Goal: Task Accomplishment & Management: Use online tool/utility

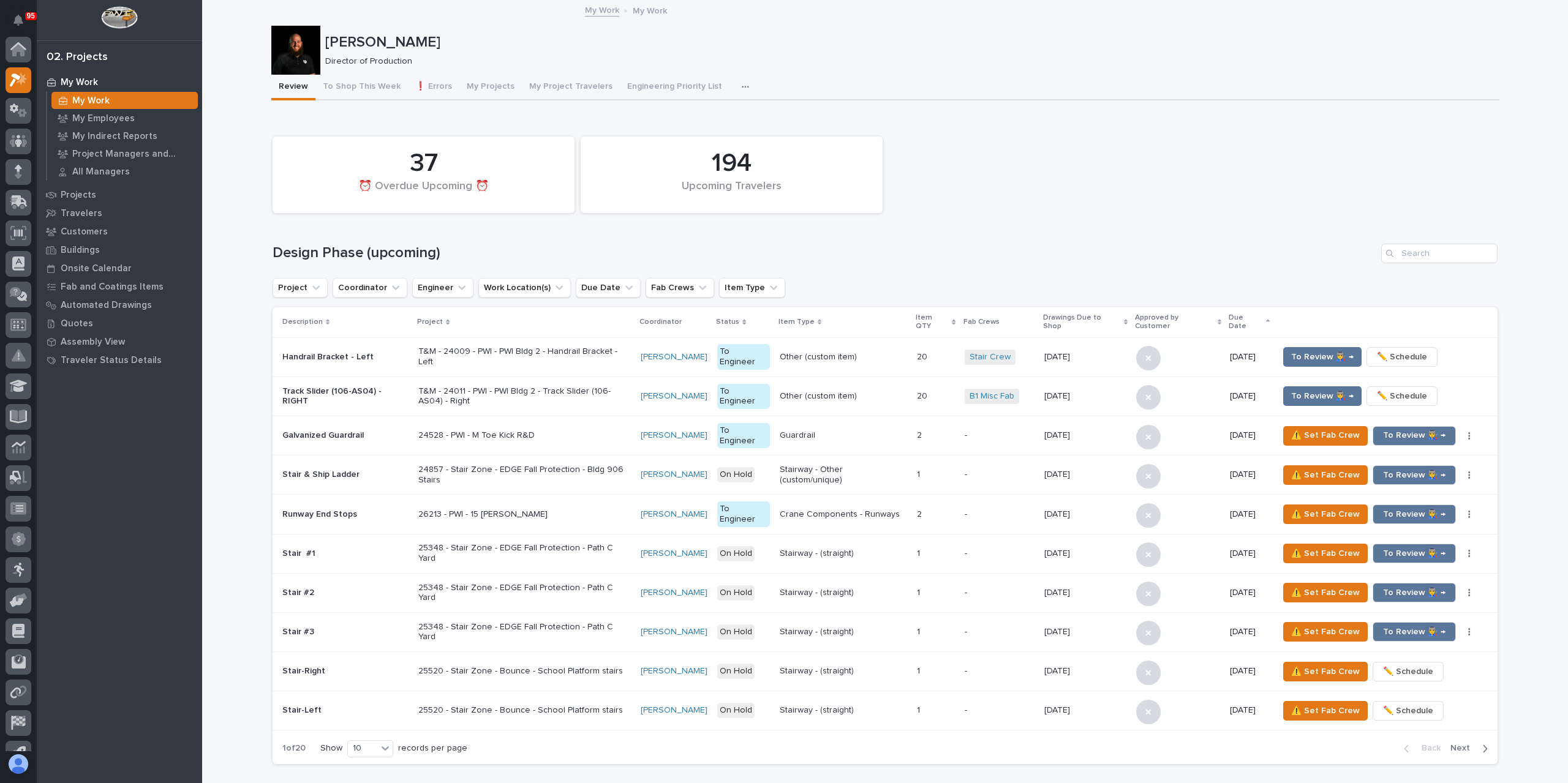
scroll to position [30, 0]
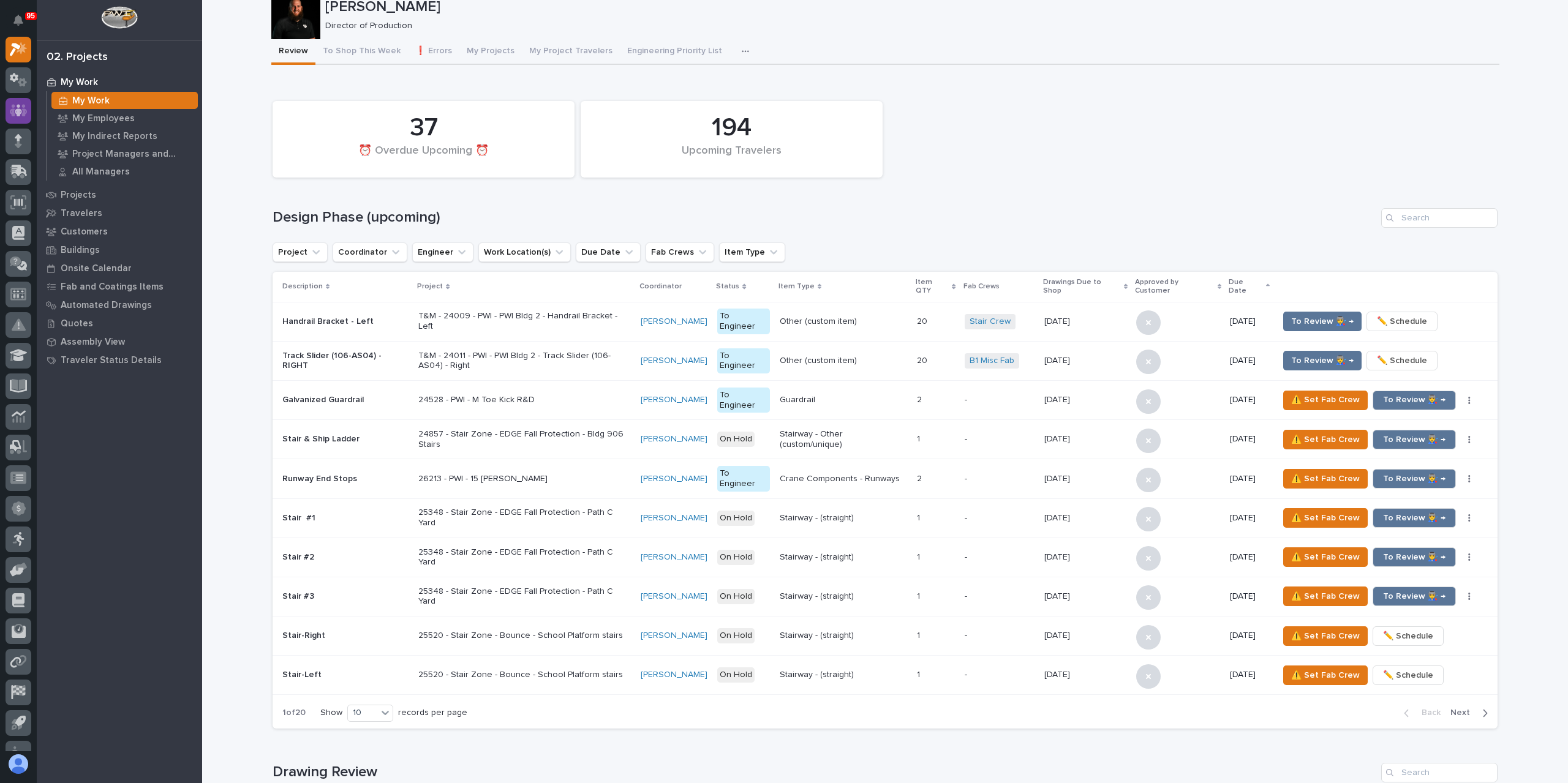
click at [23, 109] on icon at bounding box center [19, 110] width 18 height 14
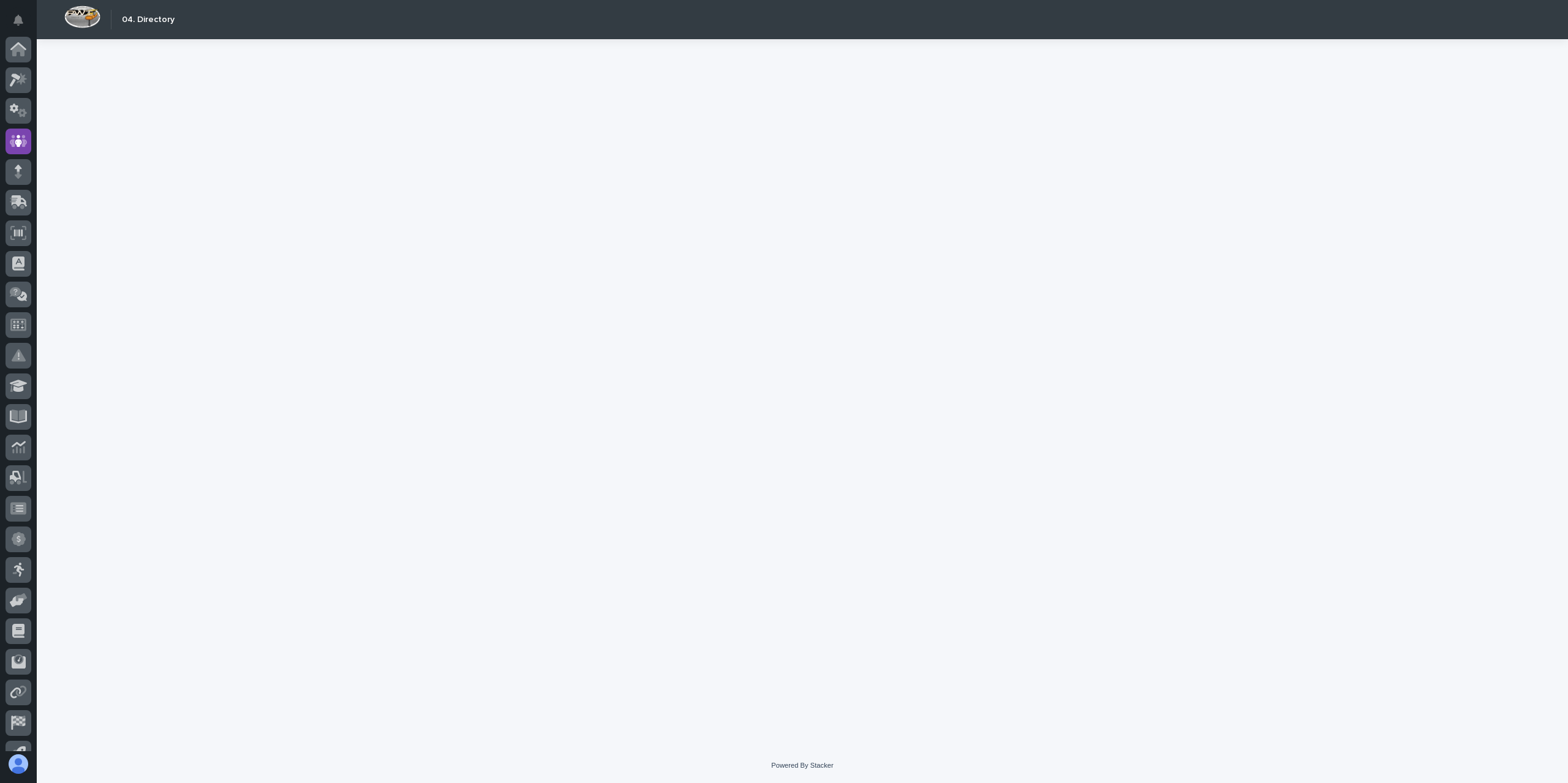
scroll to position [80, 0]
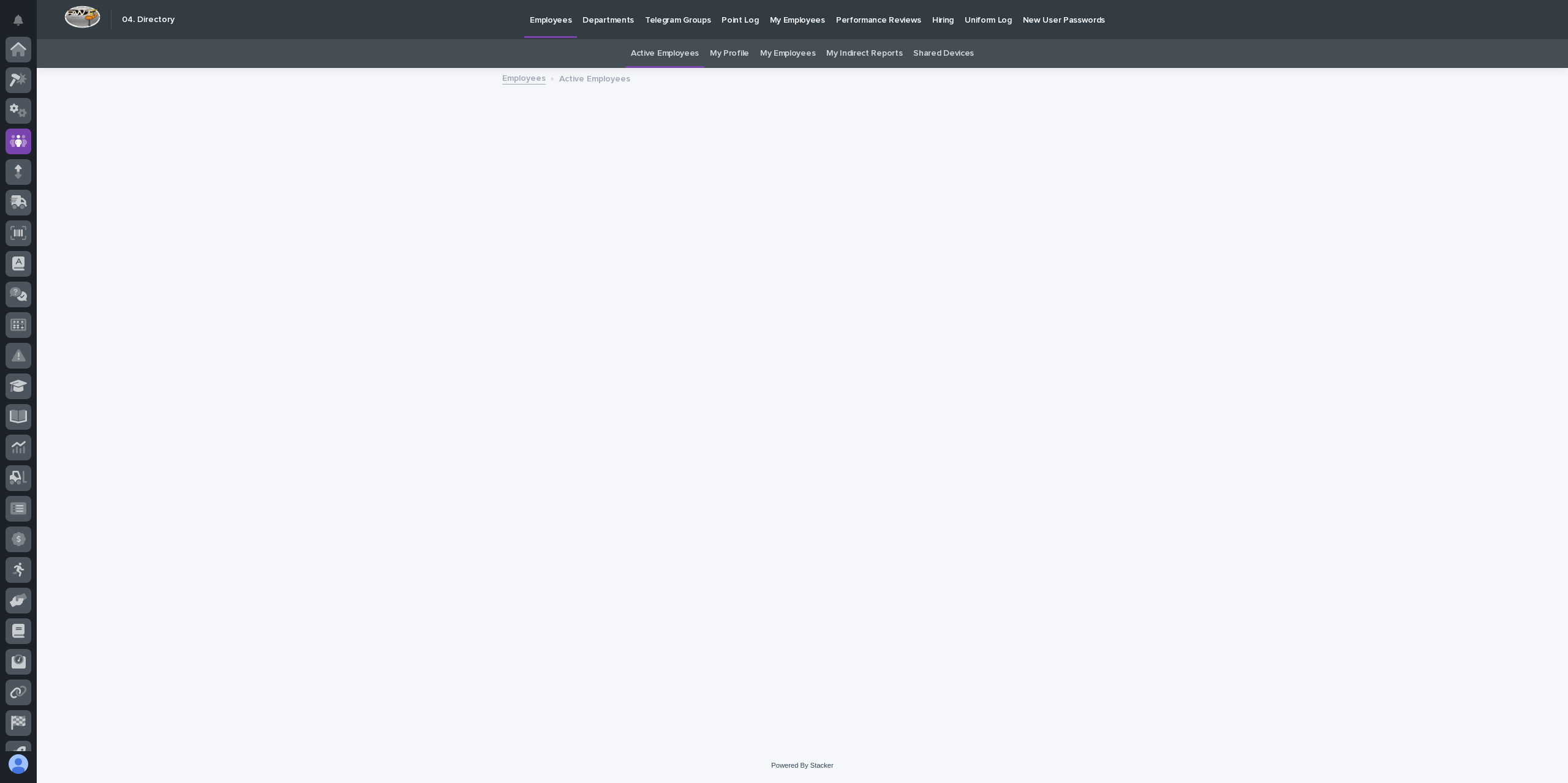
scroll to position [80, 0]
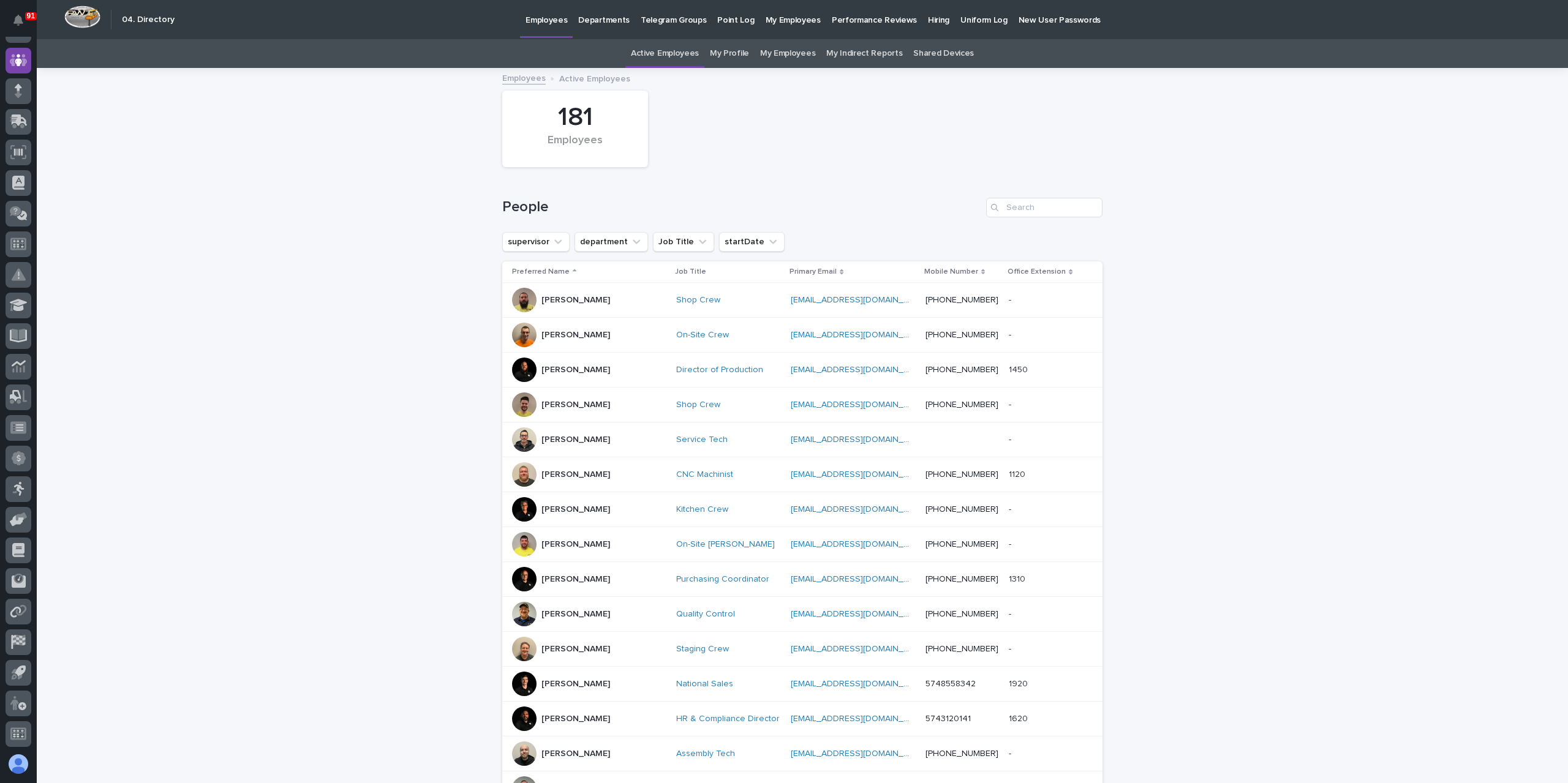
click at [922, 17] on div "Hiring" at bounding box center [939, 13] width 33 height 26
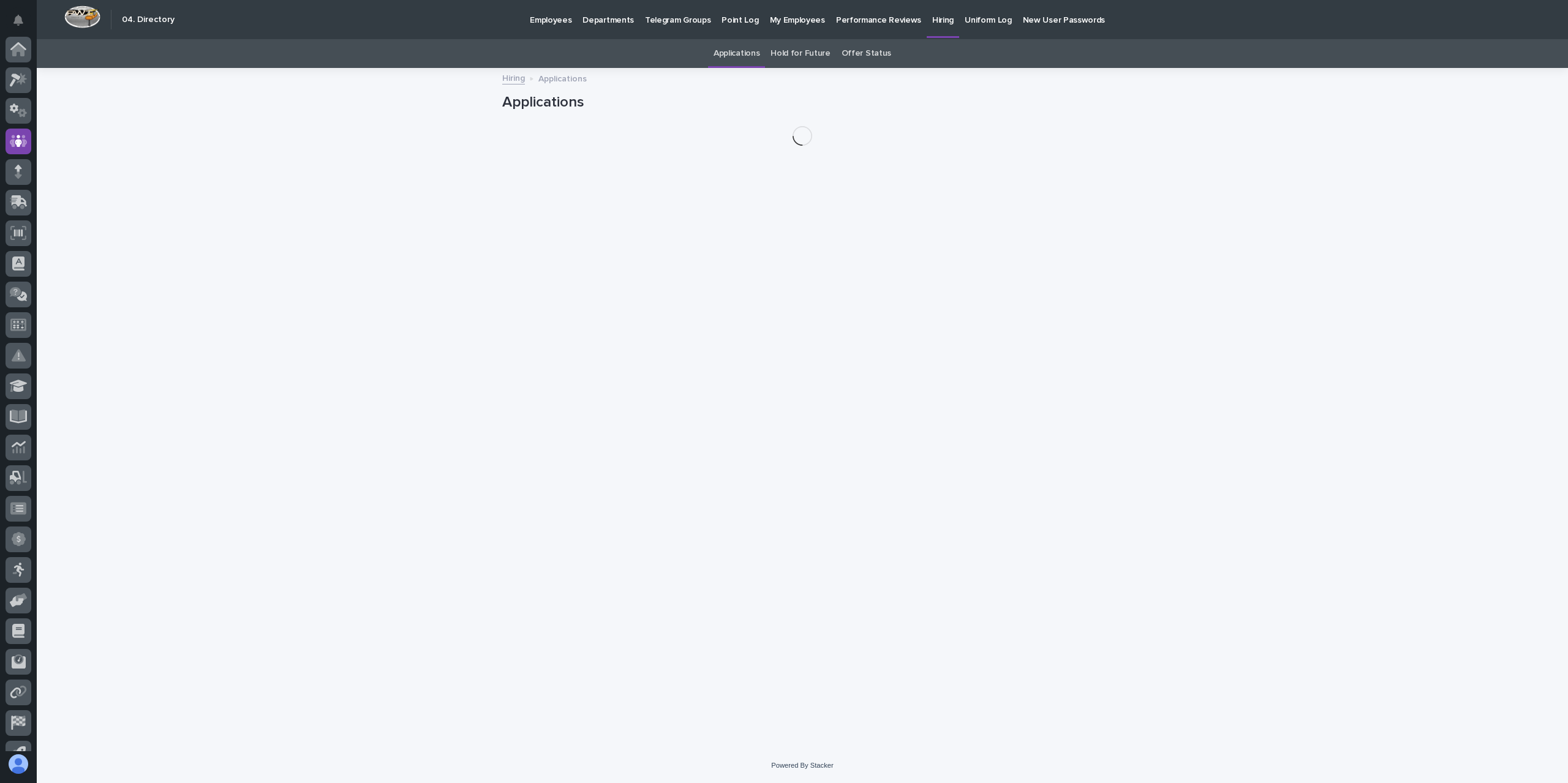
scroll to position [80, 0]
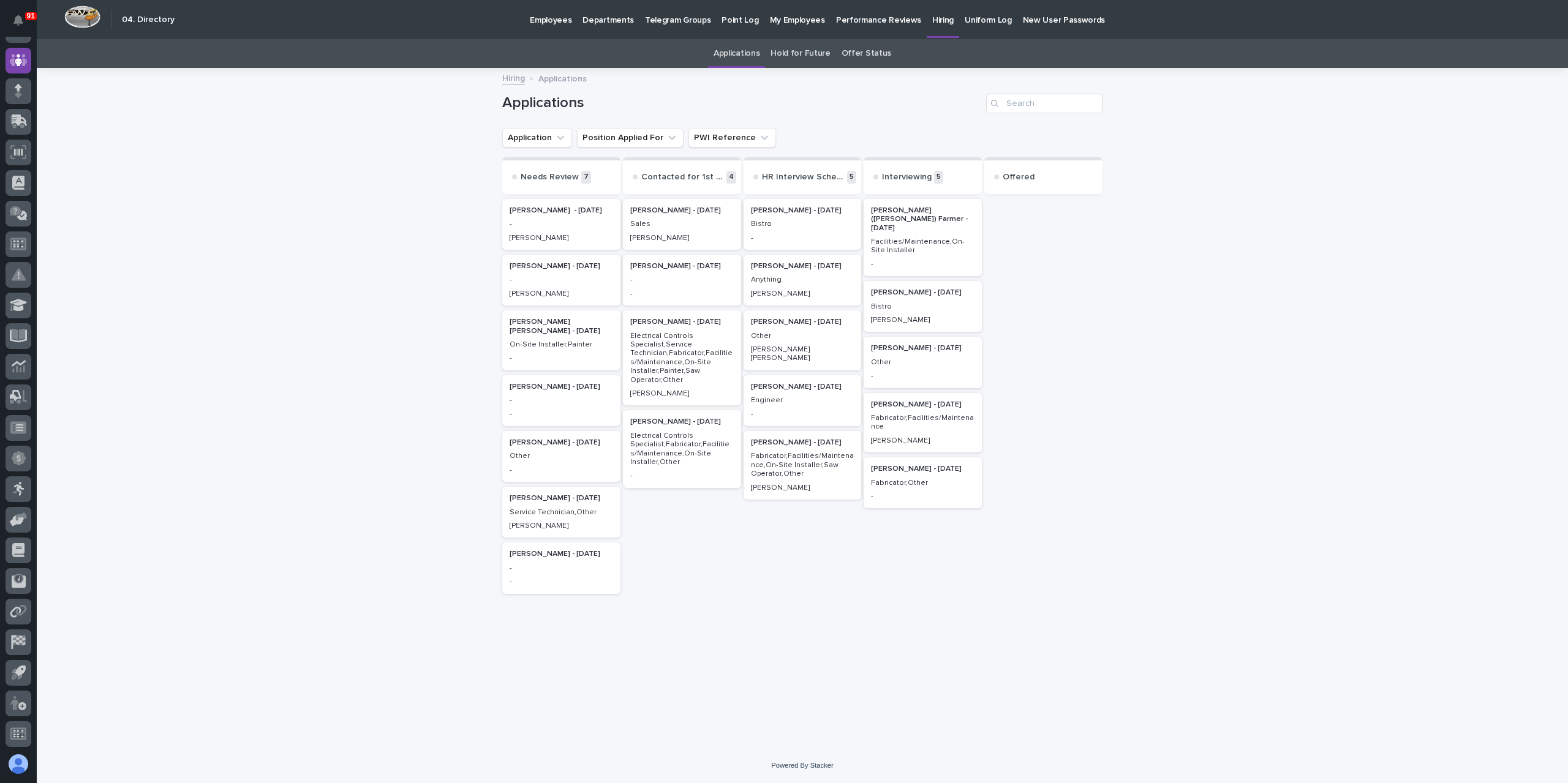
click at [904, 302] on p "Bistro" at bounding box center [923, 306] width 103 height 9
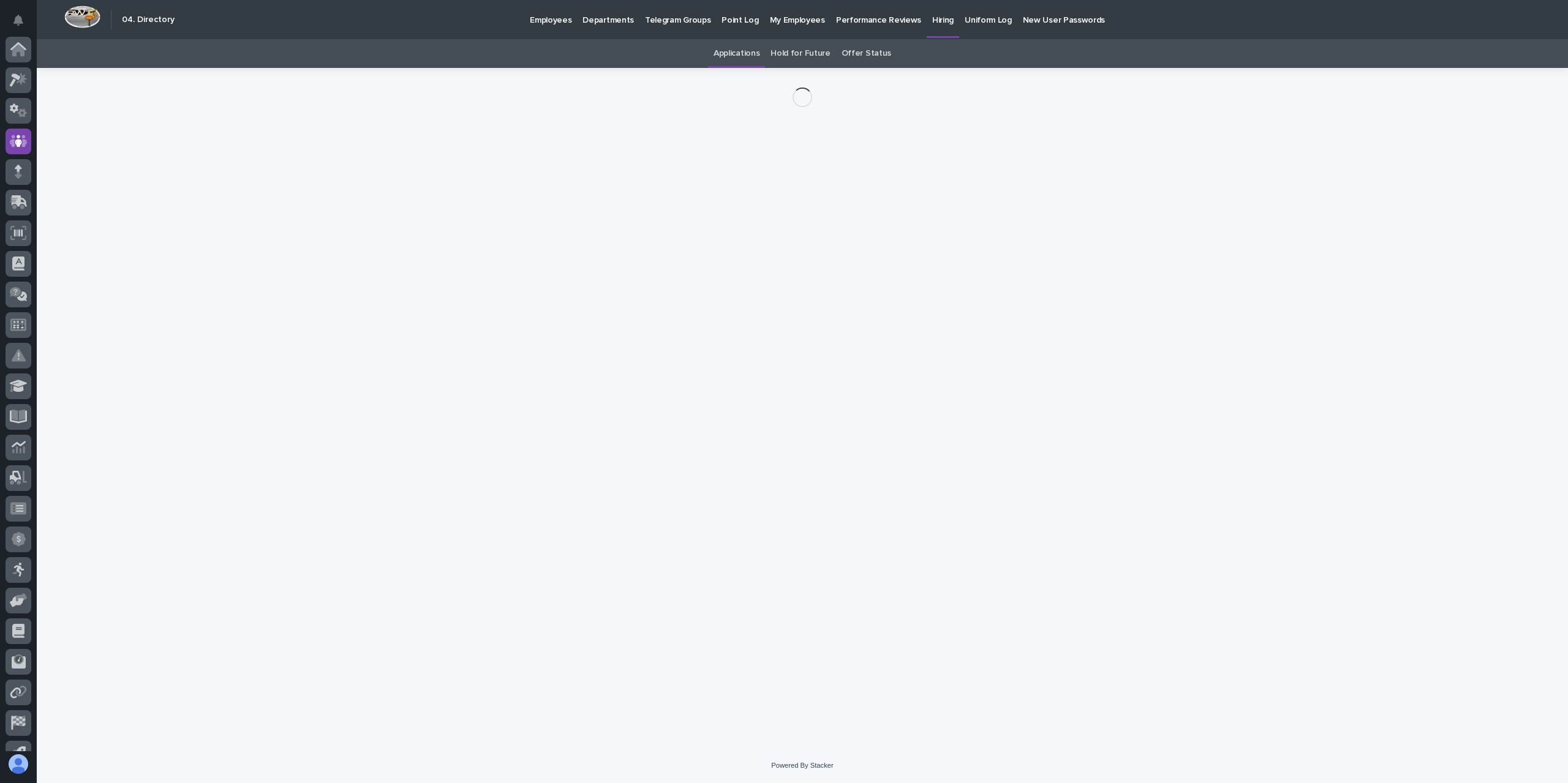
scroll to position [80, 0]
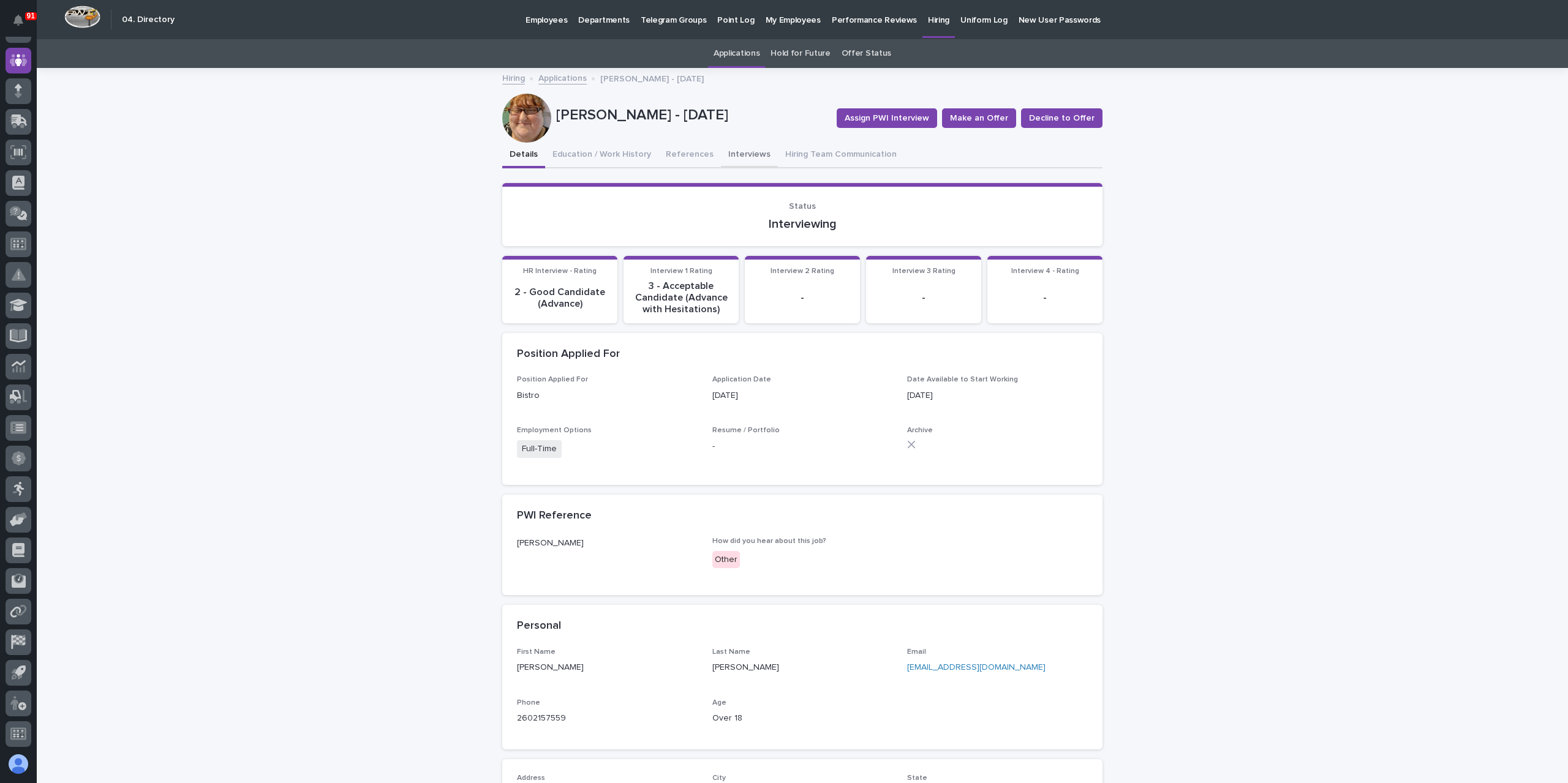
click at [732, 159] on button "Interviews" at bounding box center [749, 156] width 57 height 26
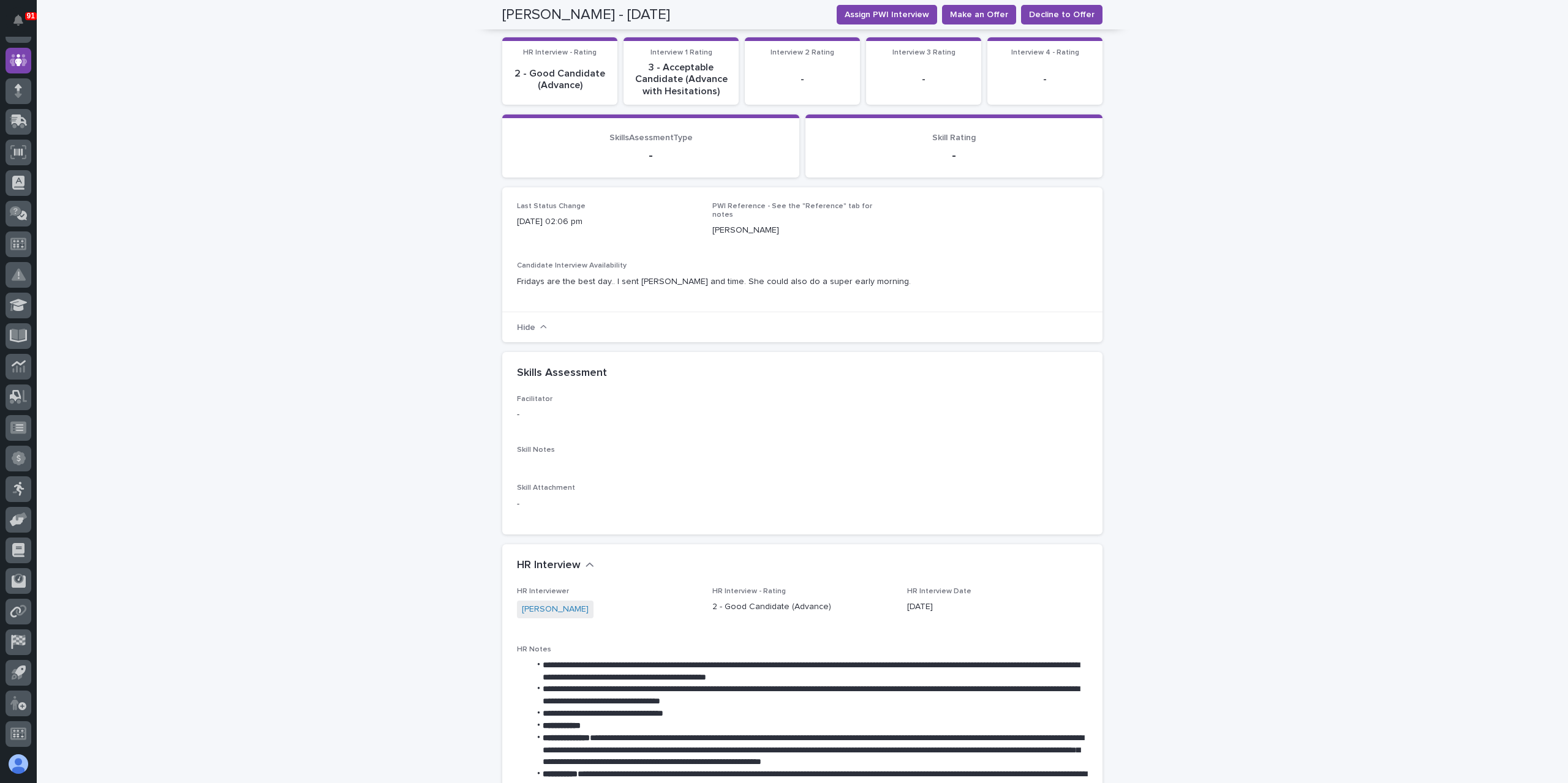
scroll to position [61, 0]
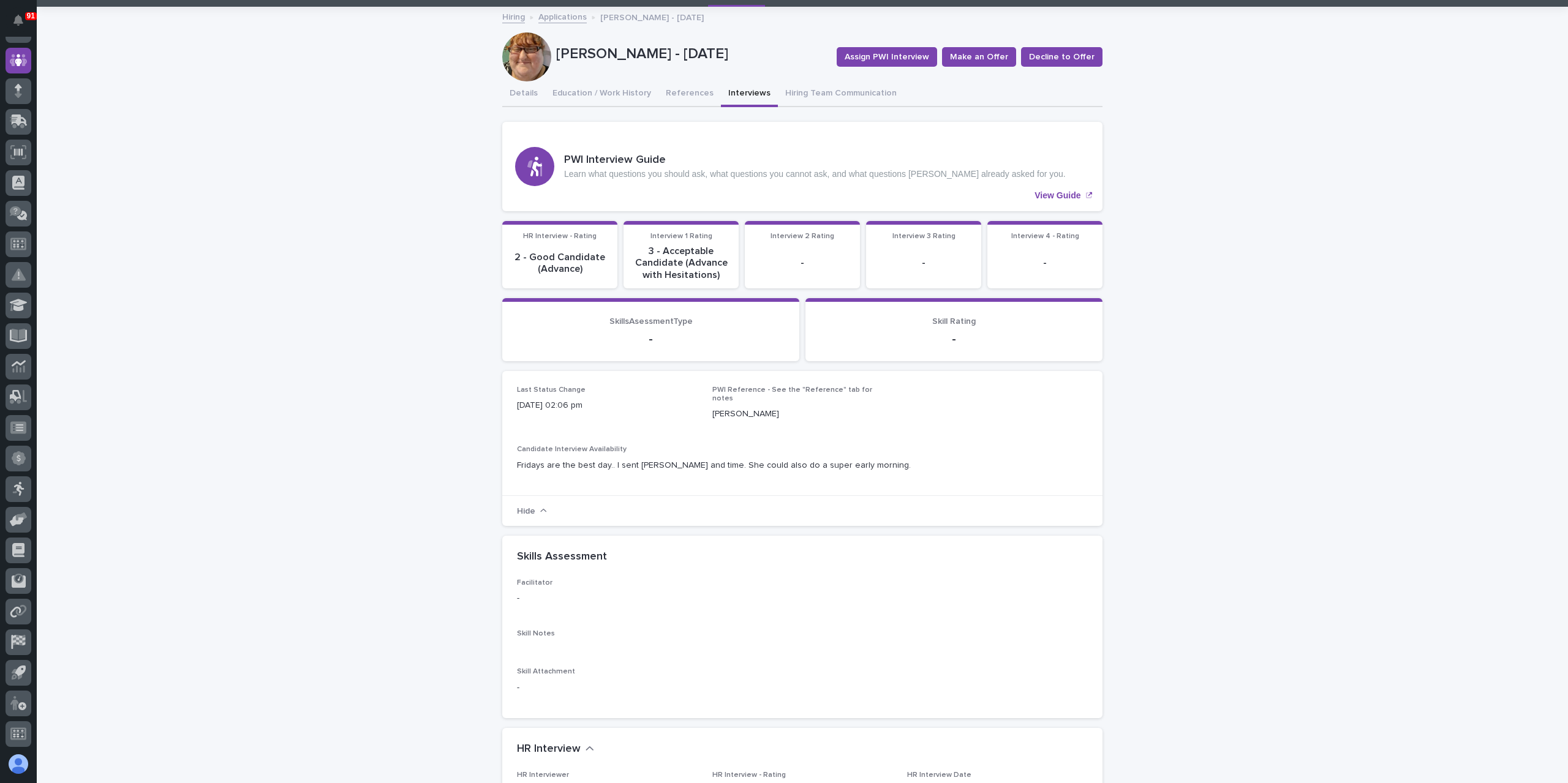
click at [555, 15] on link "Applications" at bounding box center [563, 16] width 48 height 14
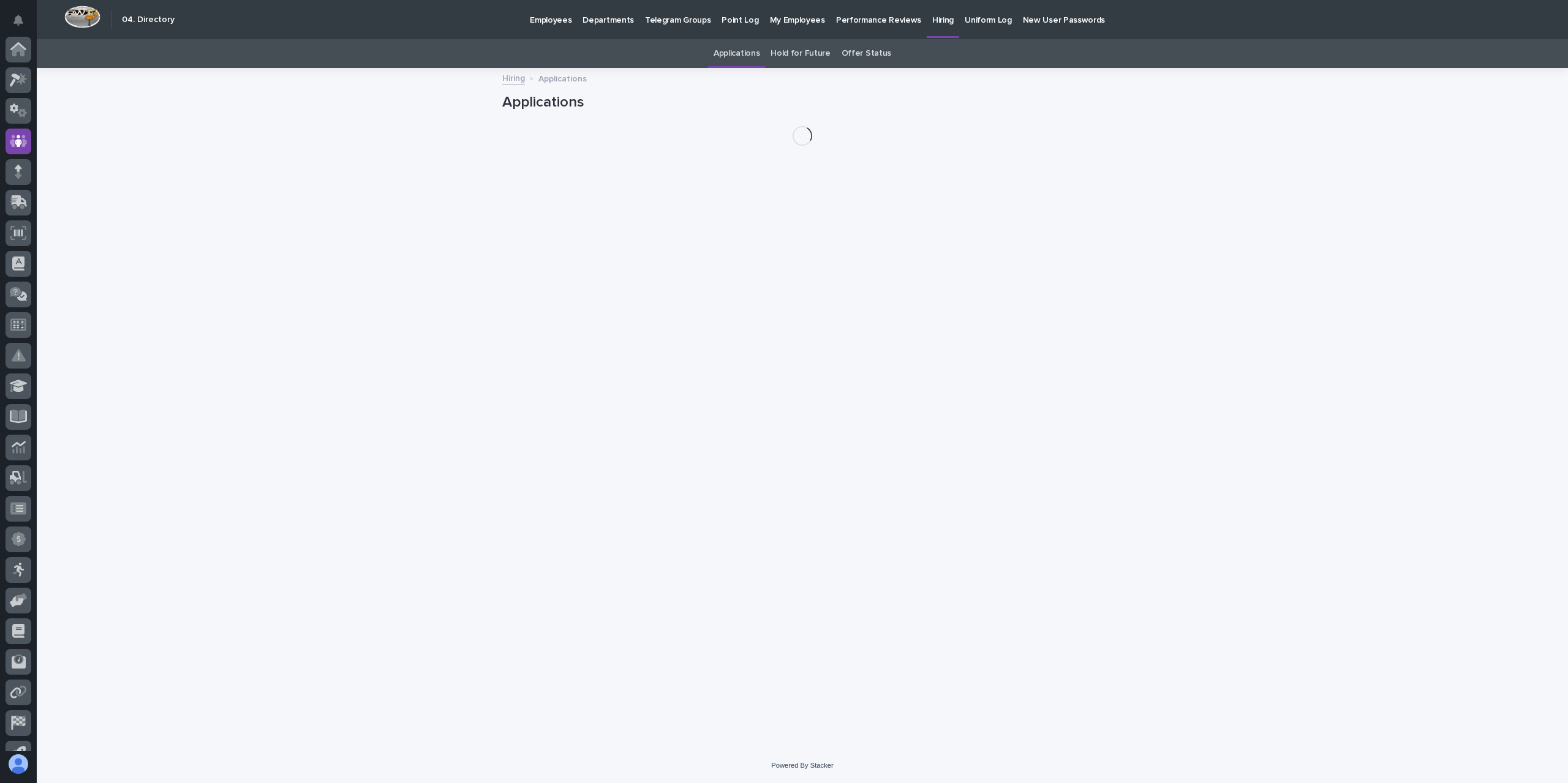
scroll to position [80, 0]
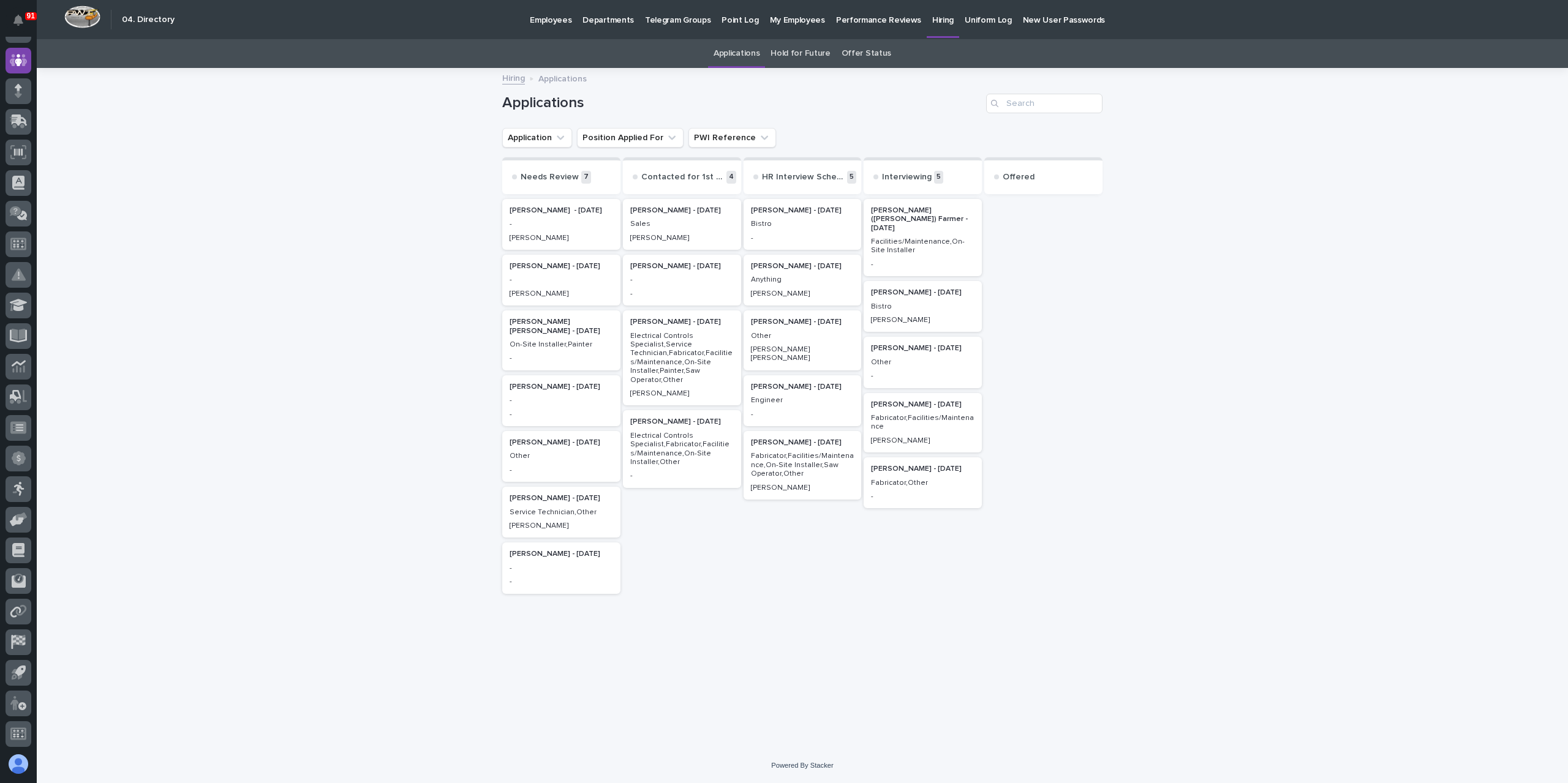
click at [911, 414] on p "Fabricator,Facilities/Maintenance" at bounding box center [923, 423] width 103 height 18
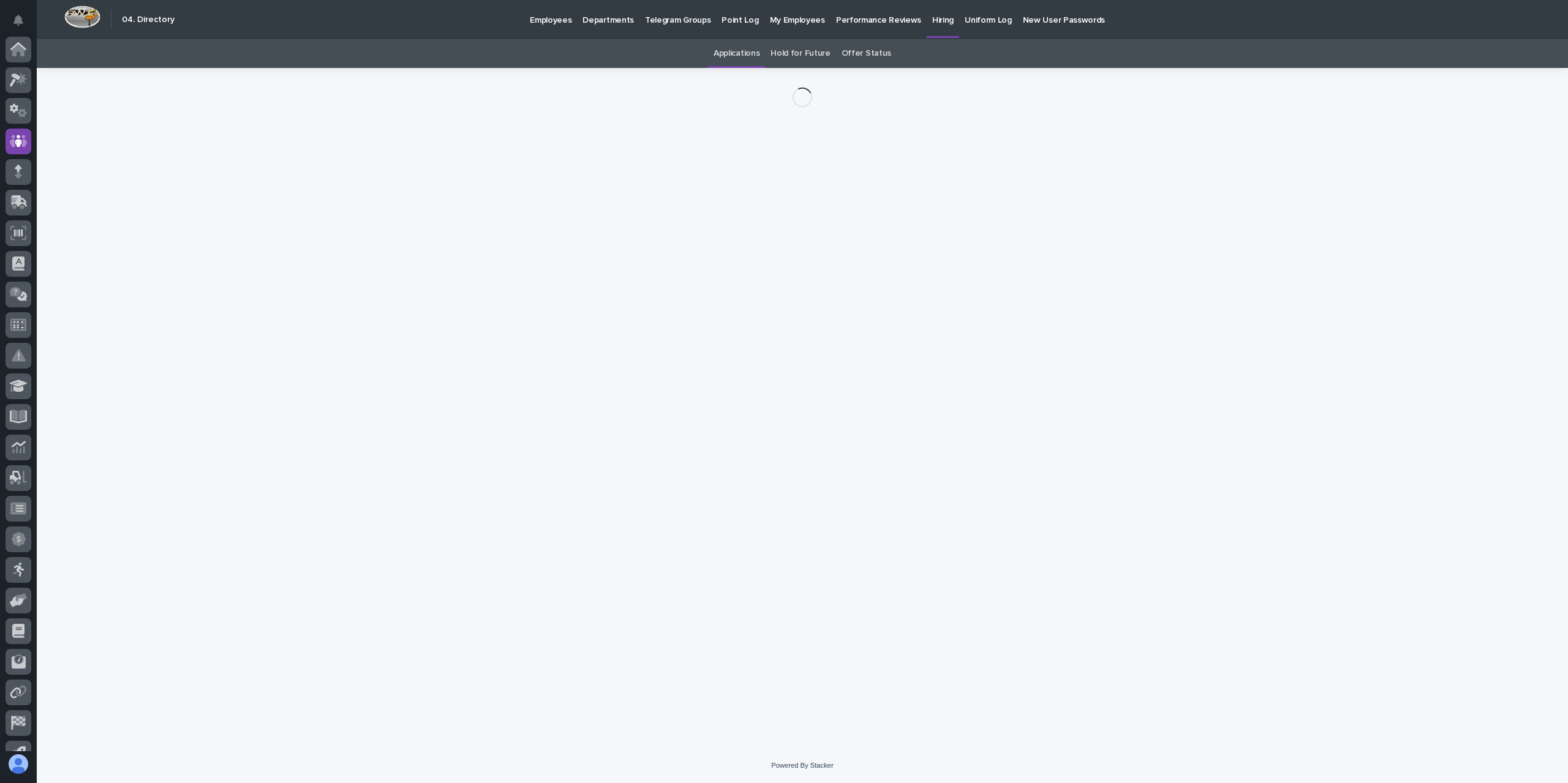
scroll to position [80, 0]
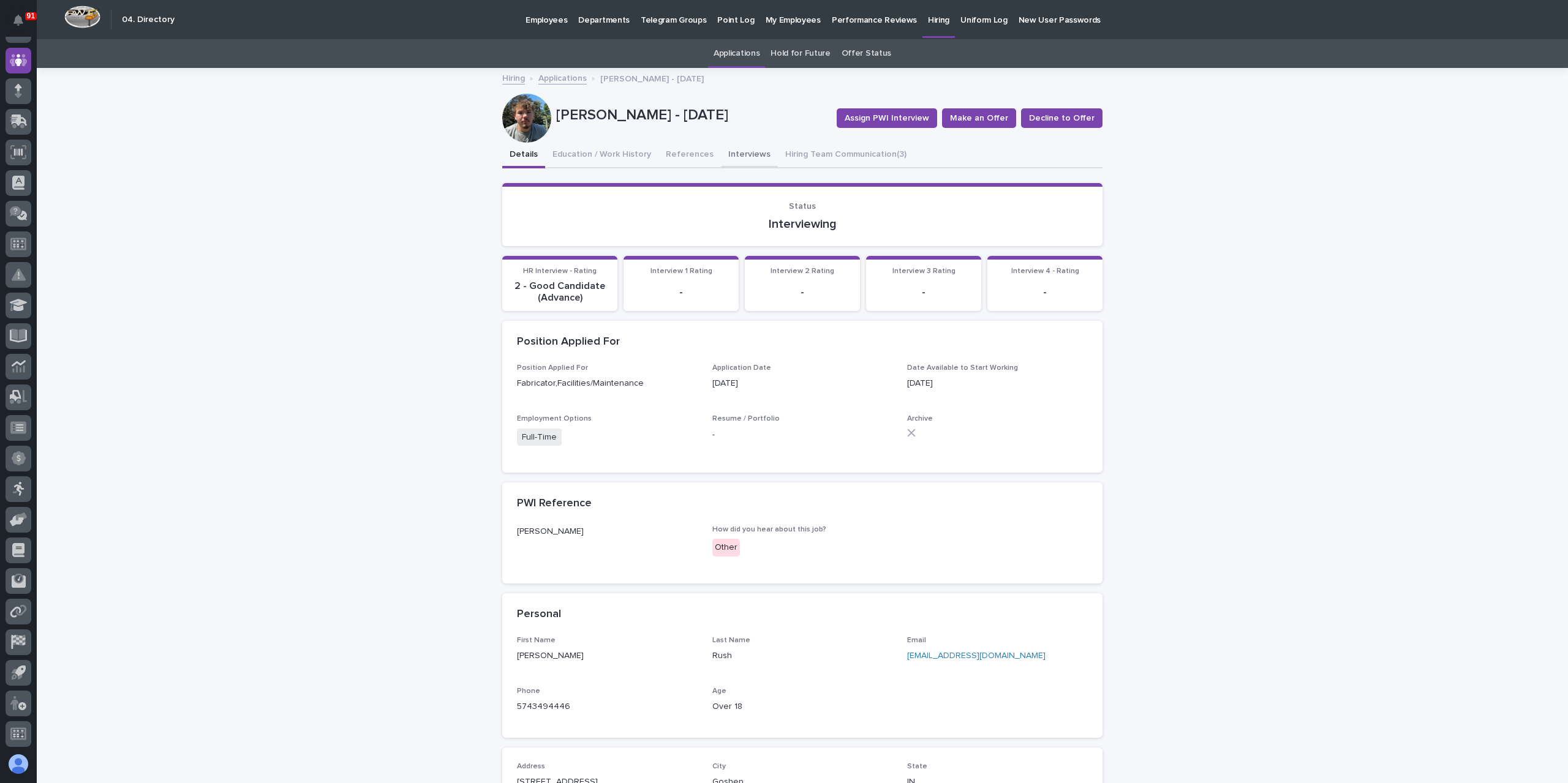
click at [721, 157] on button "Interviews" at bounding box center [749, 156] width 57 height 26
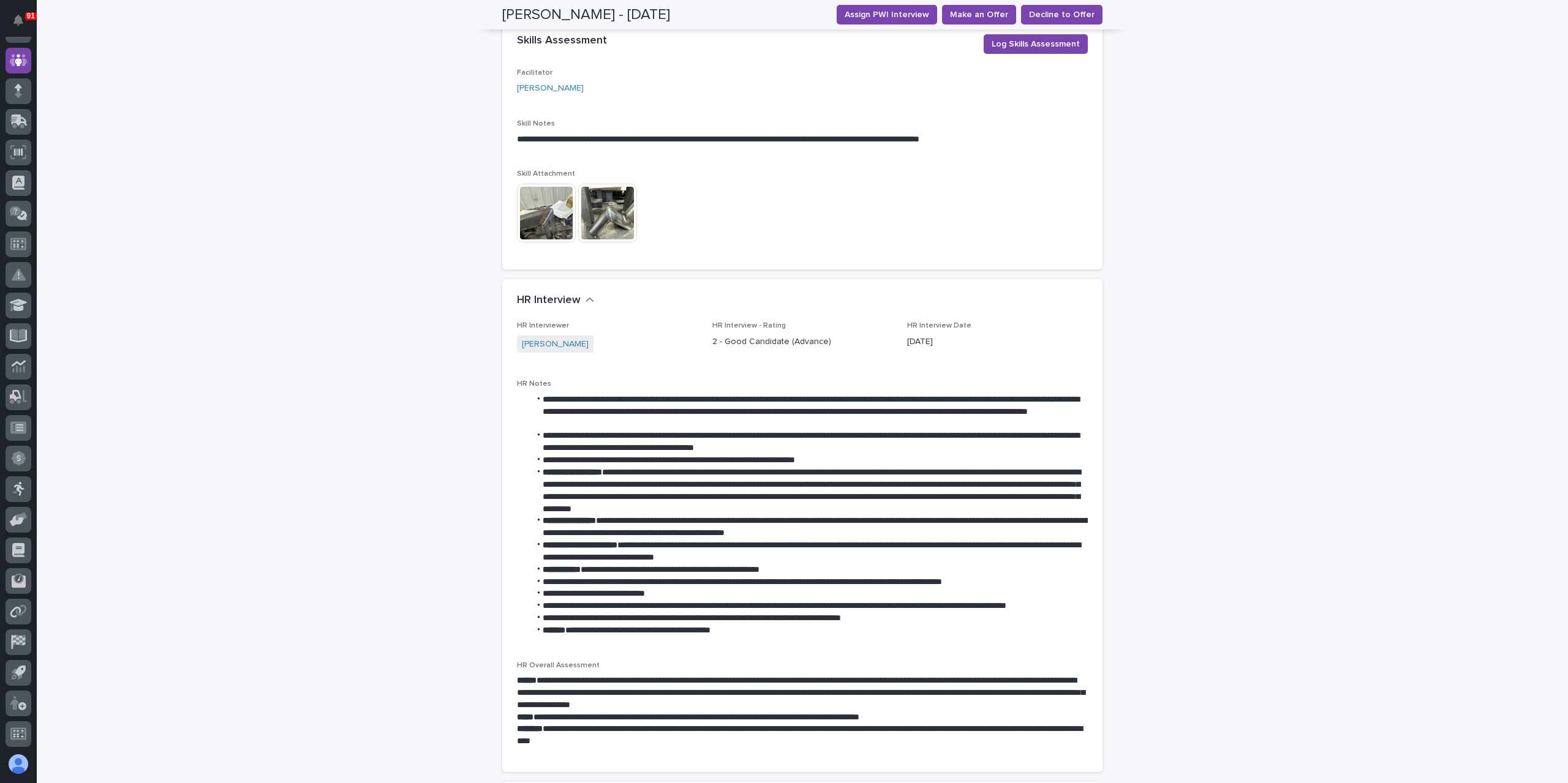
scroll to position [551, 0]
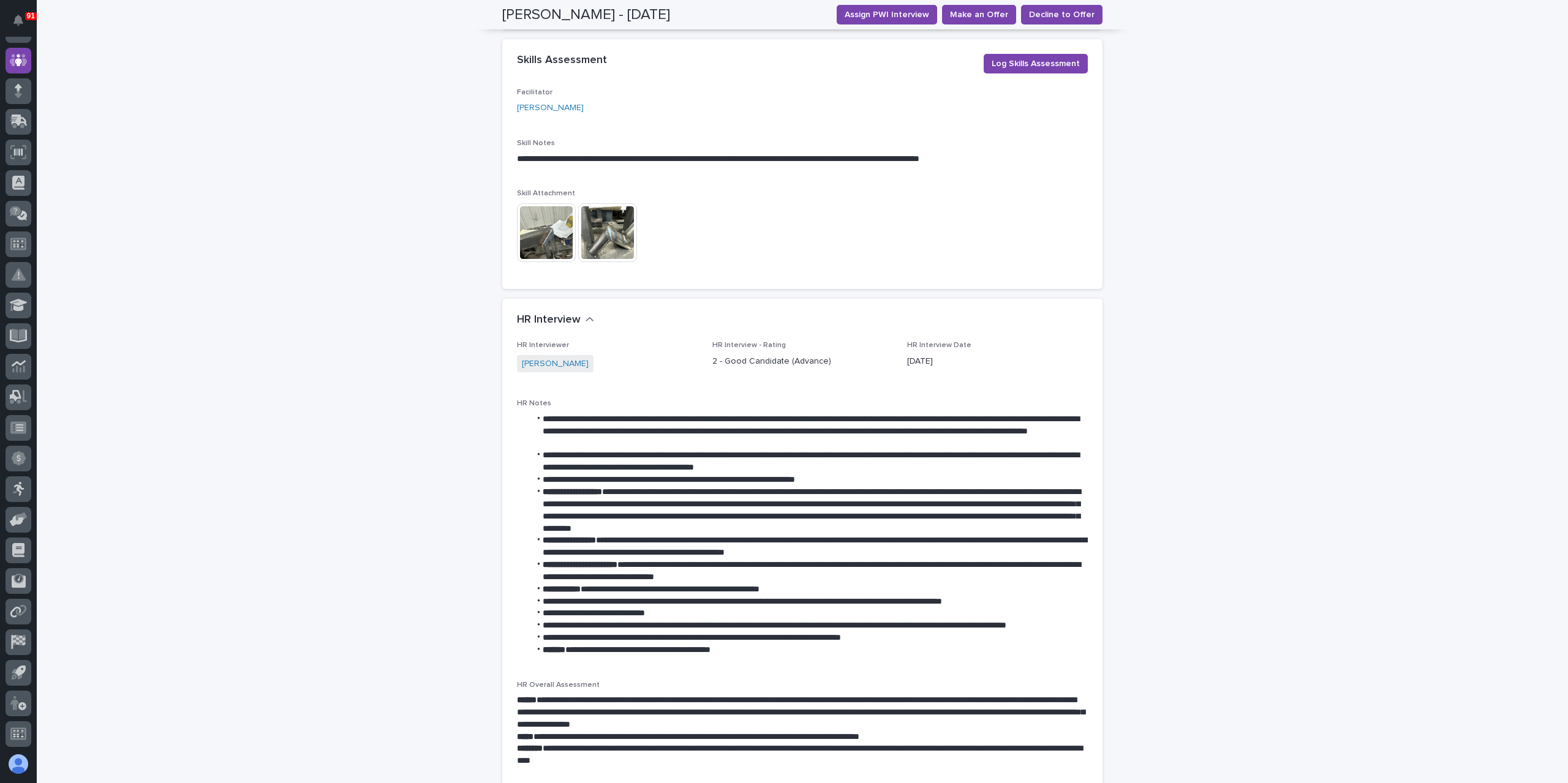
click at [543, 215] on img at bounding box center [546, 232] width 59 height 59
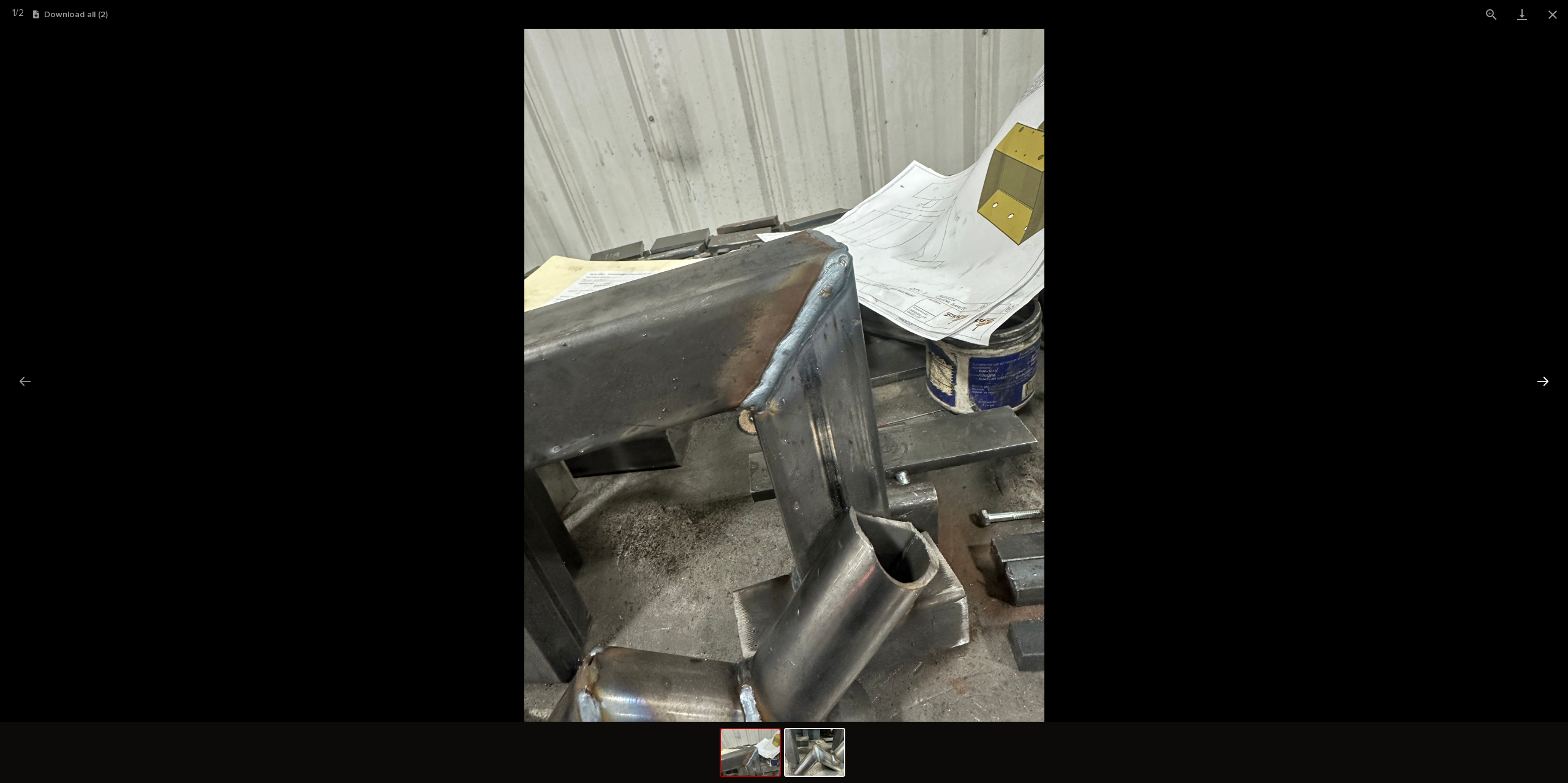
click at [1542, 380] on button "Next slide" at bounding box center [1543, 381] width 26 height 24
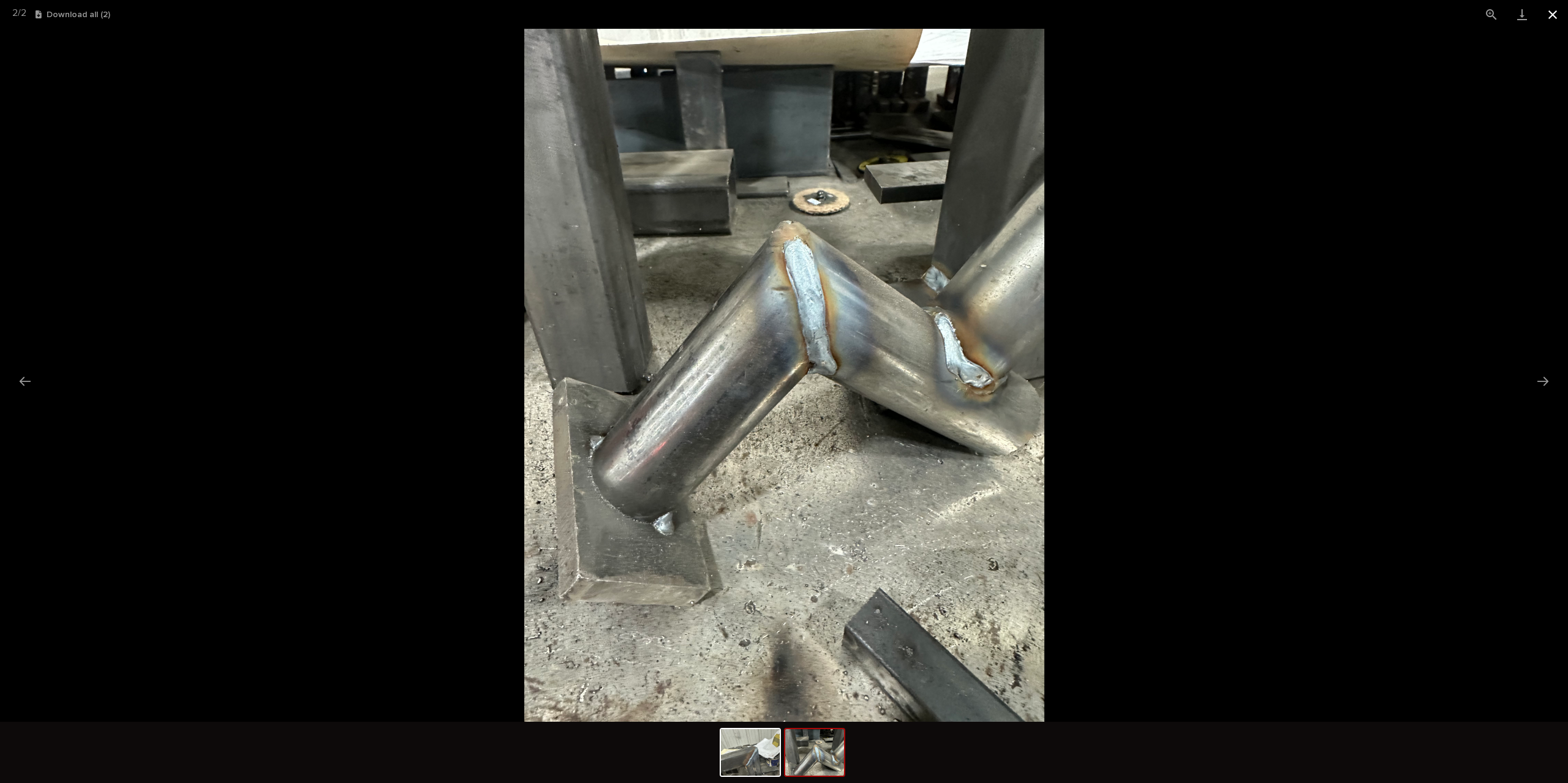
click at [1559, 14] on button "Close gallery" at bounding box center [1552, 14] width 30 height 29
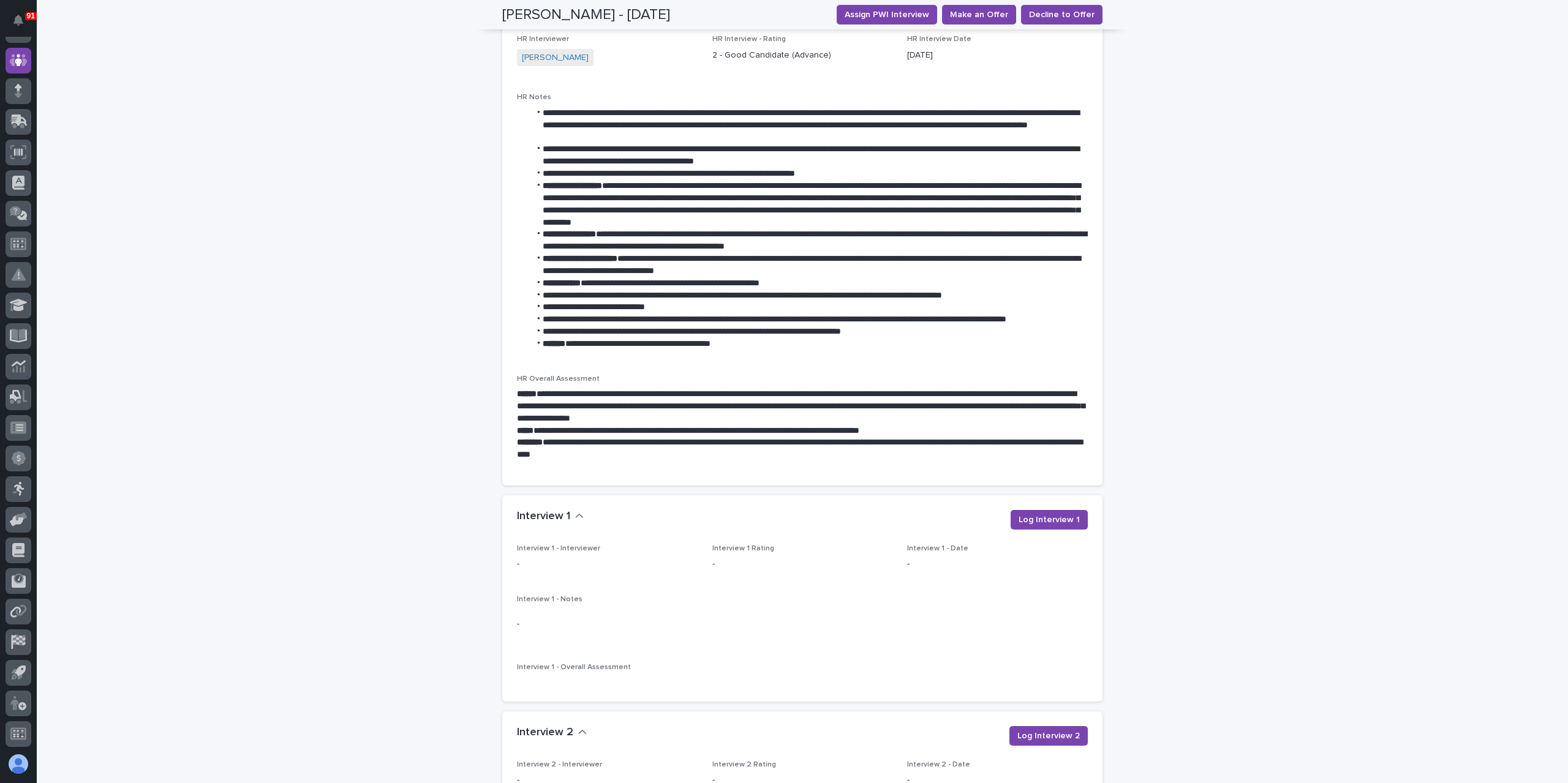
scroll to position [1103, 0]
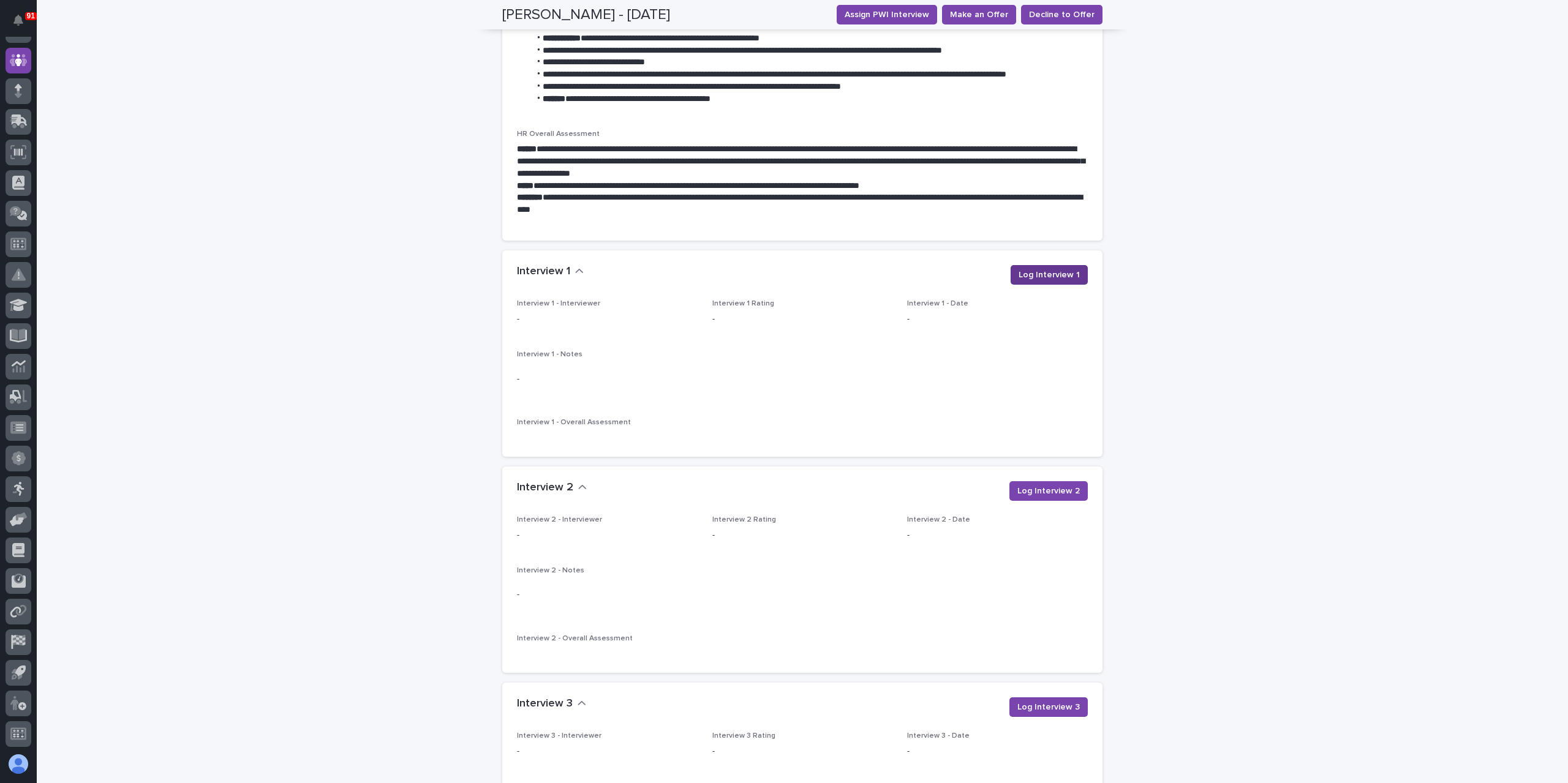
click at [1059, 272] on span "Log Interview 1" at bounding box center [1049, 275] width 61 height 13
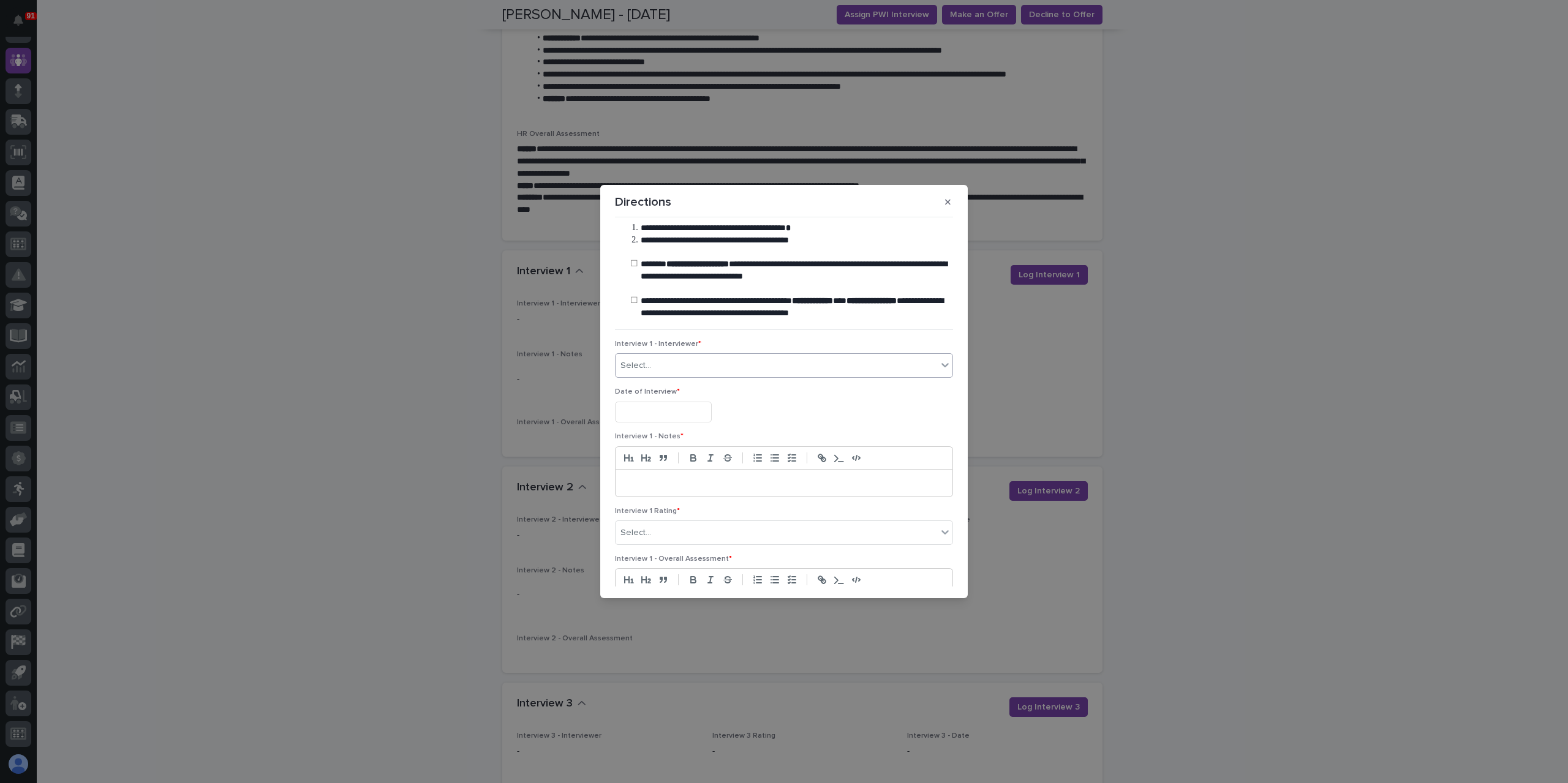
click at [667, 372] on div "Select..." at bounding box center [776, 366] width 321 height 20
click at [660, 434] on div "[PERSON_NAME]" at bounding box center [781, 431] width 331 height 21
click at [653, 417] on input "text" at bounding box center [664, 412] width 97 height 21
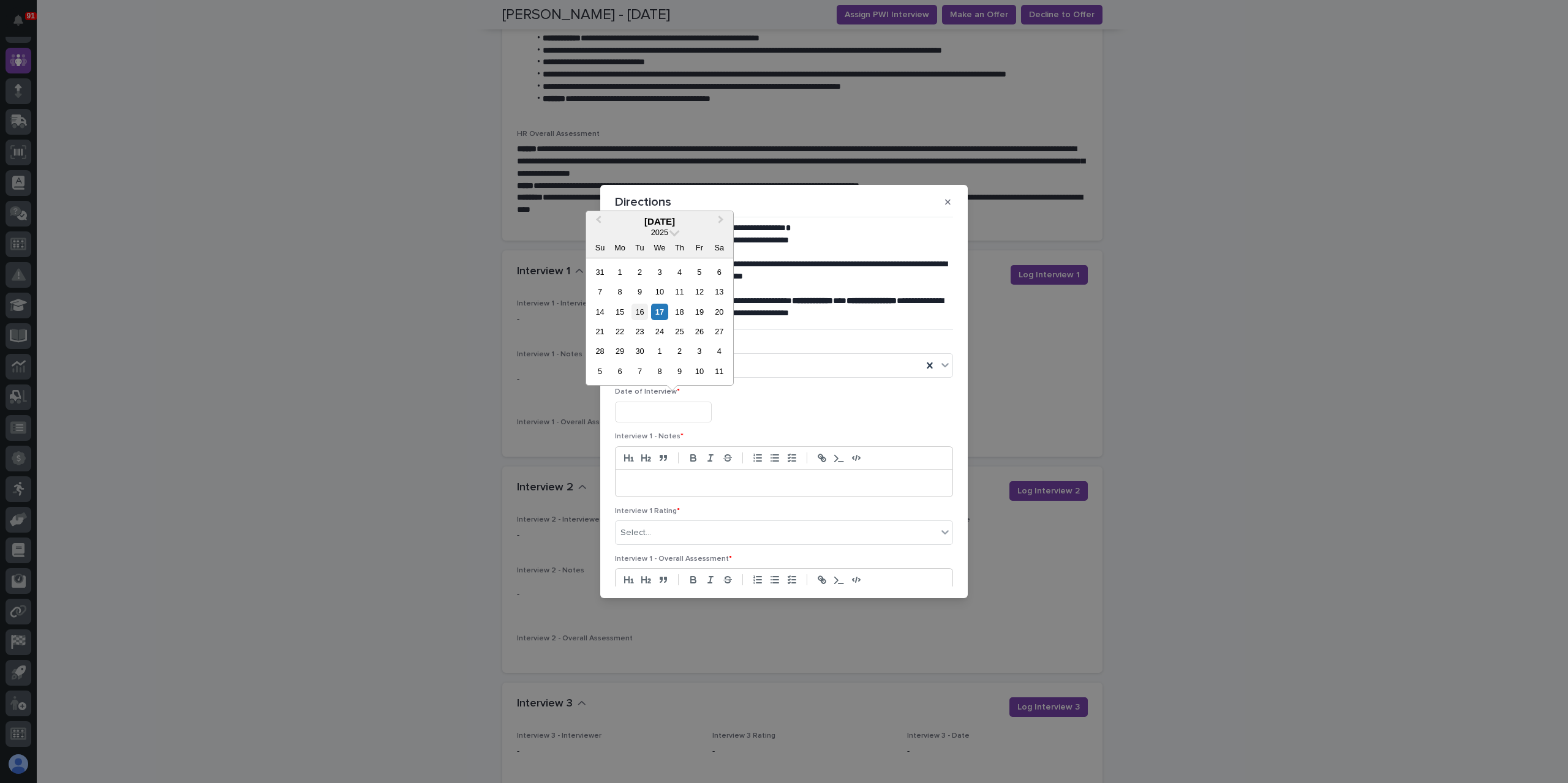
click at [636, 309] on div "16" at bounding box center [639, 312] width 16 height 16
type input "**********"
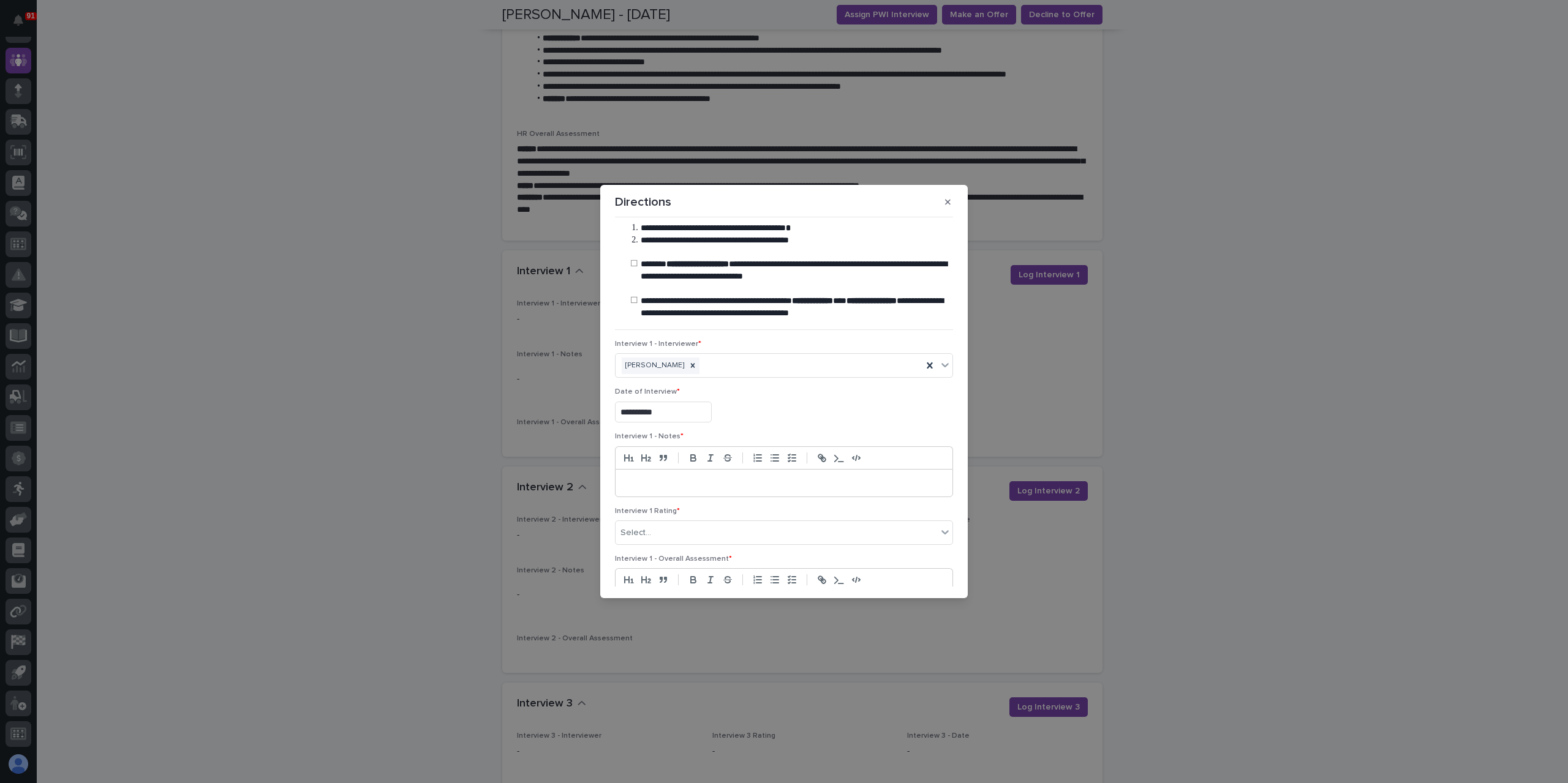
click at [670, 480] on p at bounding box center [784, 484] width 319 height 13
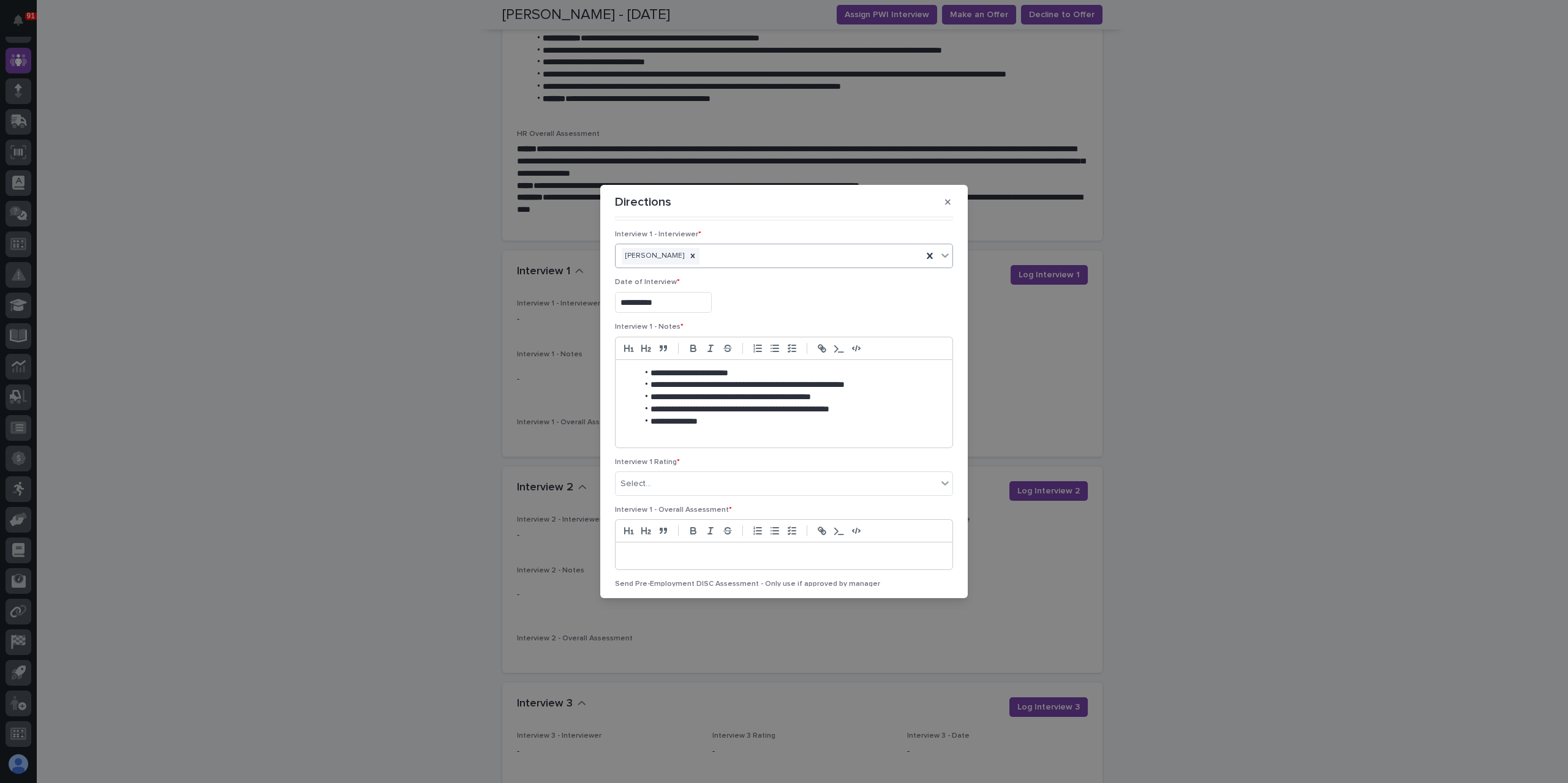
scroll to position [207, 0]
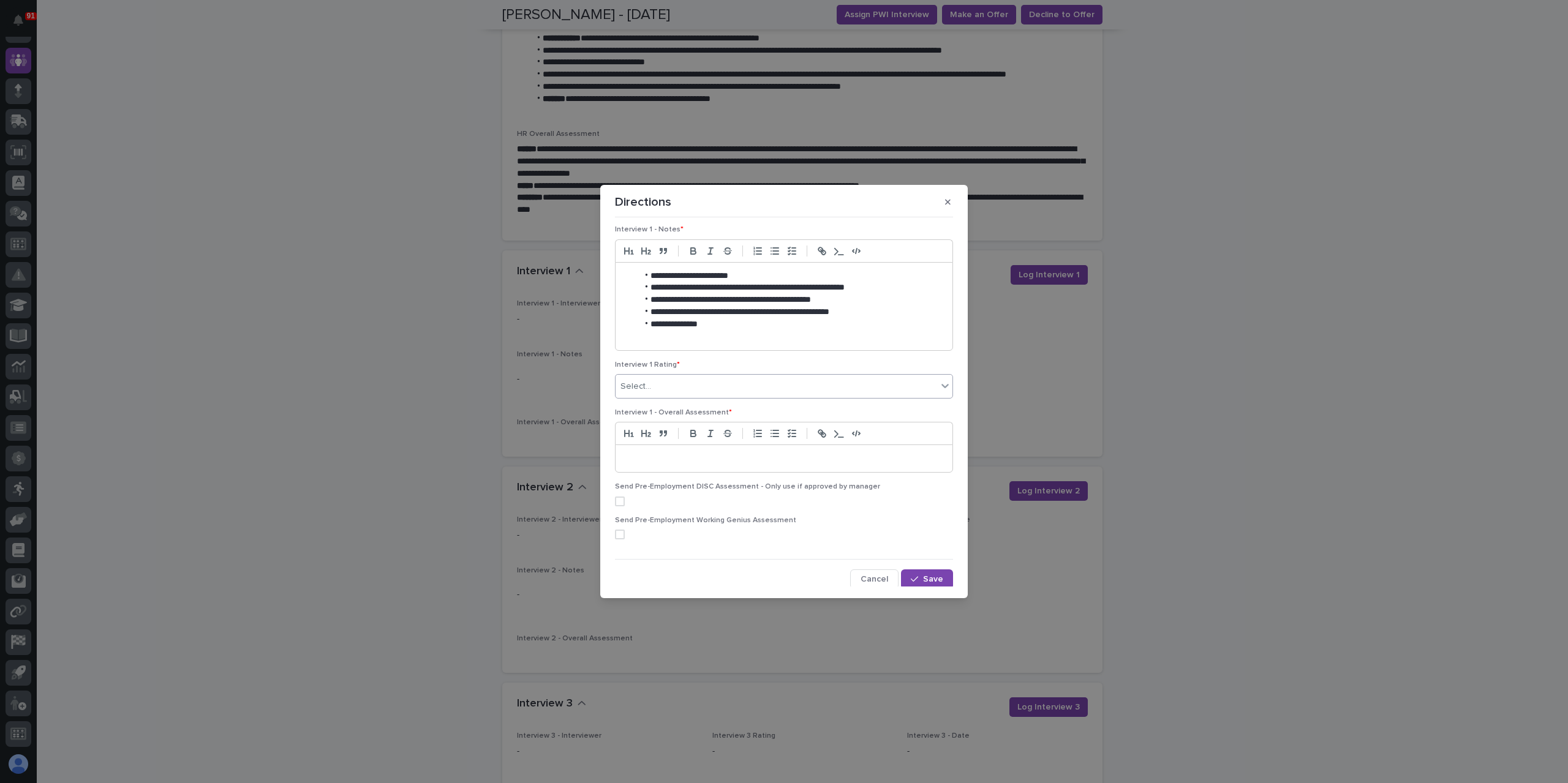
click at [633, 377] on div "Select..." at bounding box center [776, 387] width 321 height 20
click at [670, 429] on div "2 - Good Candidate (Advance)" at bounding box center [781, 429] width 331 height 21
drag, startPoint x: 685, startPoint y: 463, endPoint x: 703, endPoint y: 461, distance: 18.1
click at [685, 463] on div at bounding box center [784, 459] width 337 height 27
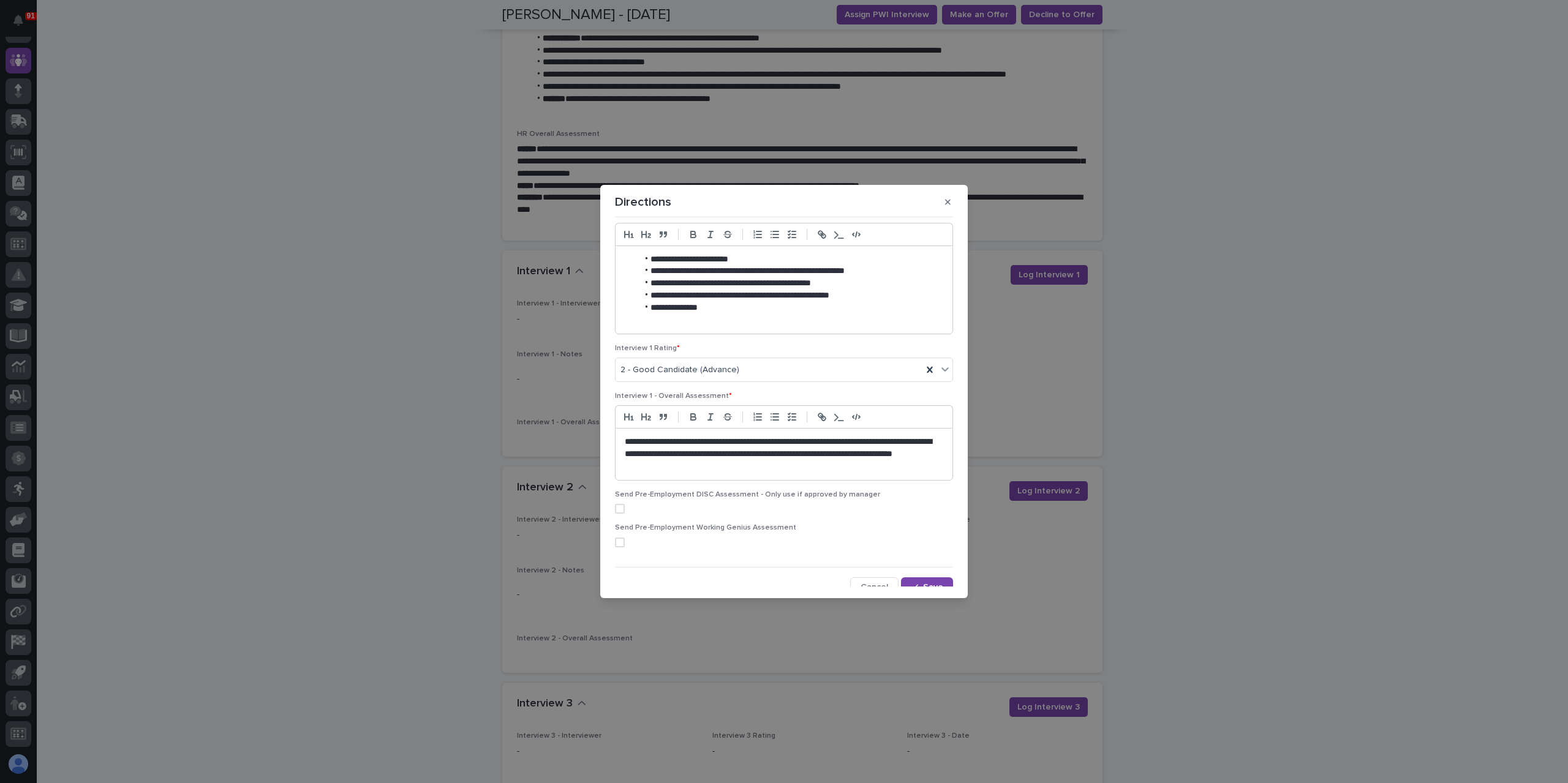
scroll to position [231, 0]
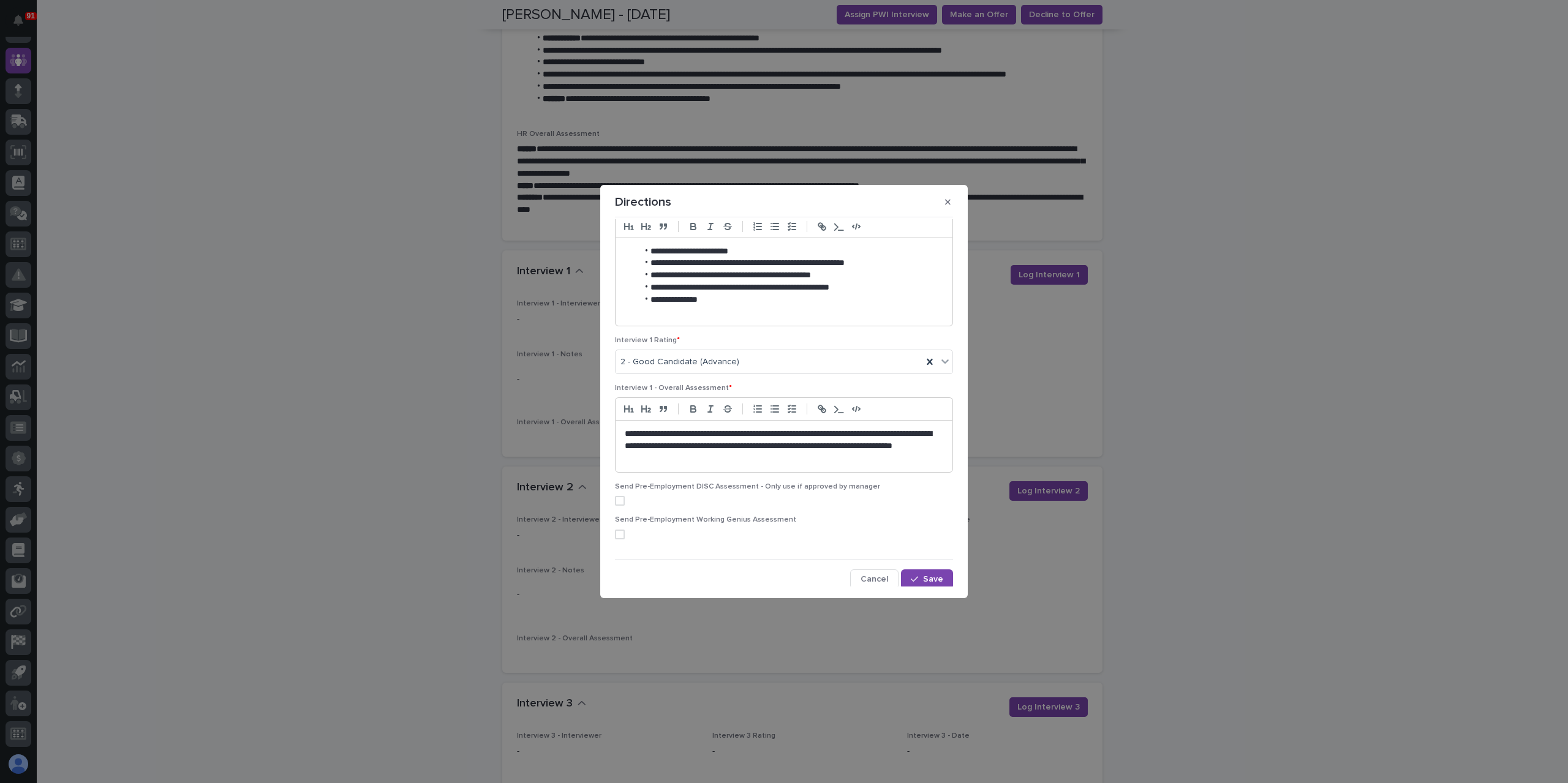
click at [917, 567] on div "**********" at bounding box center [784, 403] width 344 height 367
click at [924, 575] on span "Save" at bounding box center [933, 579] width 20 height 9
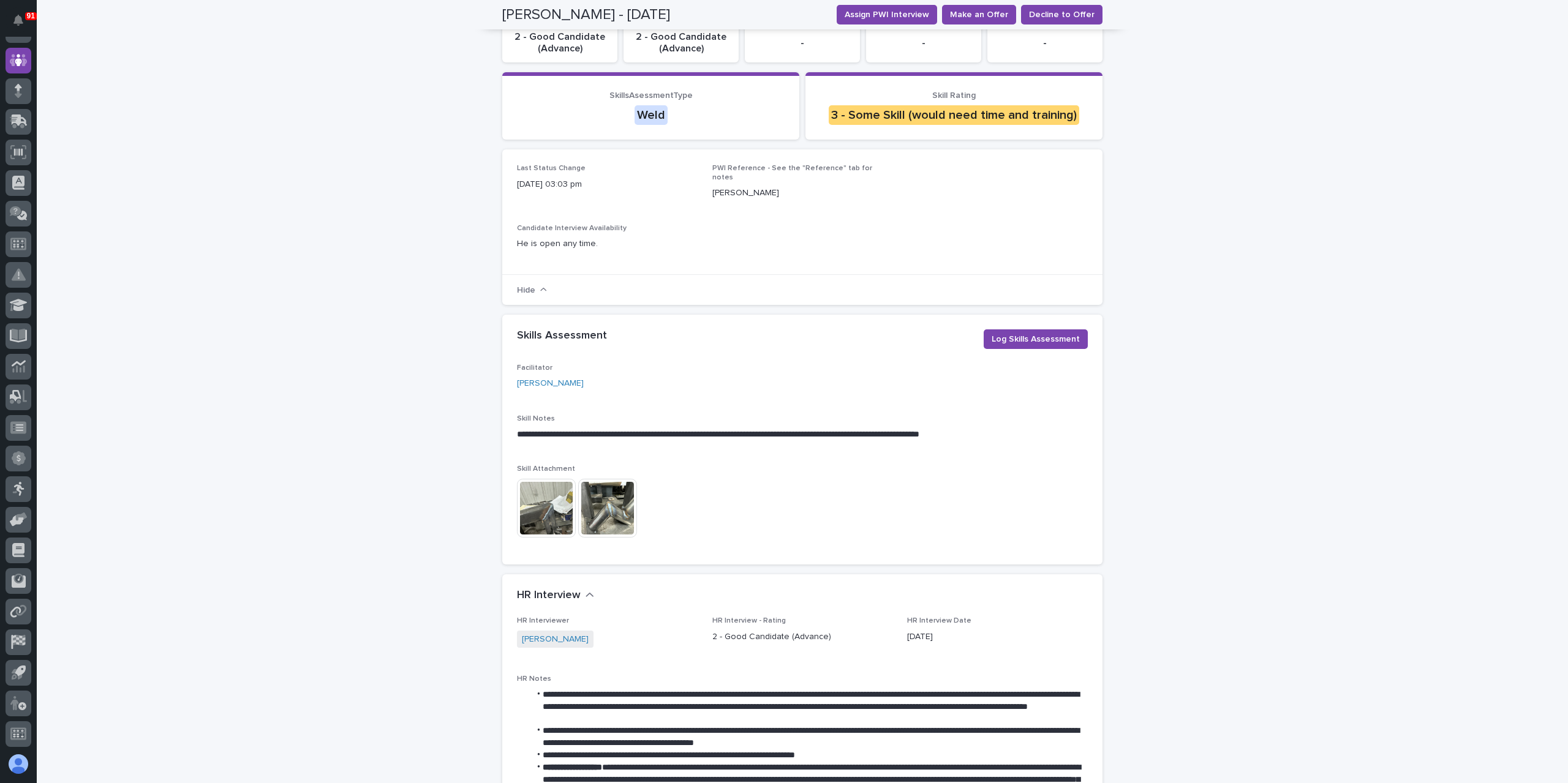
scroll to position [0, 0]
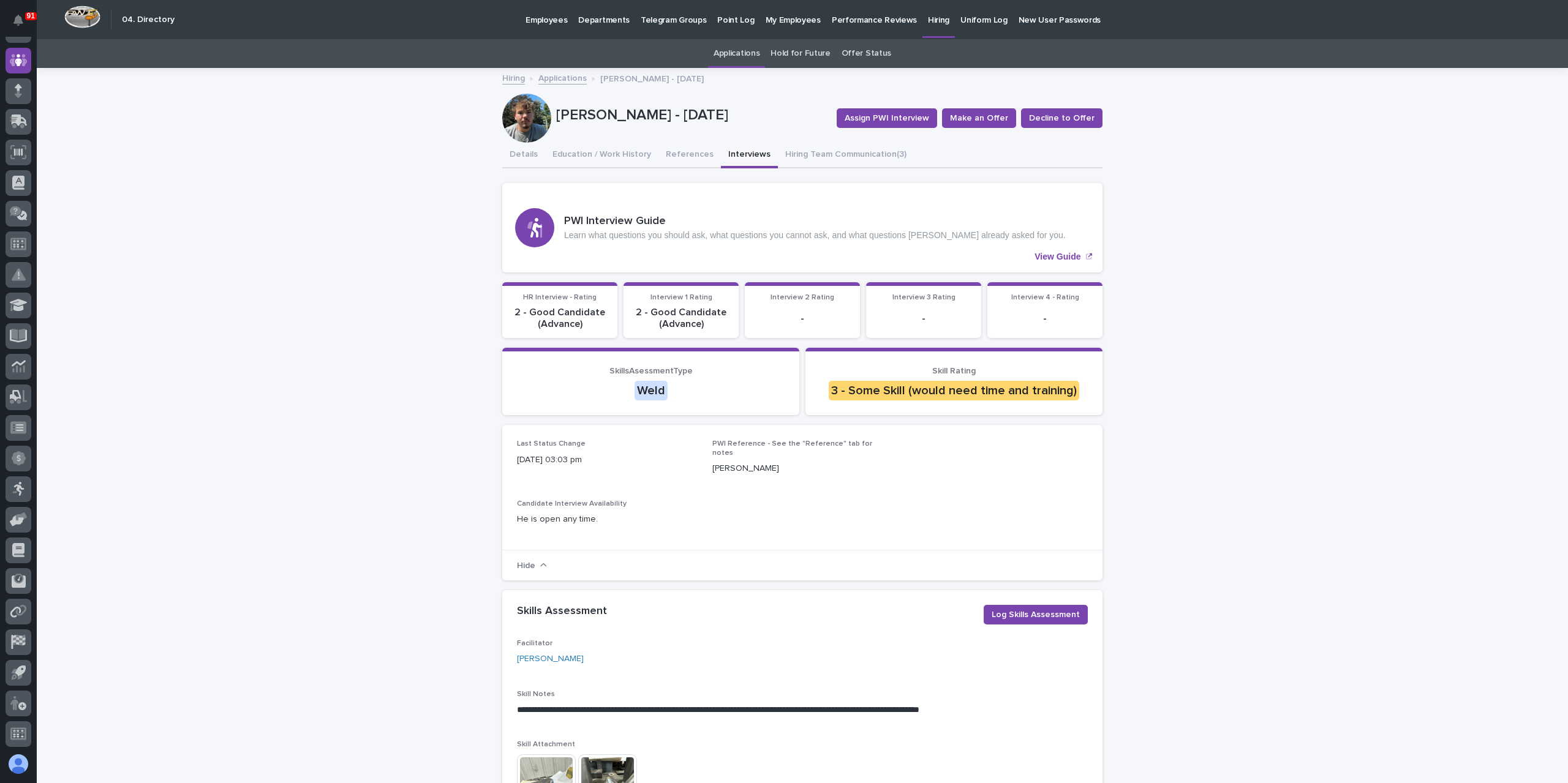
click at [568, 77] on link "Applications" at bounding box center [563, 77] width 48 height 14
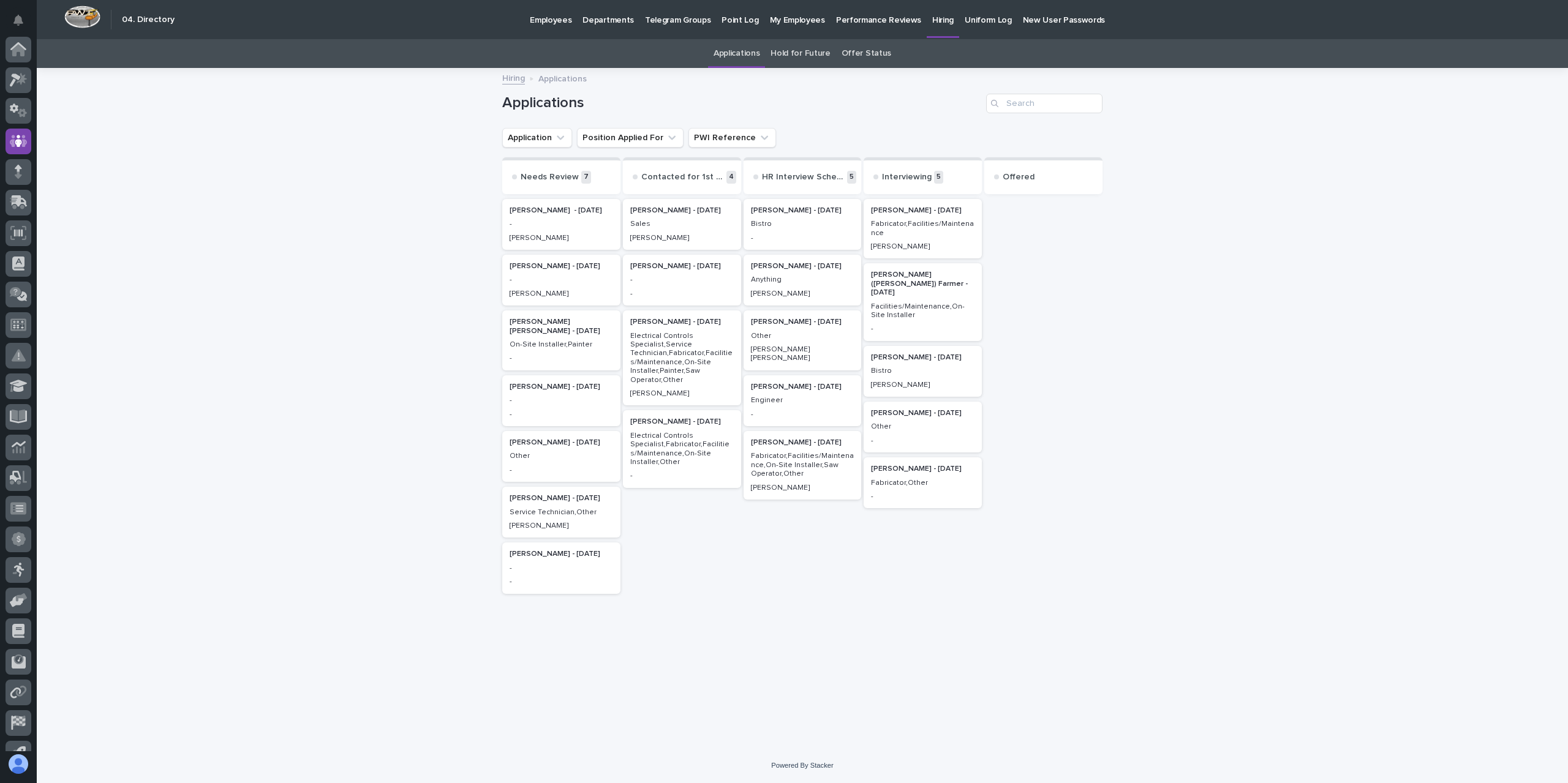
scroll to position [80, 0]
click at [914, 279] on p "Ernest (Aron) Farmer - 08/25/25" at bounding box center [923, 284] width 103 height 27
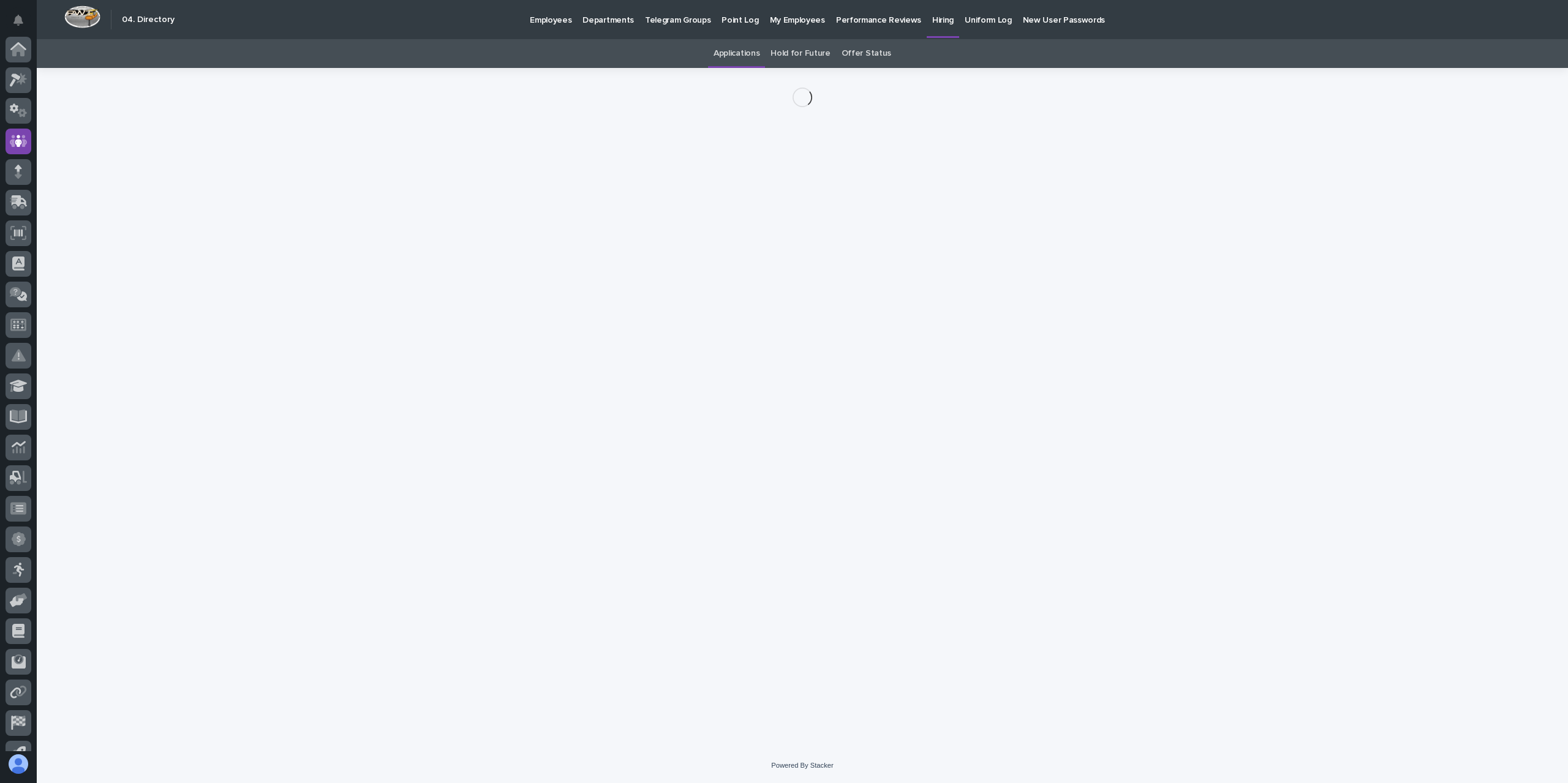
scroll to position [80, 0]
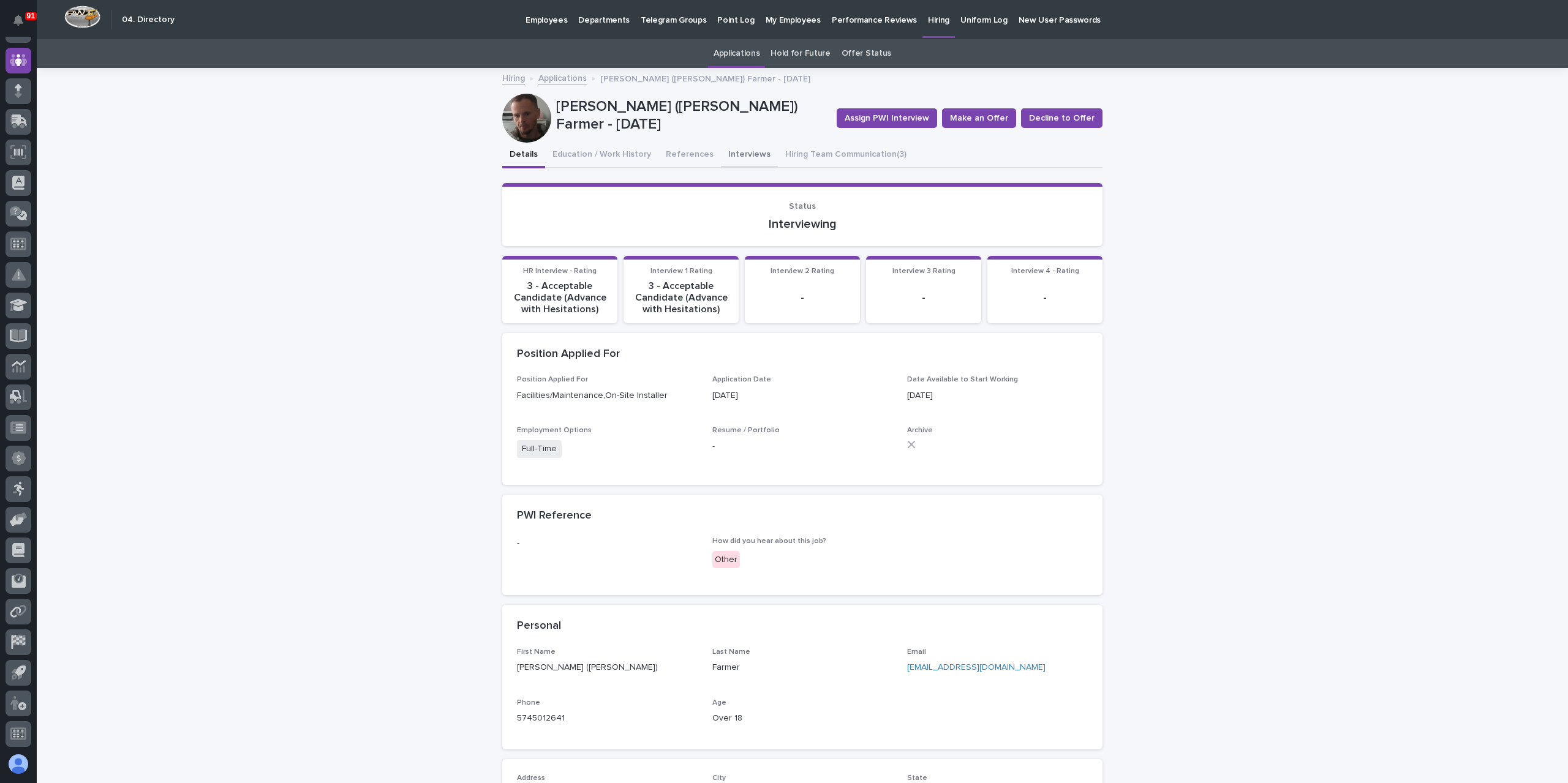
click at [741, 148] on button "Interviews" at bounding box center [749, 156] width 57 height 26
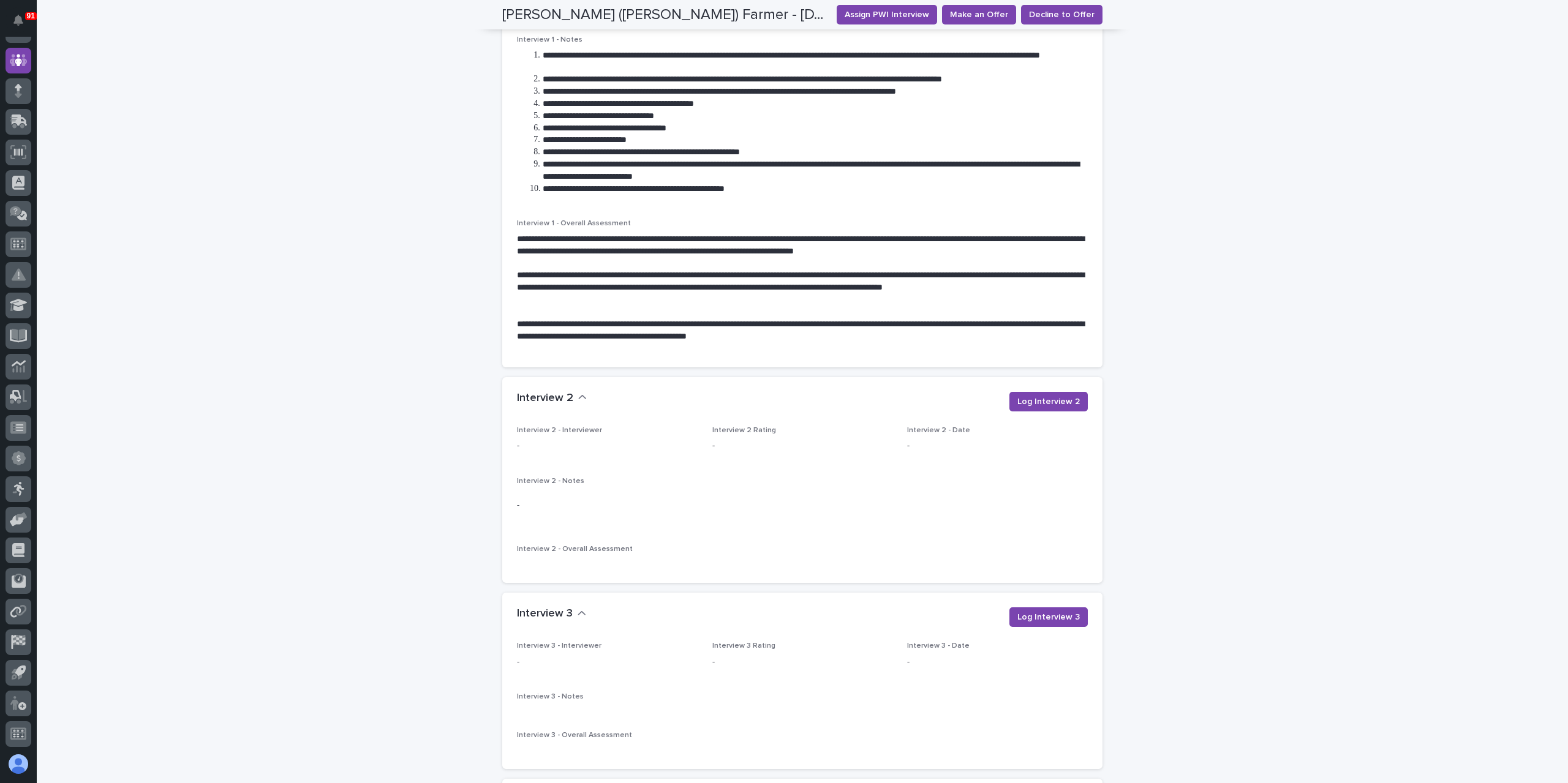
scroll to position [1470, 0]
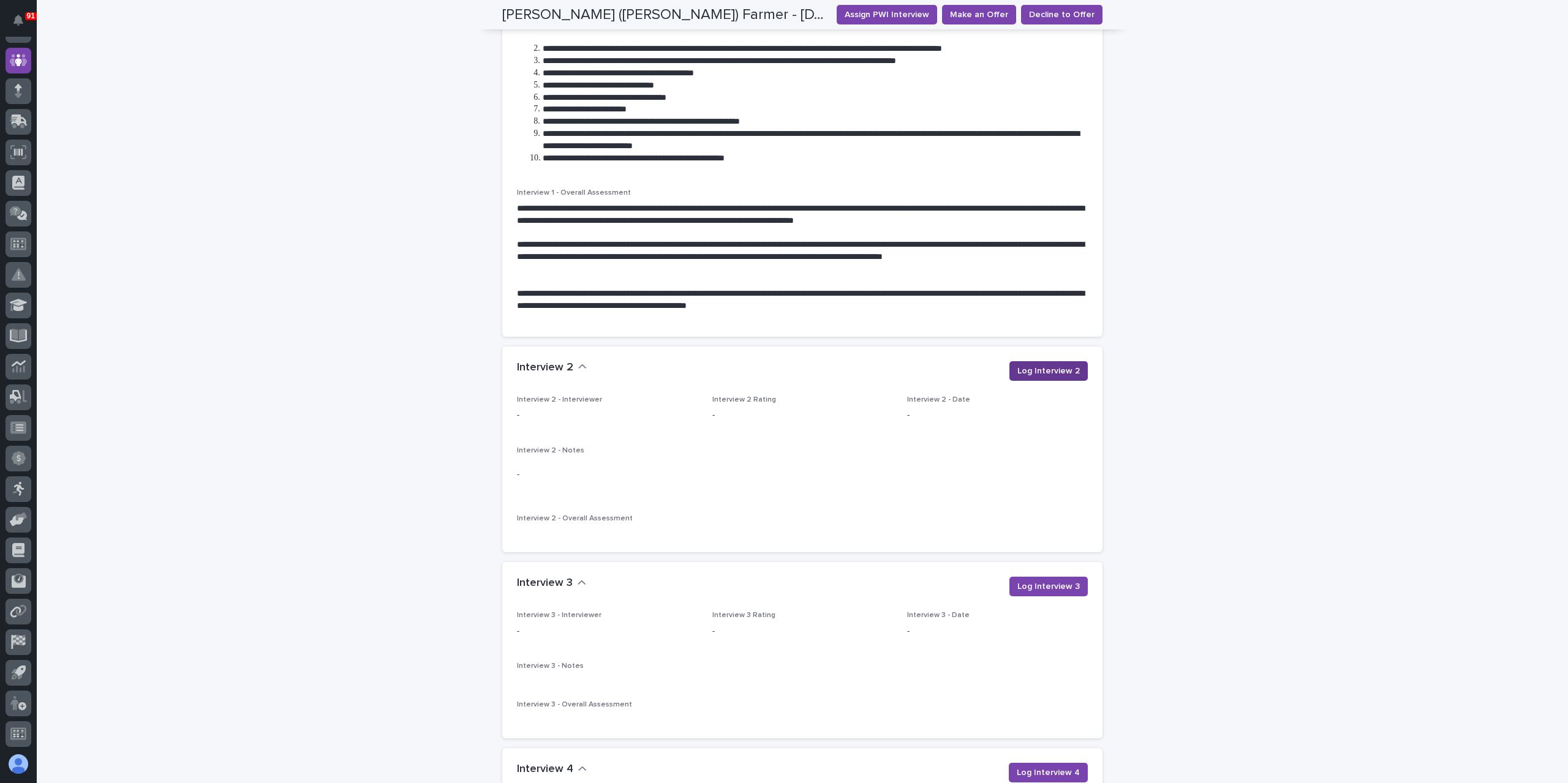
click at [1047, 377] on span "Log Interview 2" at bounding box center [1049, 371] width 63 height 13
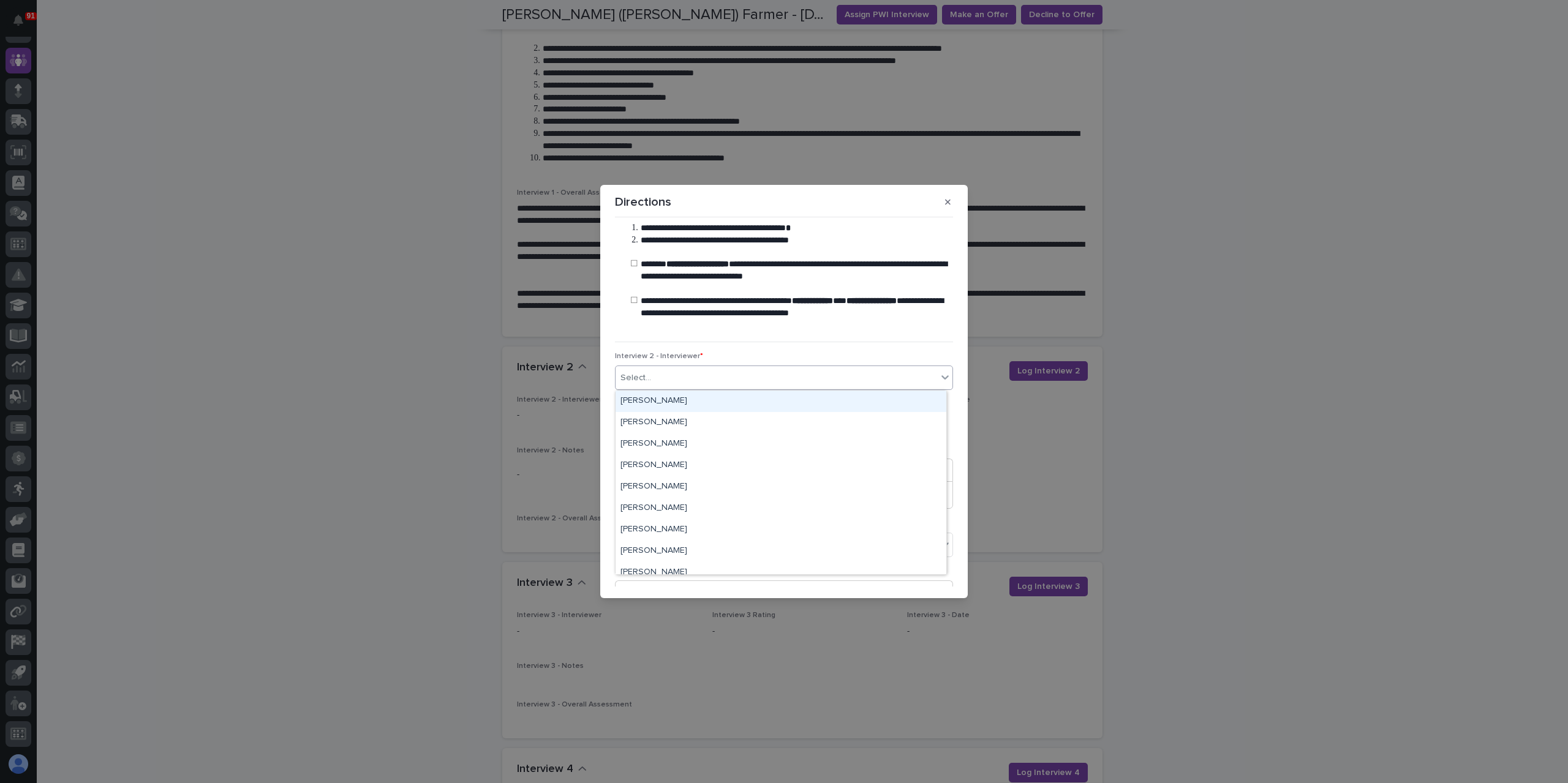
click at [682, 385] on div "Select..." at bounding box center [776, 378] width 321 height 20
click at [678, 441] on div "[PERSON_NAME]" at bounding box center [781, 444] width 331 height 21
click at [682, 427] on input "text" at bounding box center [664, 424] width 97 height 21
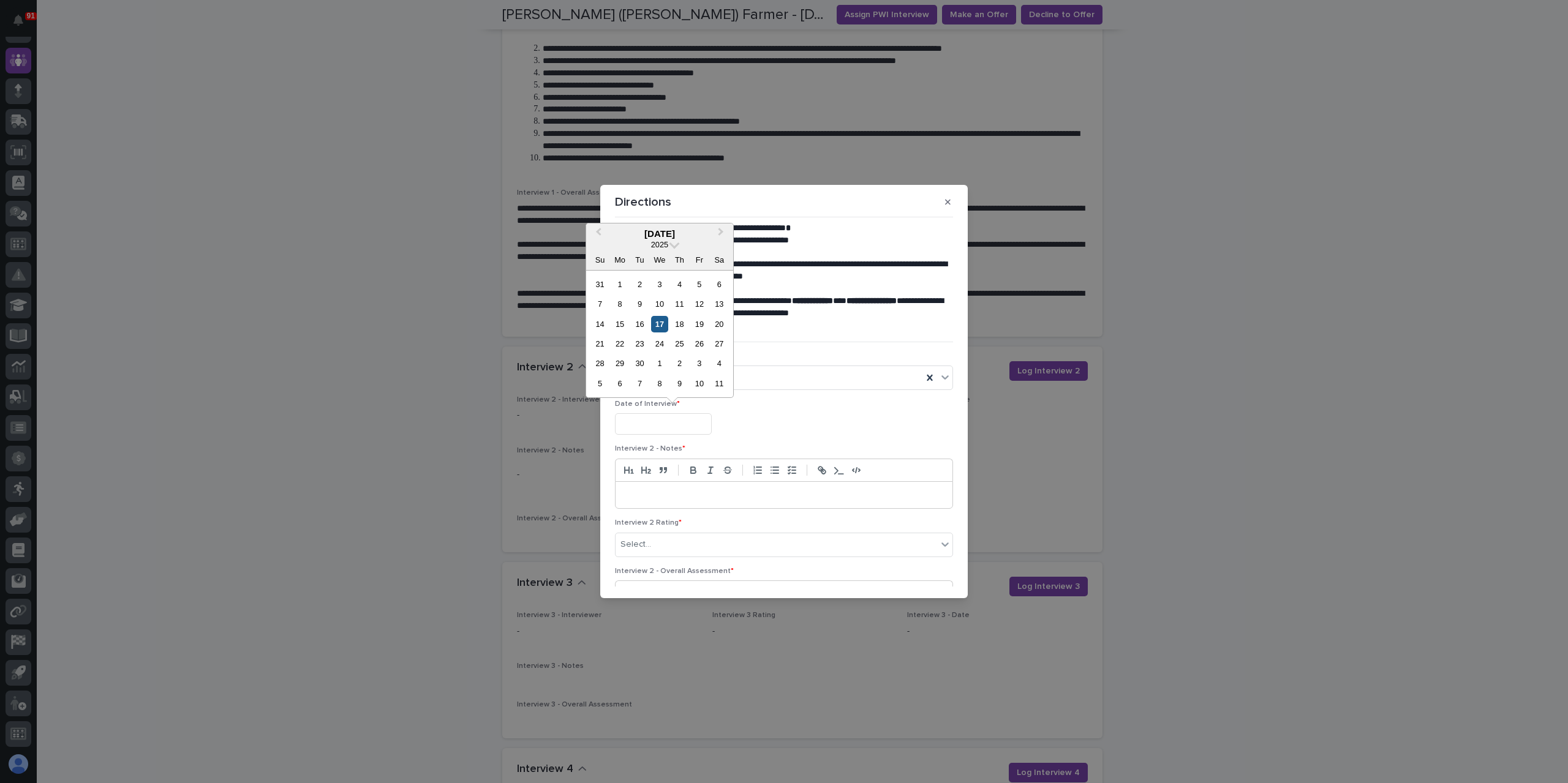
click at [659, 326] on div "17" at bounding box center [659, 324] width 16 height 16
type input "**********"
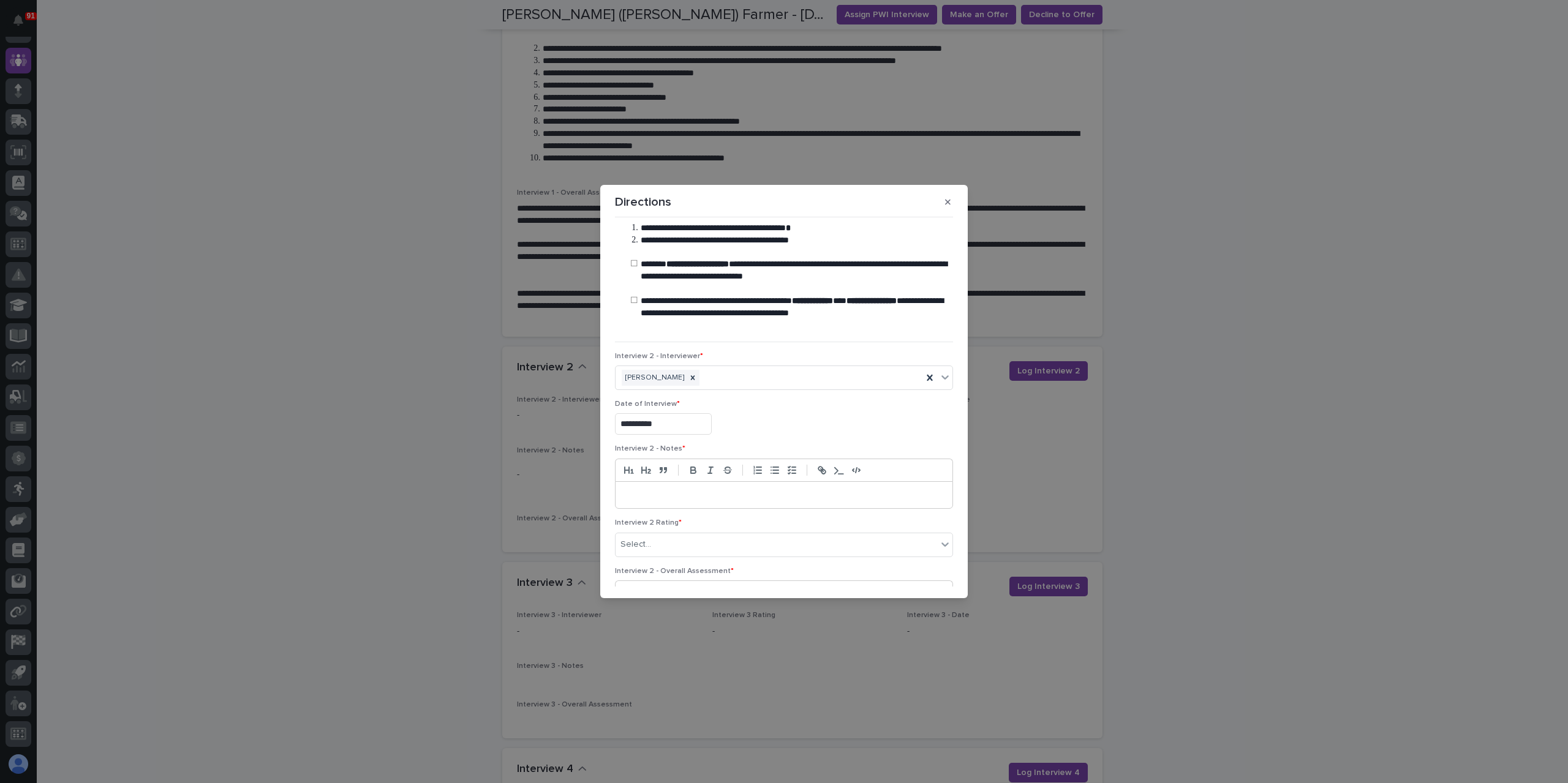
drag, startPoint x: 664, startPoint y: 488, endPoint x: 715, endPoint y: 484, distance: 51.2
click at [665, 488] on div at bounding box center [784, 495] width 337 height 27
drag, startPoint x: 839, startPoint y: 496, endPoint x: 872, endPoint y: 502, distance: 33.5
click at [872, 502] on div "**********" at bounding box center [784, 495] width 337 height 27
click at [844, 492] on li "**********" at bounding box center [788, 495] width 300 height 13
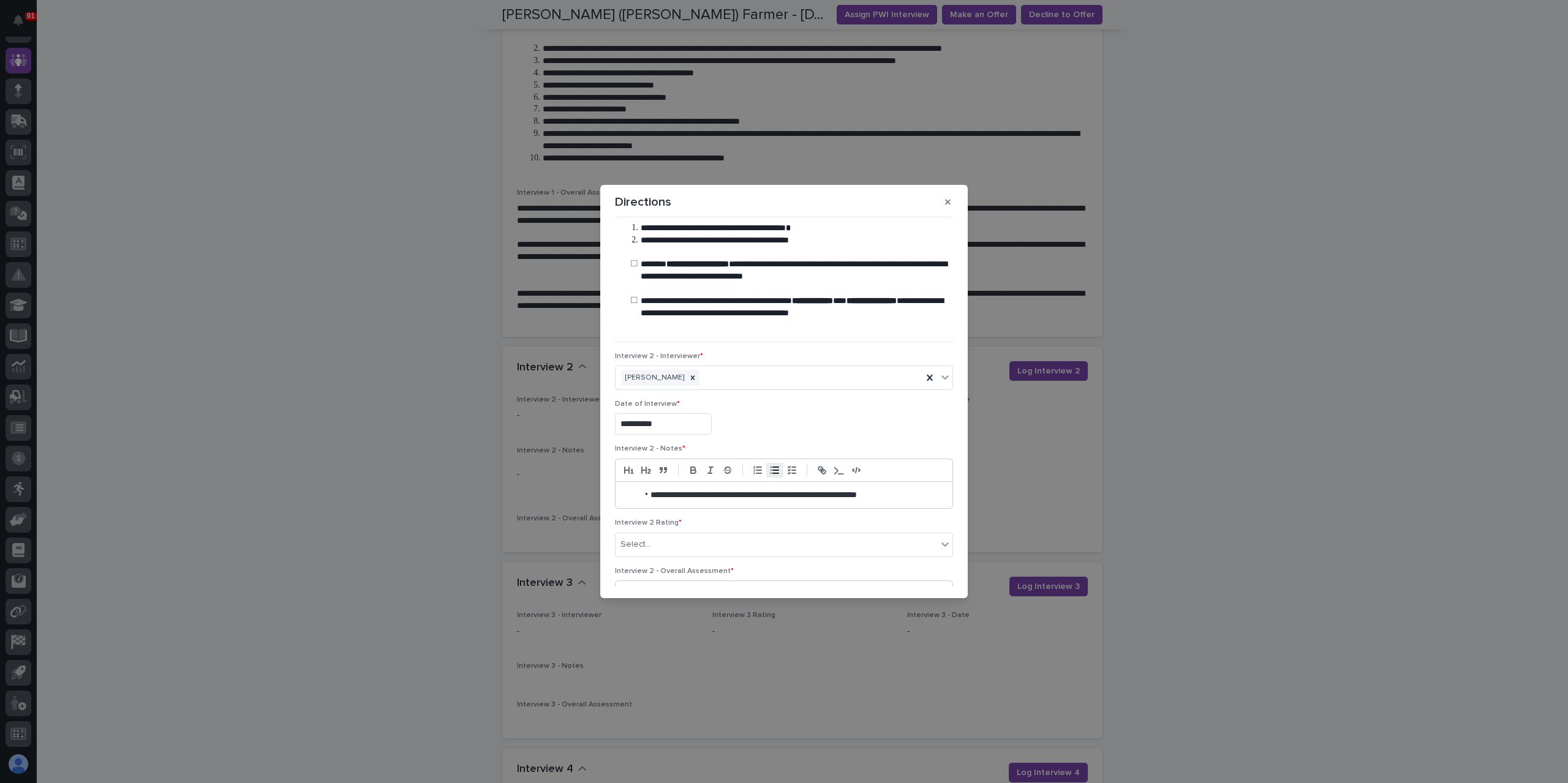
click at [920, 495] on li "**********" at bounding box center [788, 495] width 300 height 13
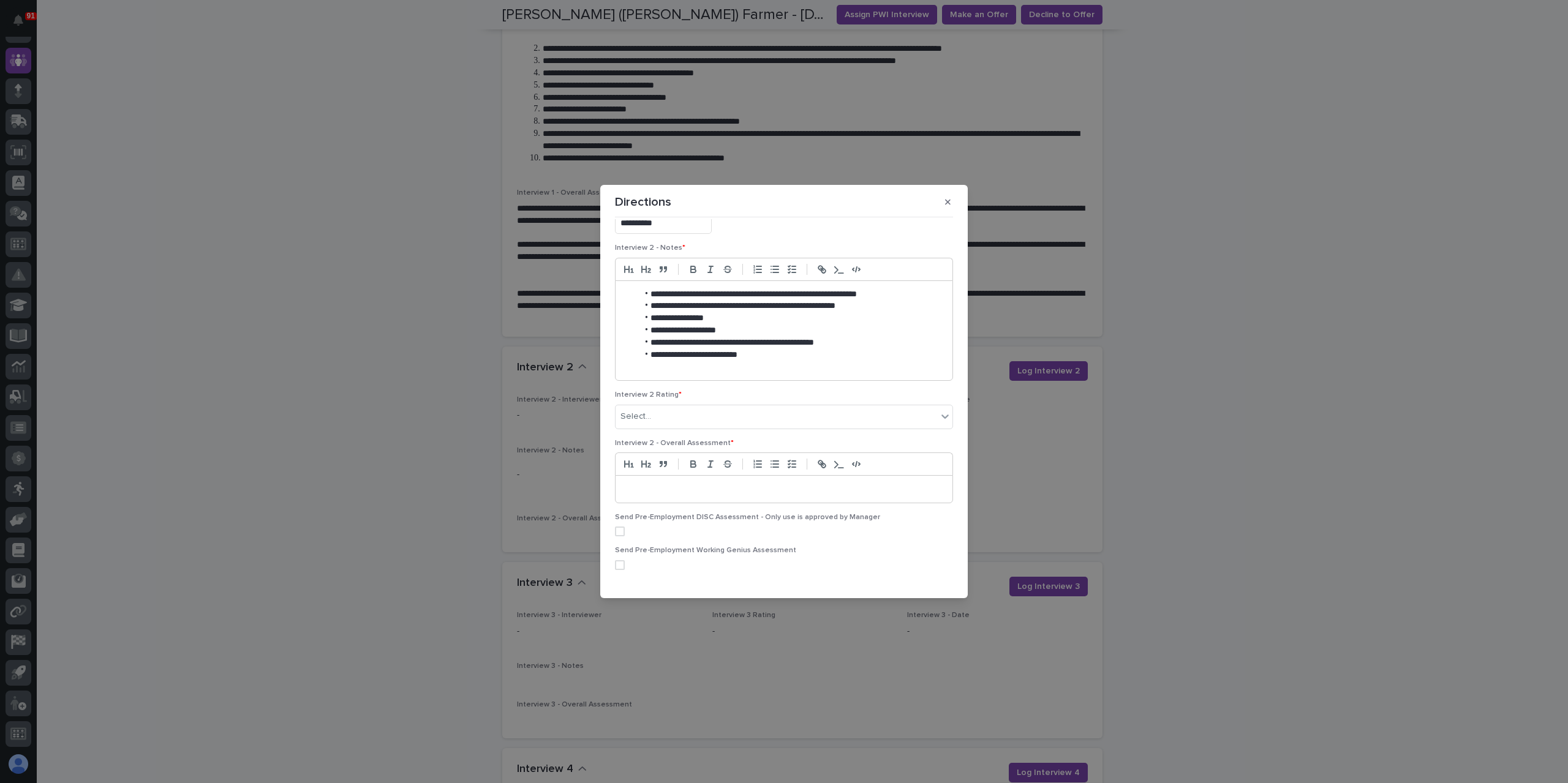
scroll to position [231, 0]
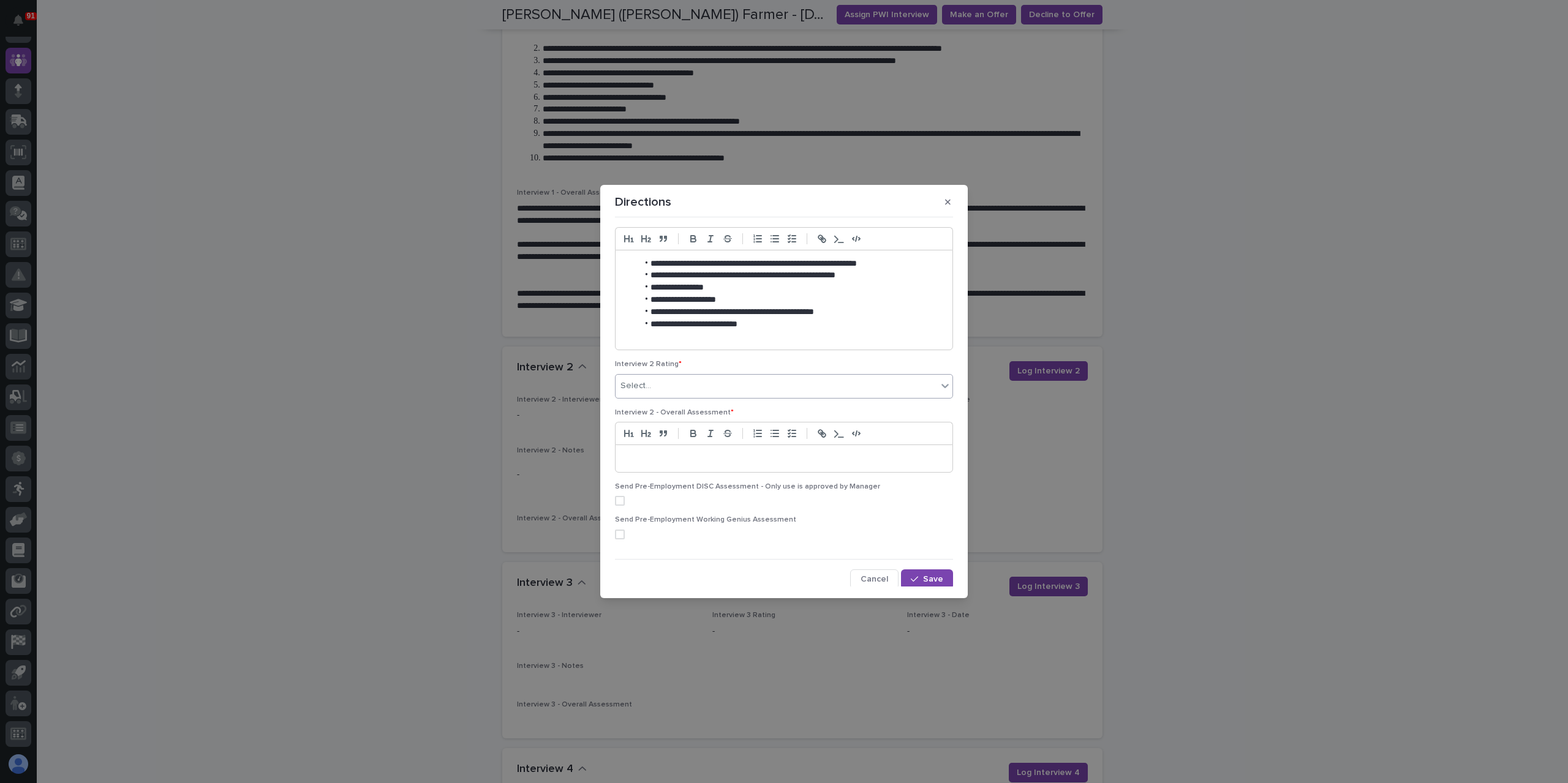
click at [666, 386] on div "Select..." at bounding box center [776, 386] width 321 height 20
click at [682, 441] on div "3 - Acceptable Candidate (Advance with Hesitations)" at bounding box center [781, 451] width 331 height 21
click at [667, 462] on p at bounding box center [784, 459] width 319 height 13
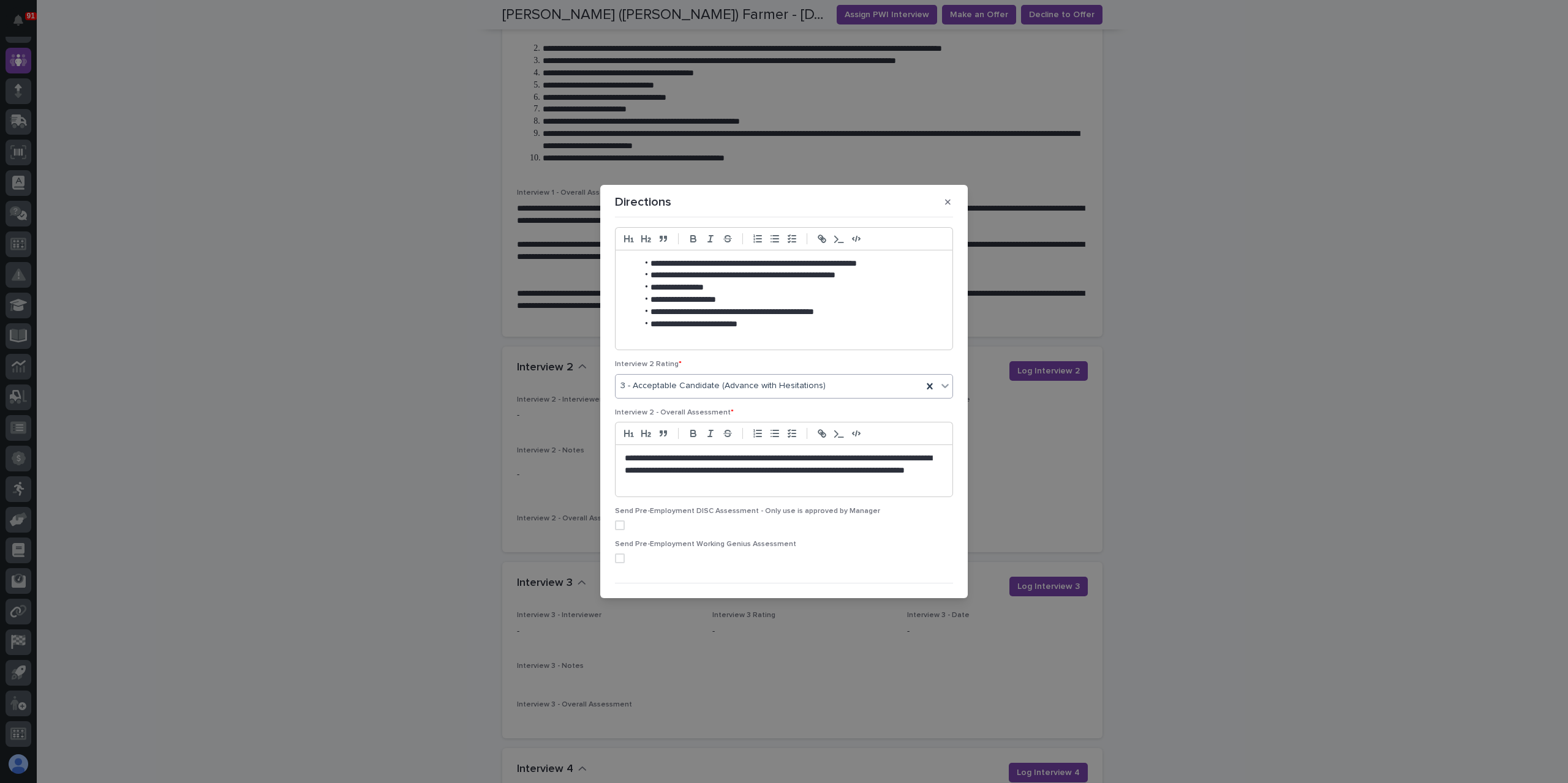
scroll to position [256, 0]
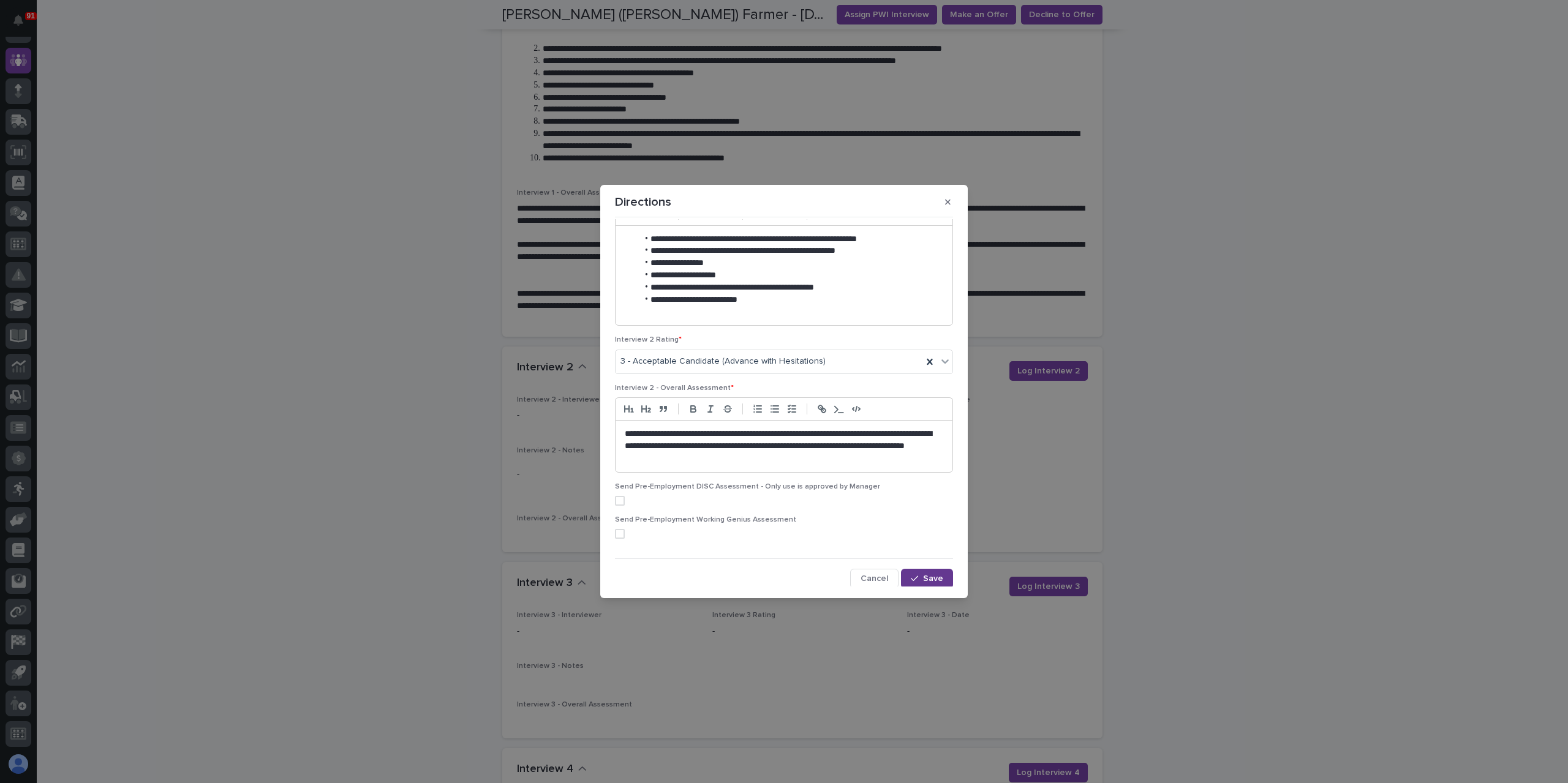
click at [933, 574] on span "Save" at bounding box center [933, 578] width 20 height 9
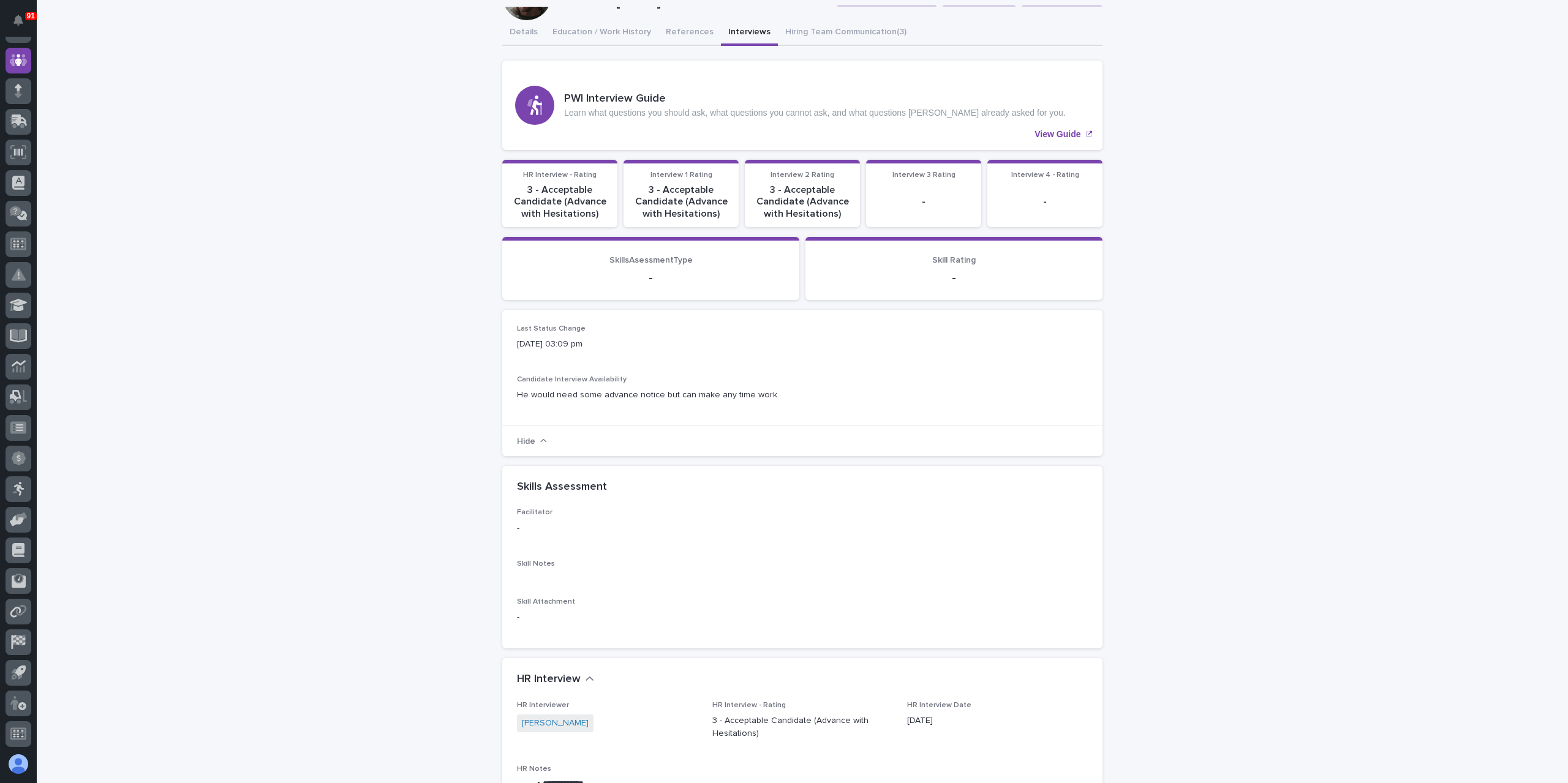
scroll to position [0, 0]
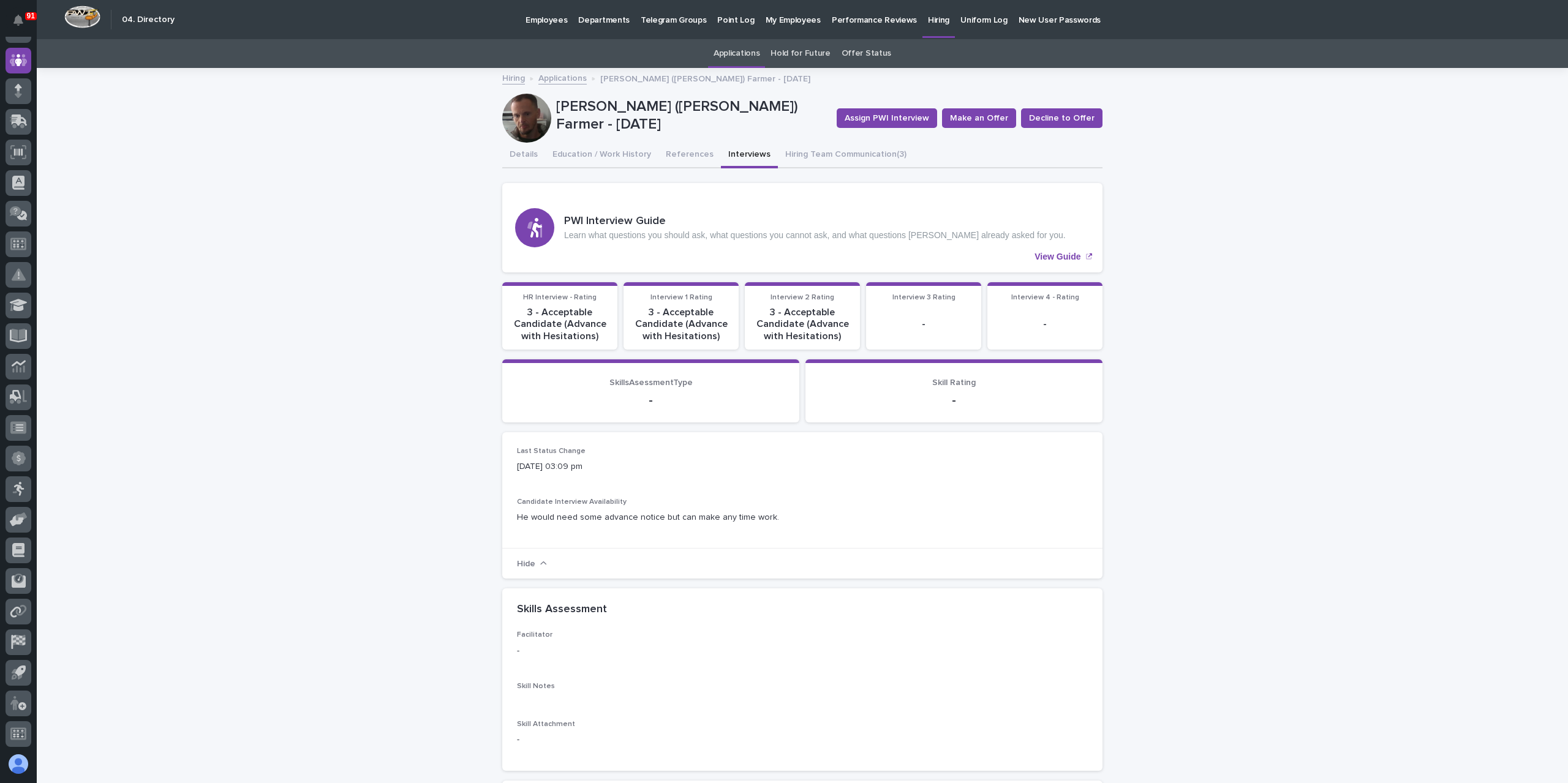
click at [557, 76] on link "Applications" at bounding box center [563, 77] width 48 height 14
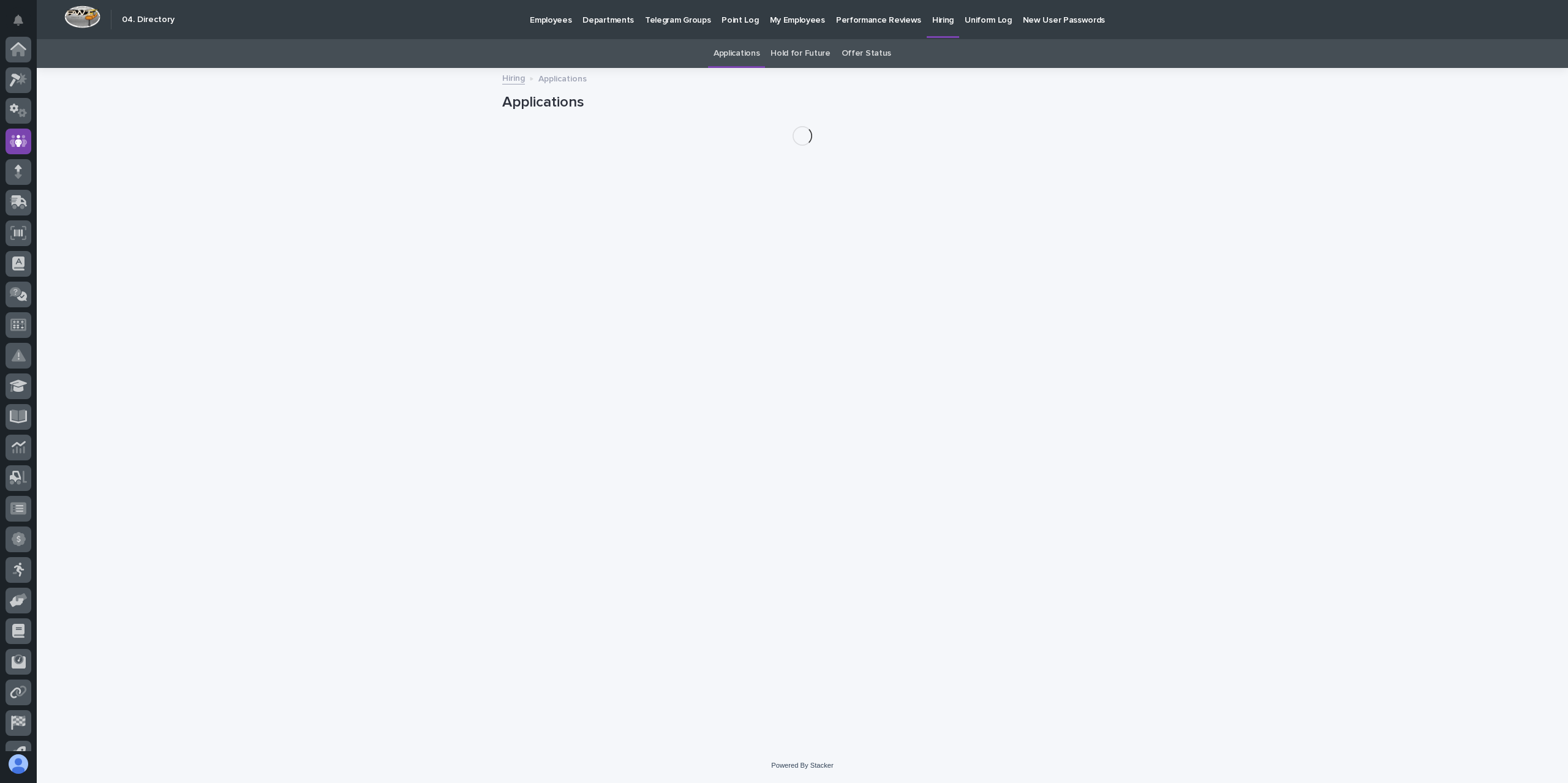
scroll to position [80, 0]
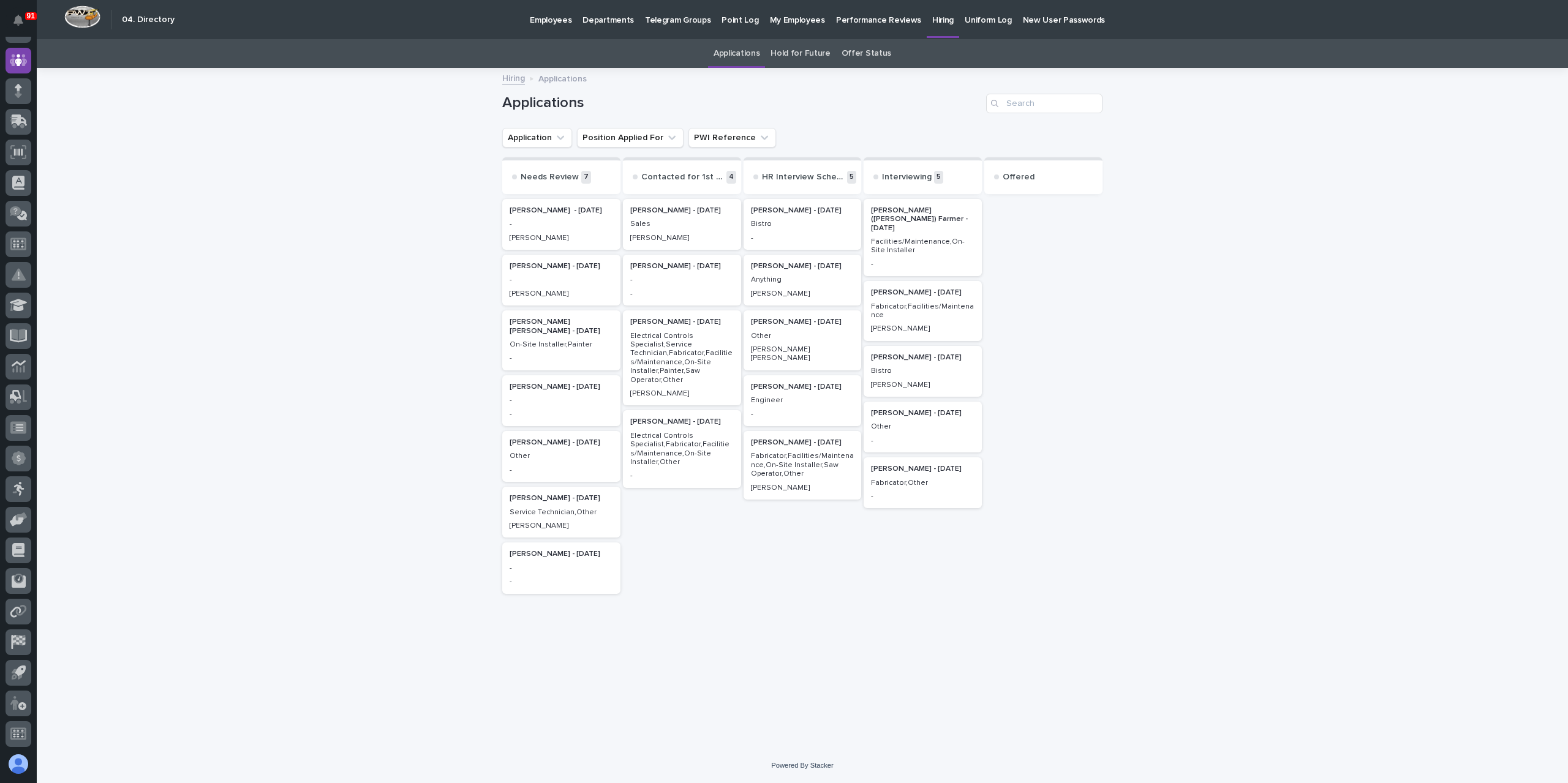
click at [779, 232] on div "-" at bounding box center [803, 237] width 103 height 11
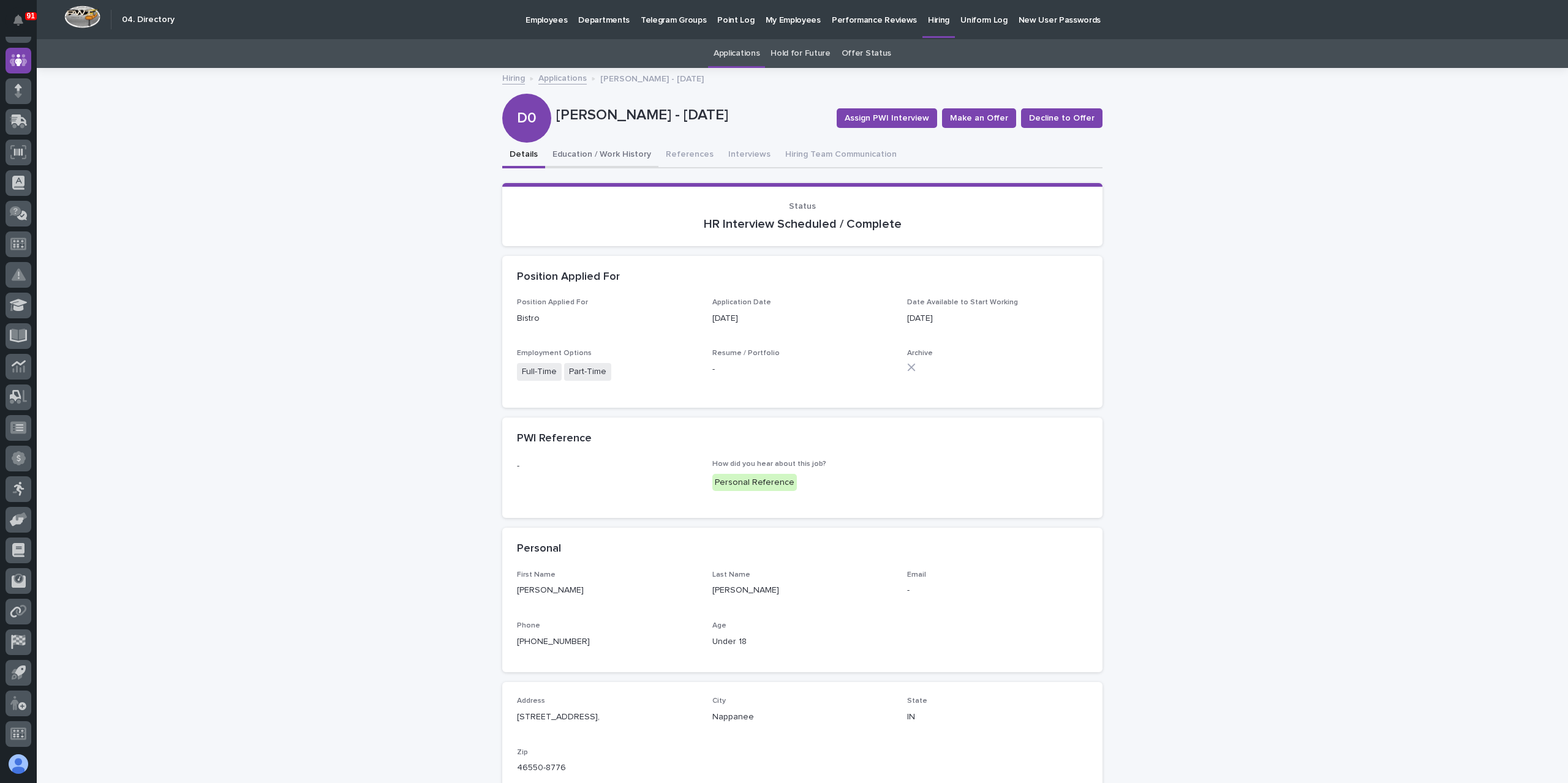
click at [589, 152] on button "Education / Work History" at bounding box center [602, 156] width 113 height 26
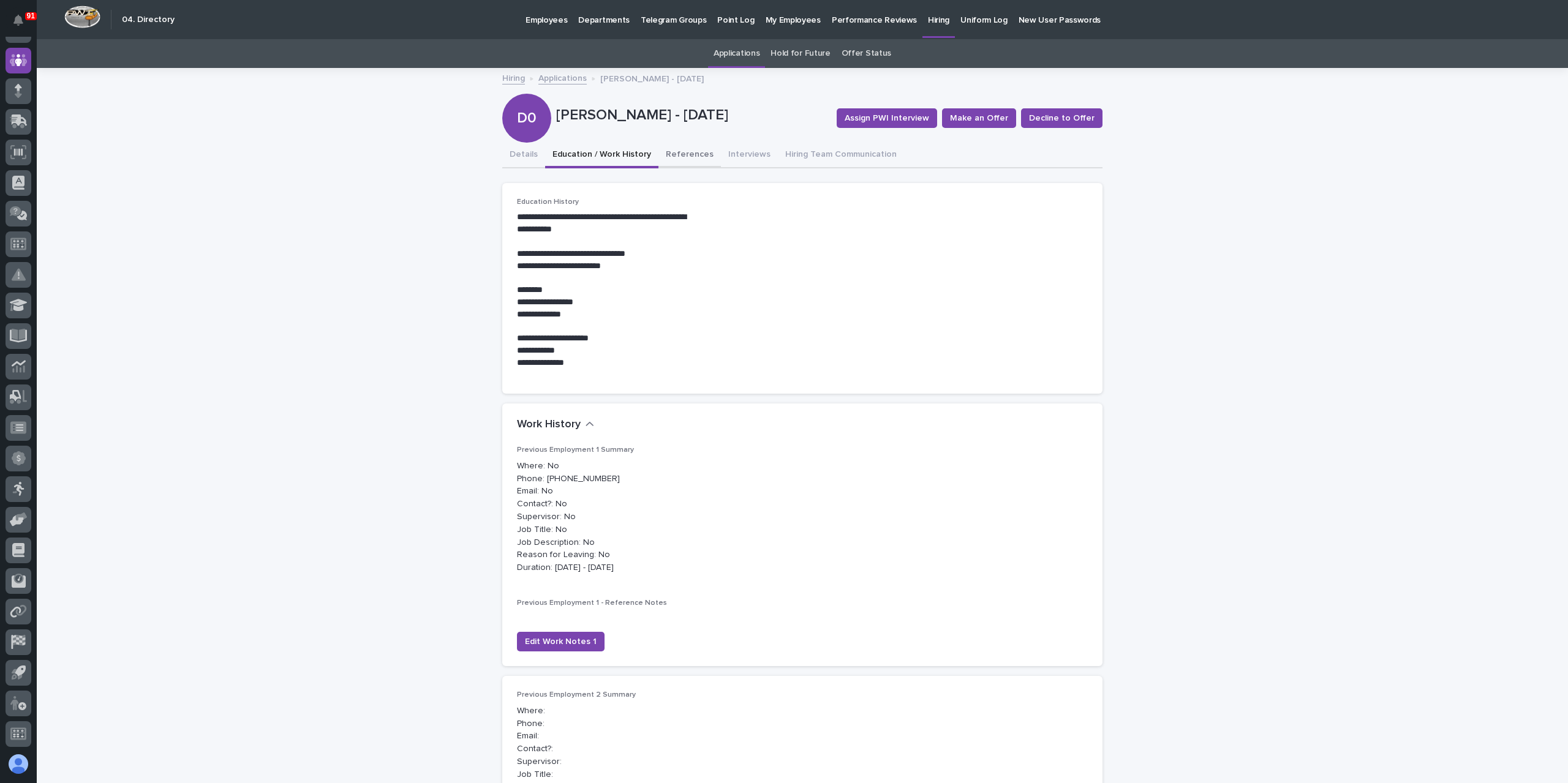
click at [678, 161] on button "References" at bounding box center [690, 156] width 63 height 26
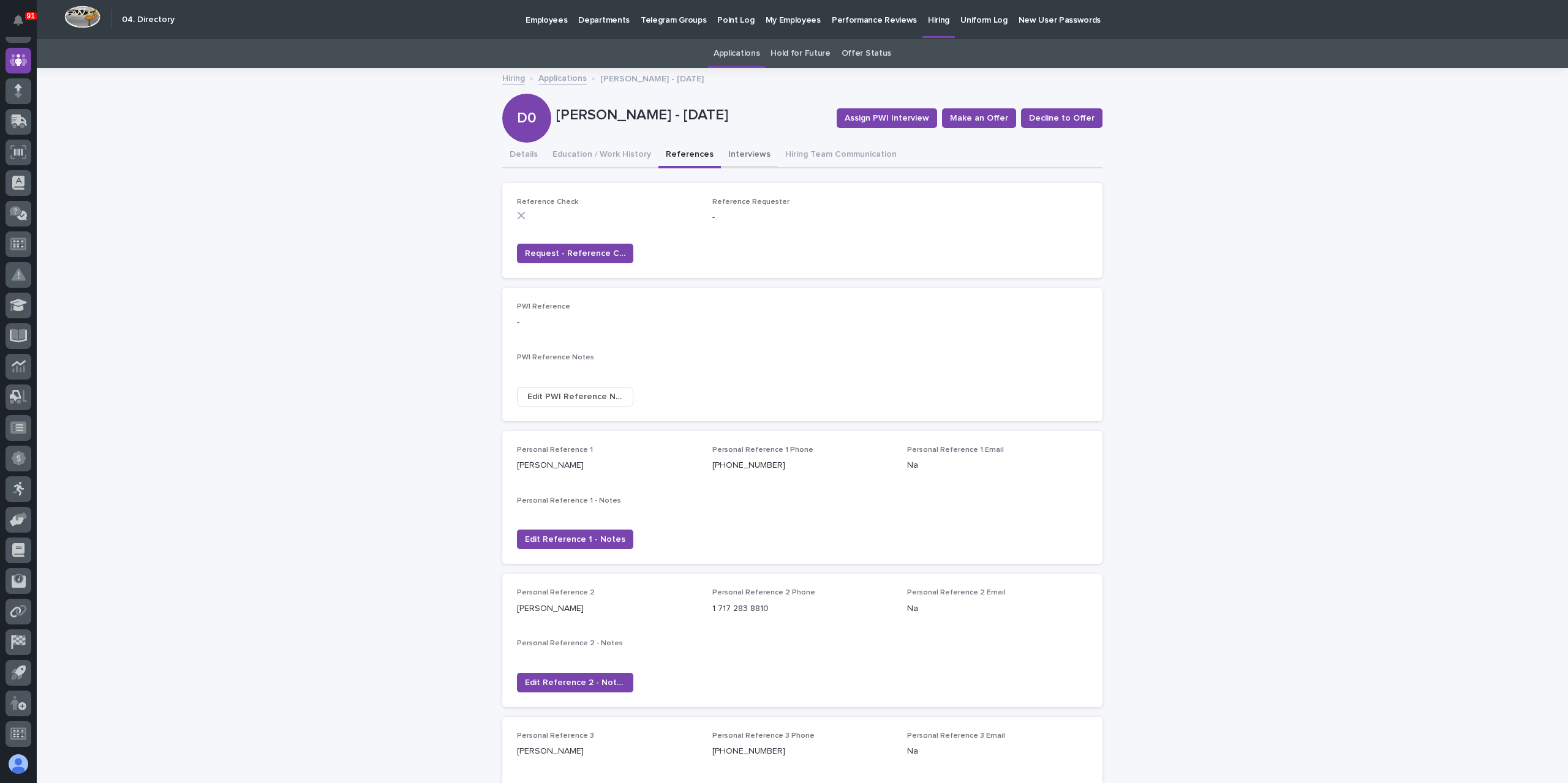
click at [729, 168] on button "Interviews" at bounding box center [749, 156] width 57 height 26
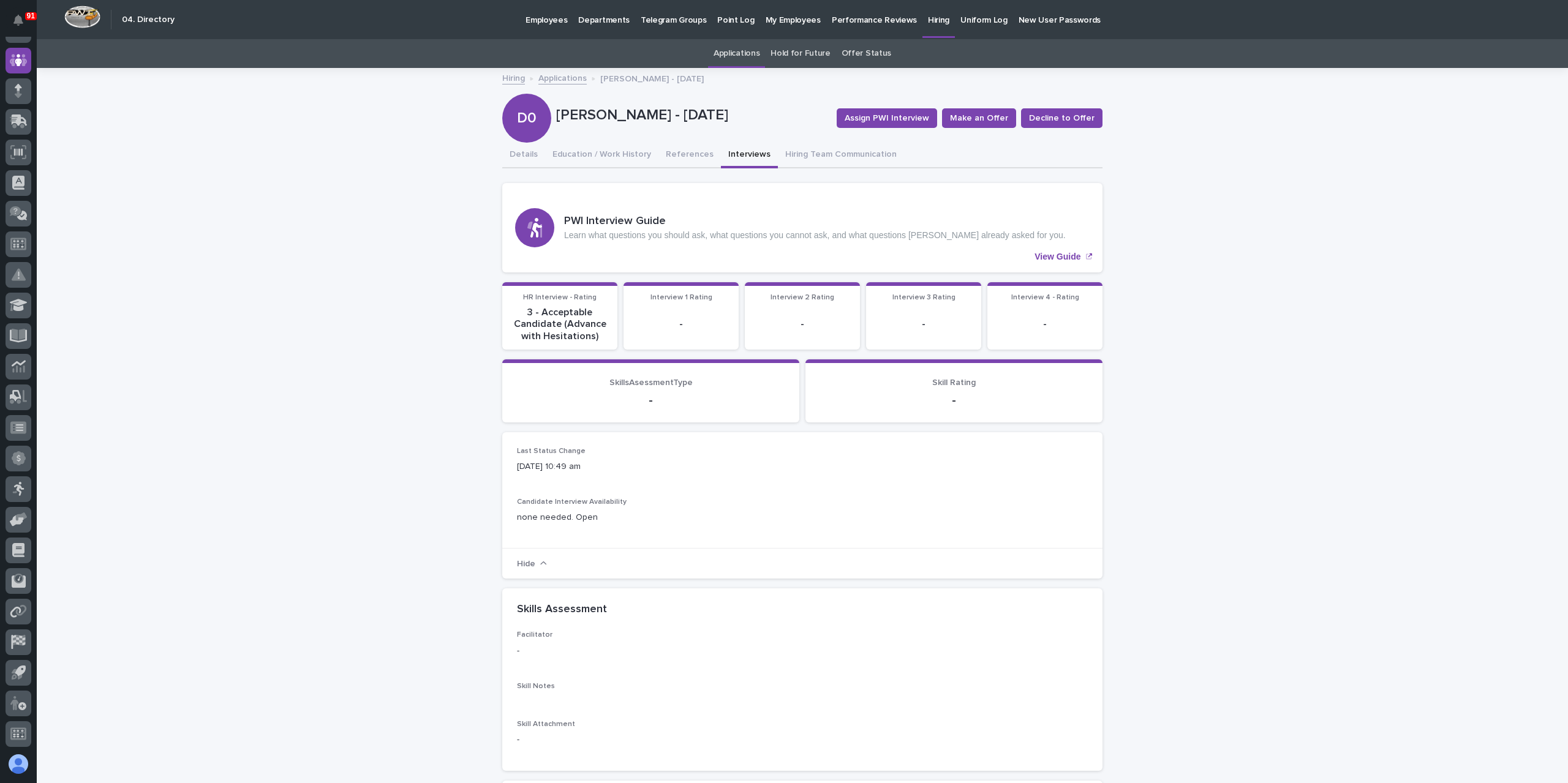
click at [560, 74] on link "Applications" at bounding box center [563, 77] width 48 height 14
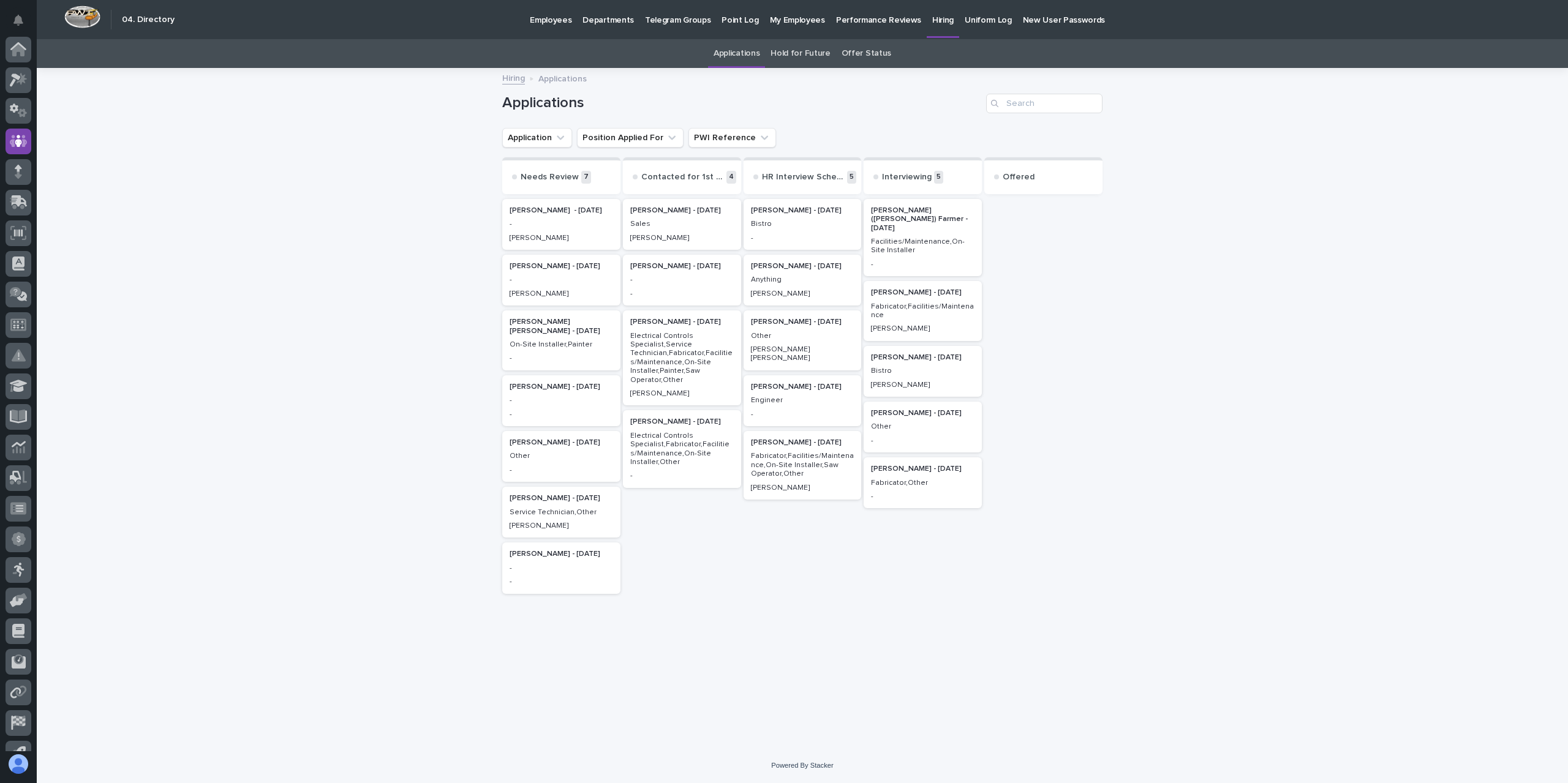
scroll to position [80, 0]
click at [825, 282] on p "Anything" at bounding box center [803, 280] width 103 height 9
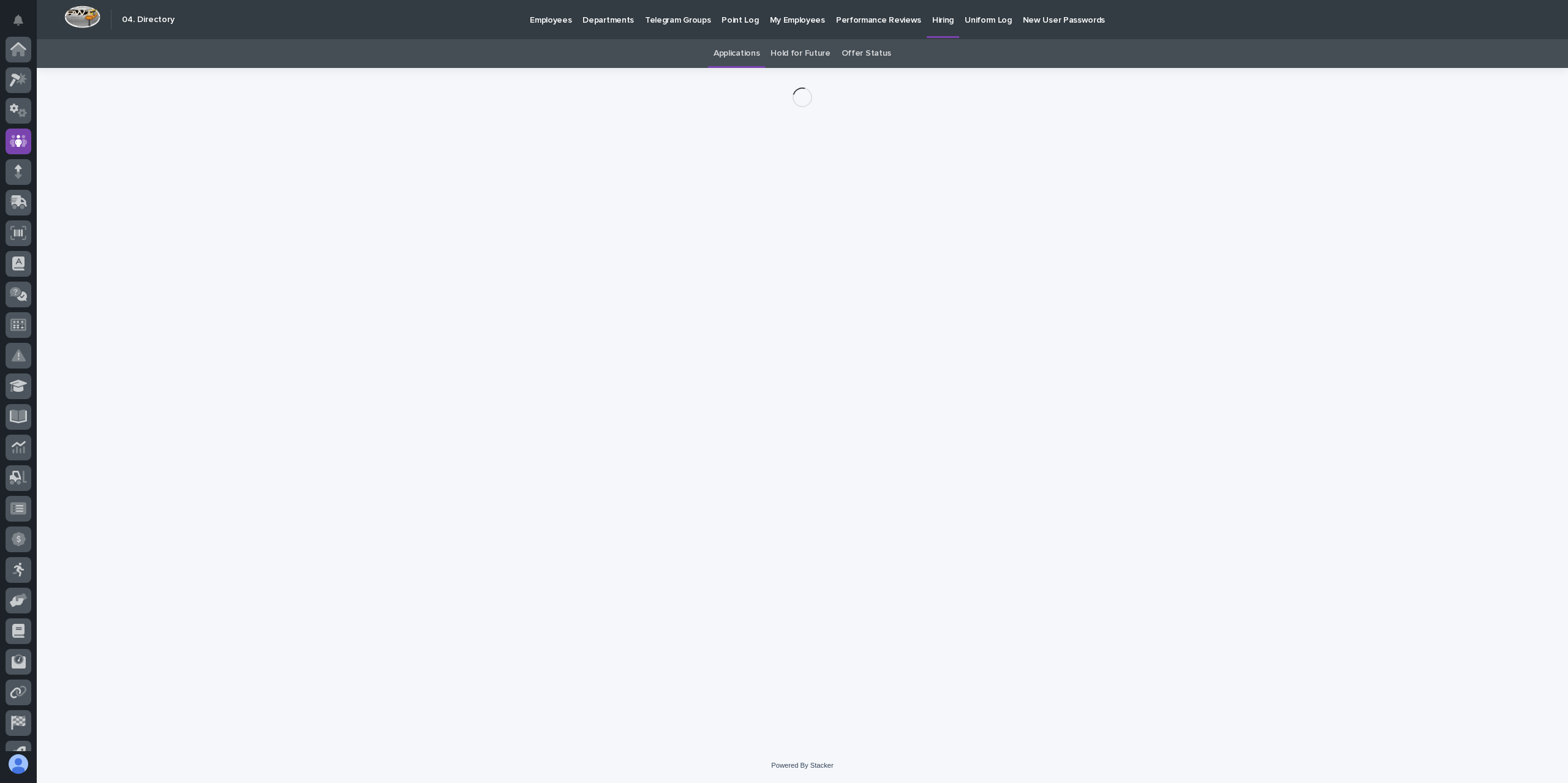
scroll to position [80, 0]
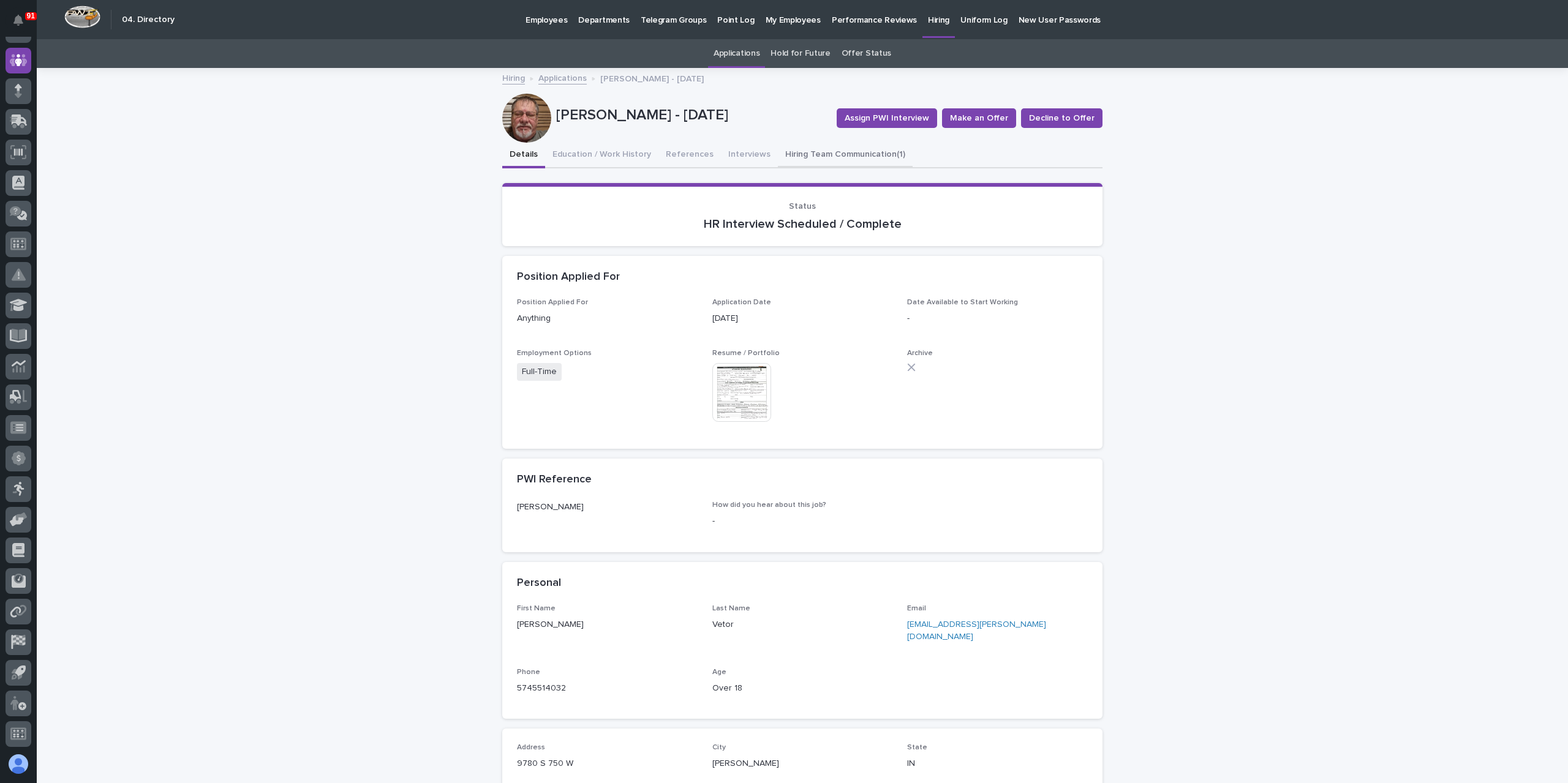
click at [818, 159] on button "Hiring Team Communication (1)" at bounding box center [845, 156] width 134 height 26
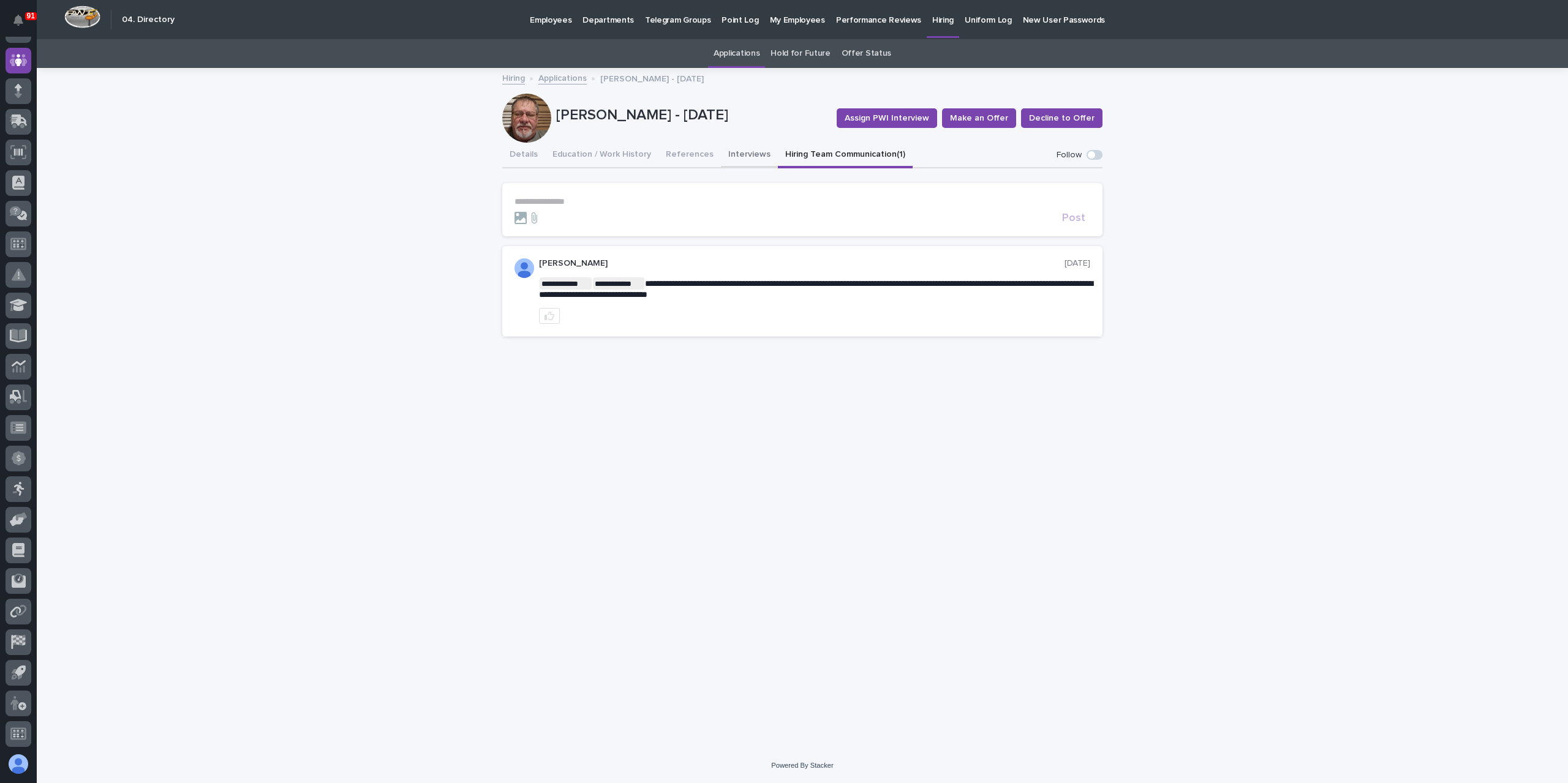
click at [738, 148] on button "Interviews" at bounding box center [749, 156] width 57 height 26
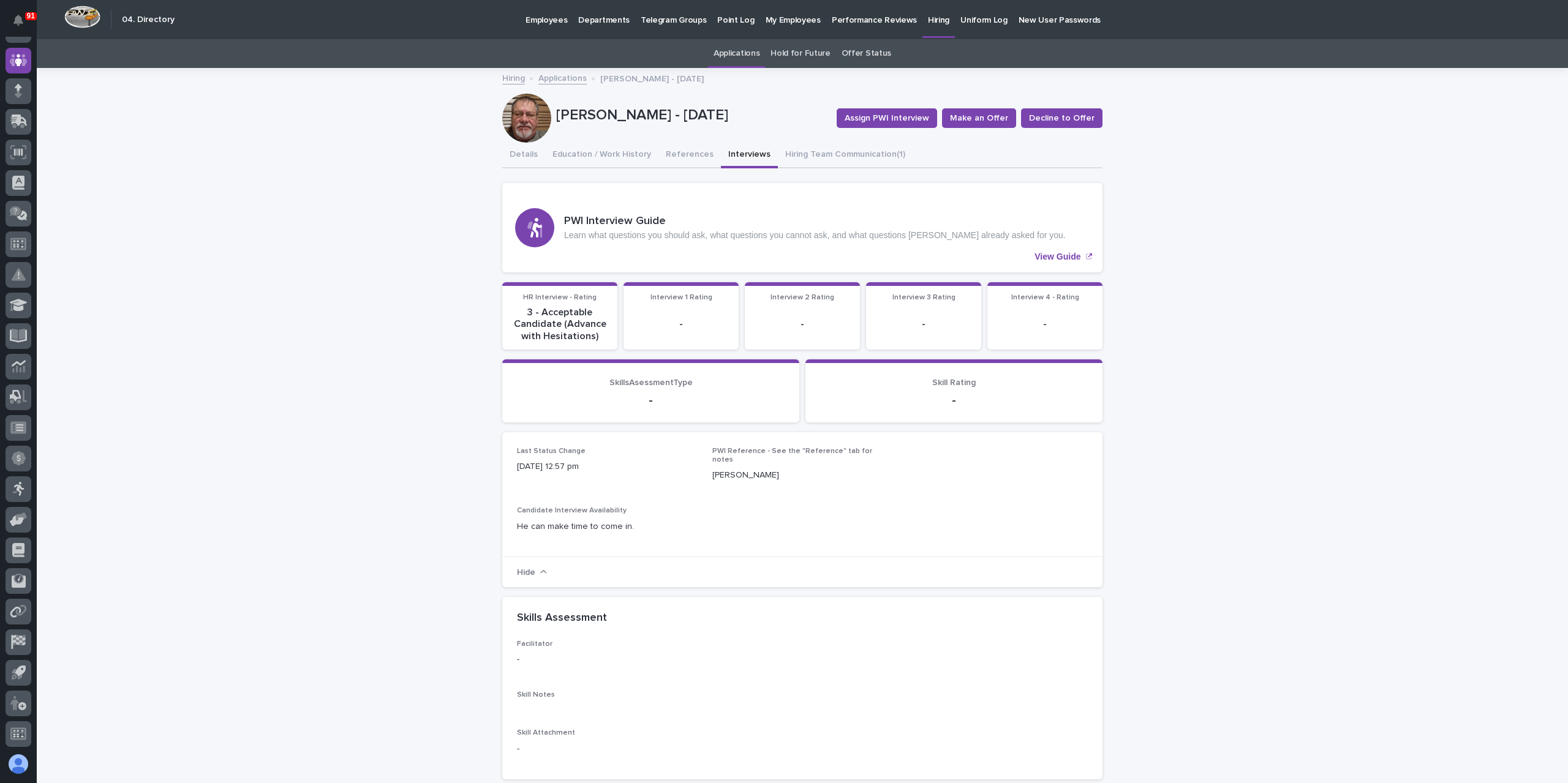
click at [568, 77] on link "Applications" at bounding box center [563, 77] width 48 height 14
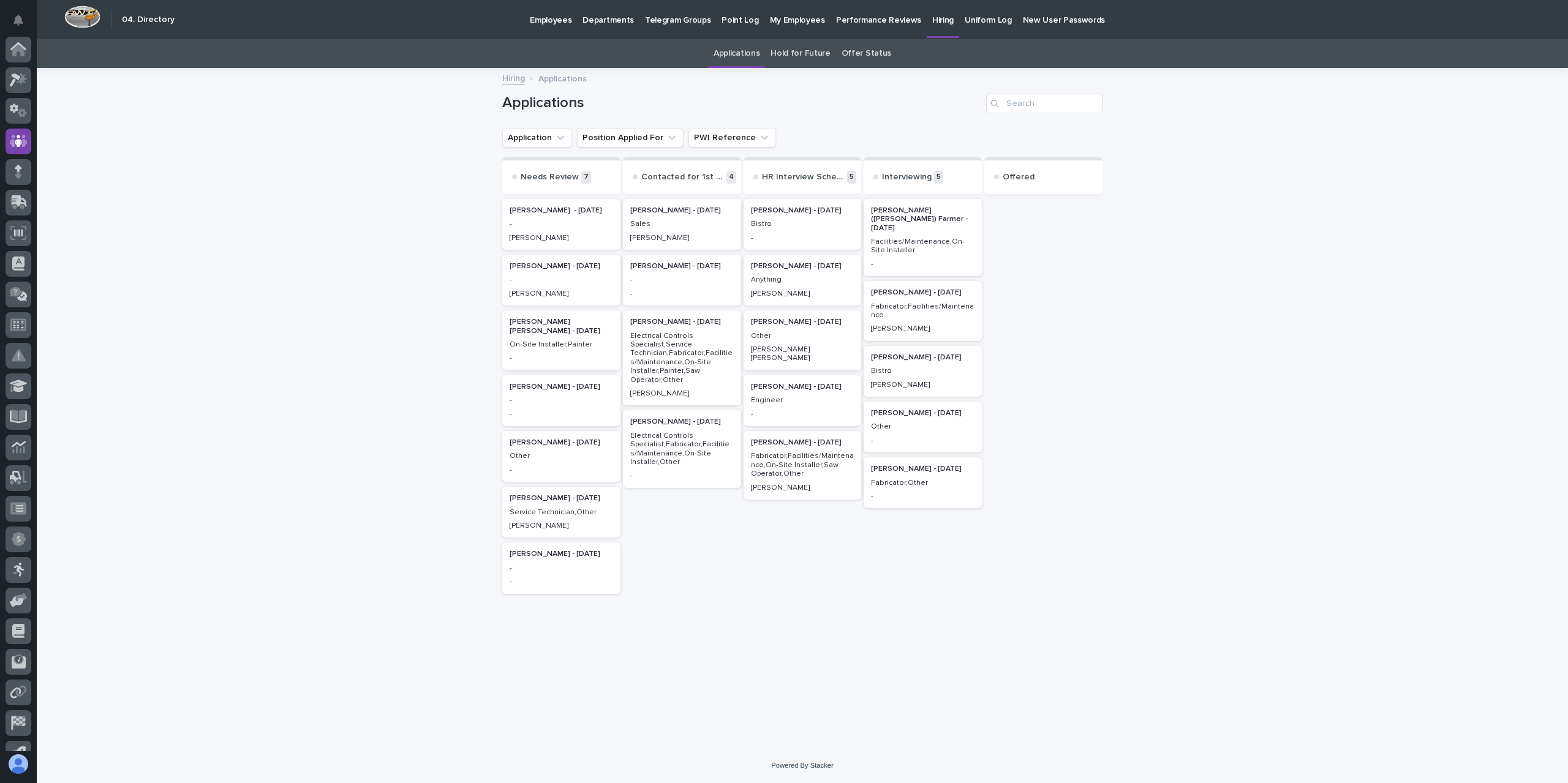
scroll to position [80, 0]
click at [797, 333] on p "Other" at bounding box center [803, 336] width 103 height 9
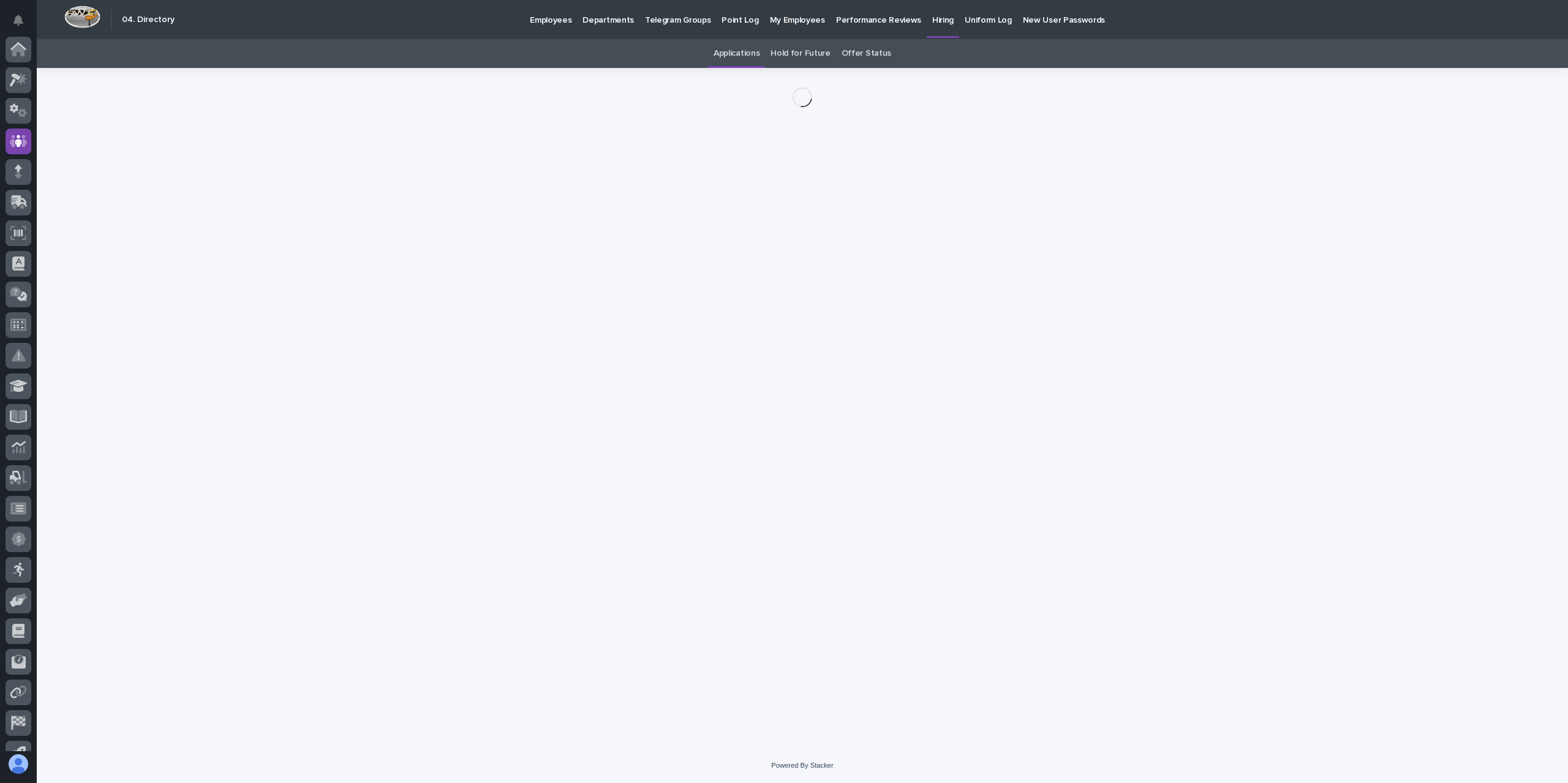
scroll to position [80, 0]
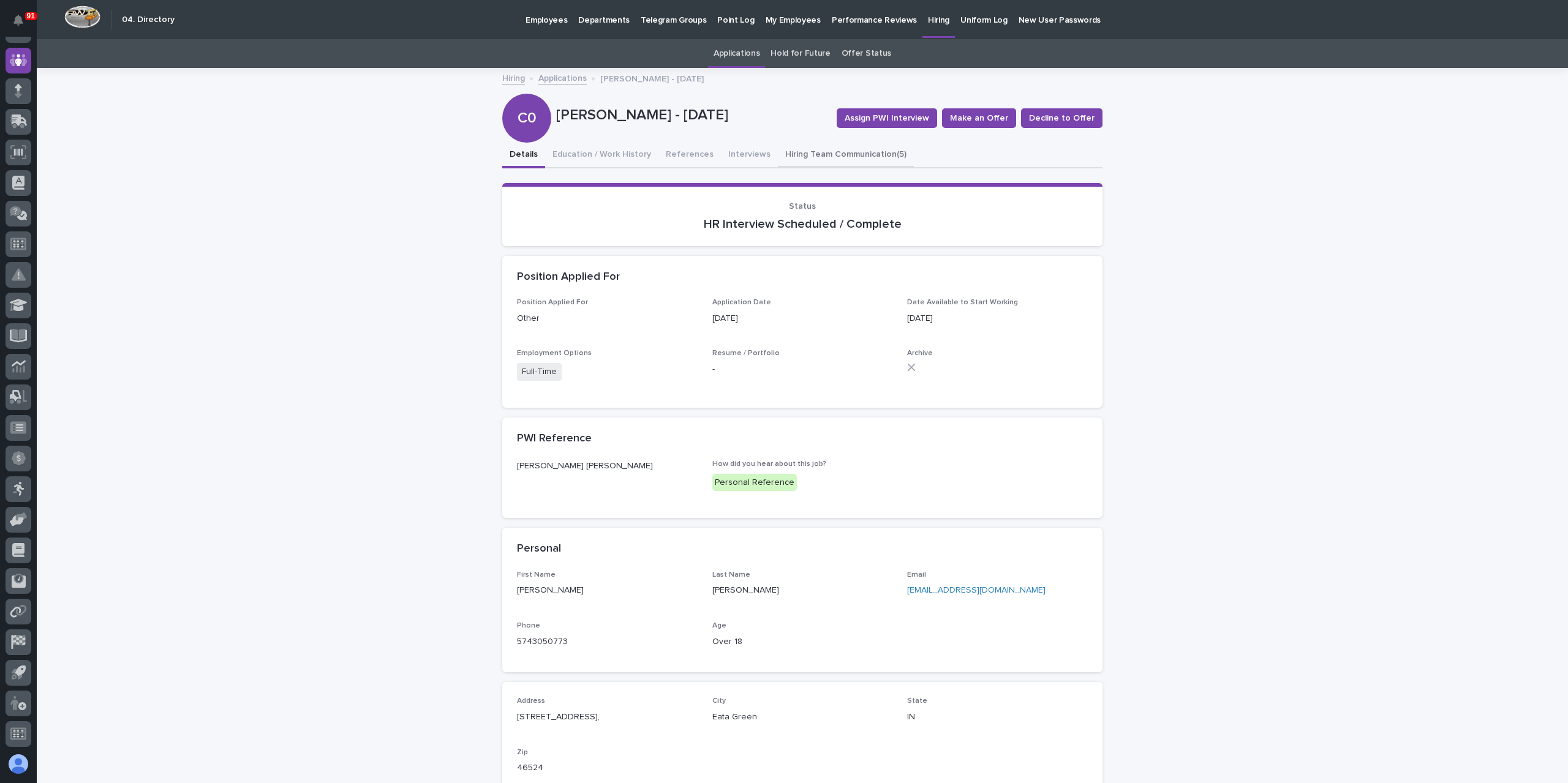
click at [833, 160] on button "Hiring Team Communication (5)" at bounding box center [846, 156] width 136 height 26
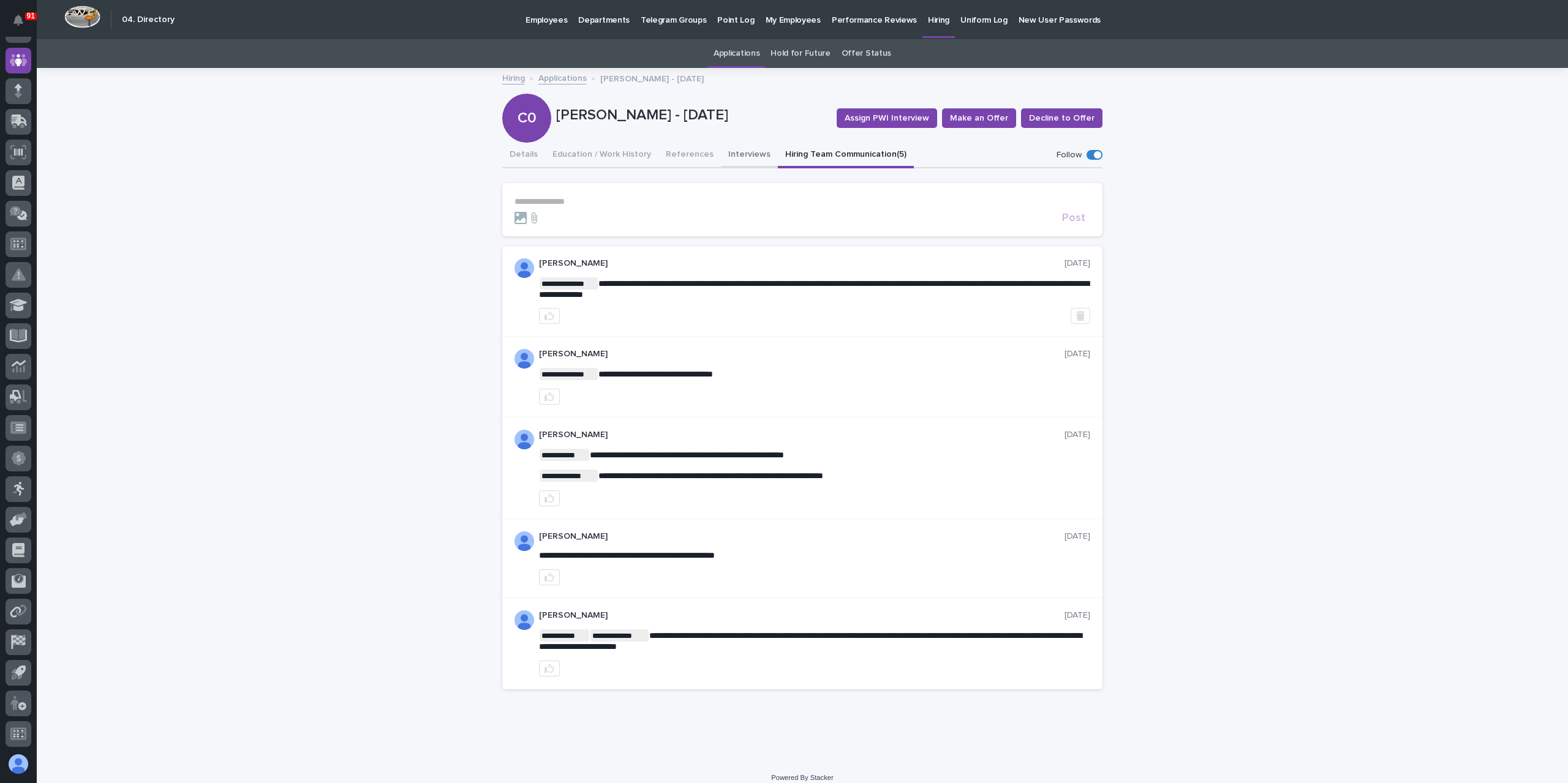
click at [740, 158] on button "Interviews" at bounding box center [749, 156] width 57 height 26
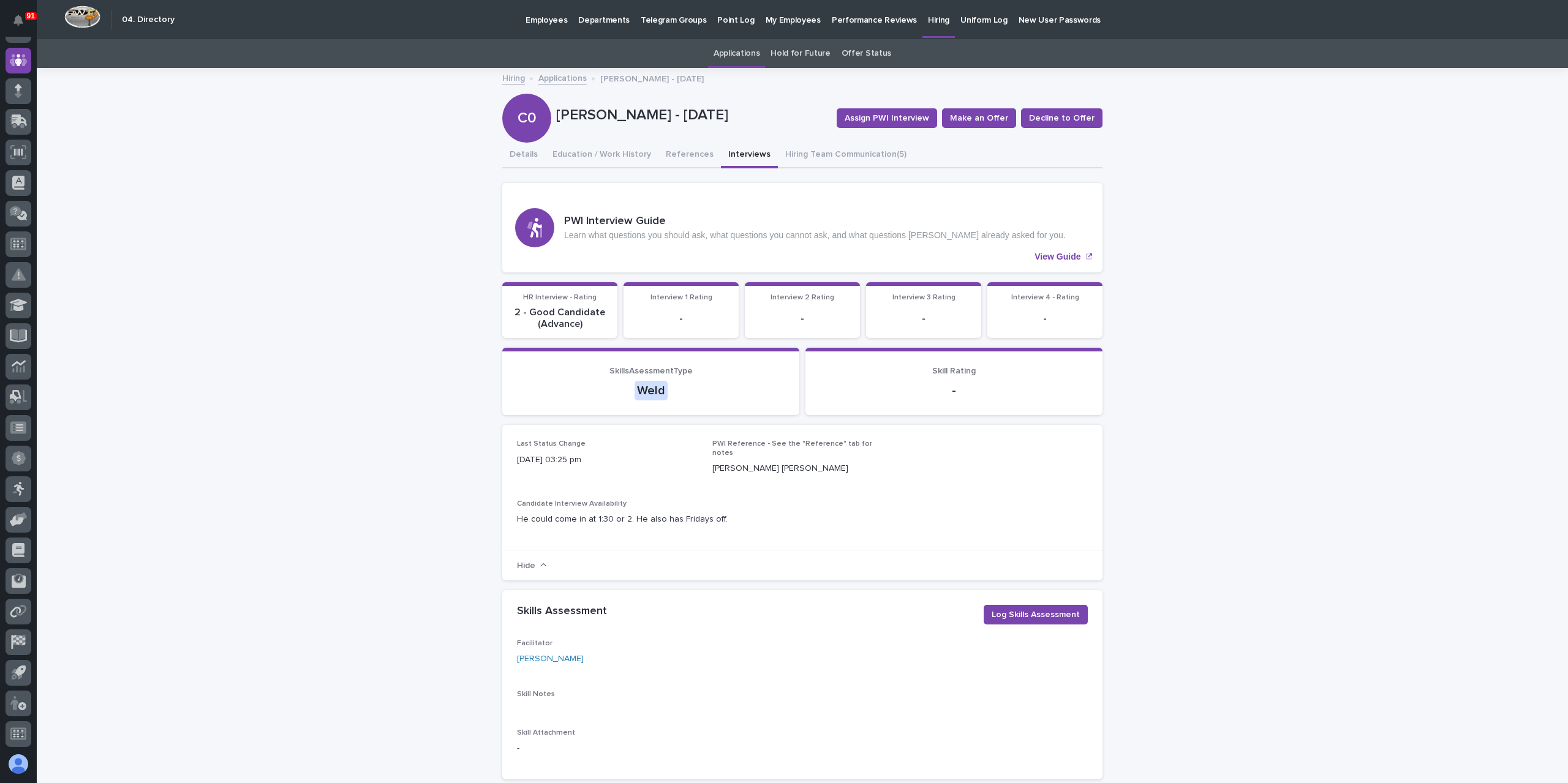
click at [571, 80] on link "Applications" at bounding box center [563, 77] width 48 height 14
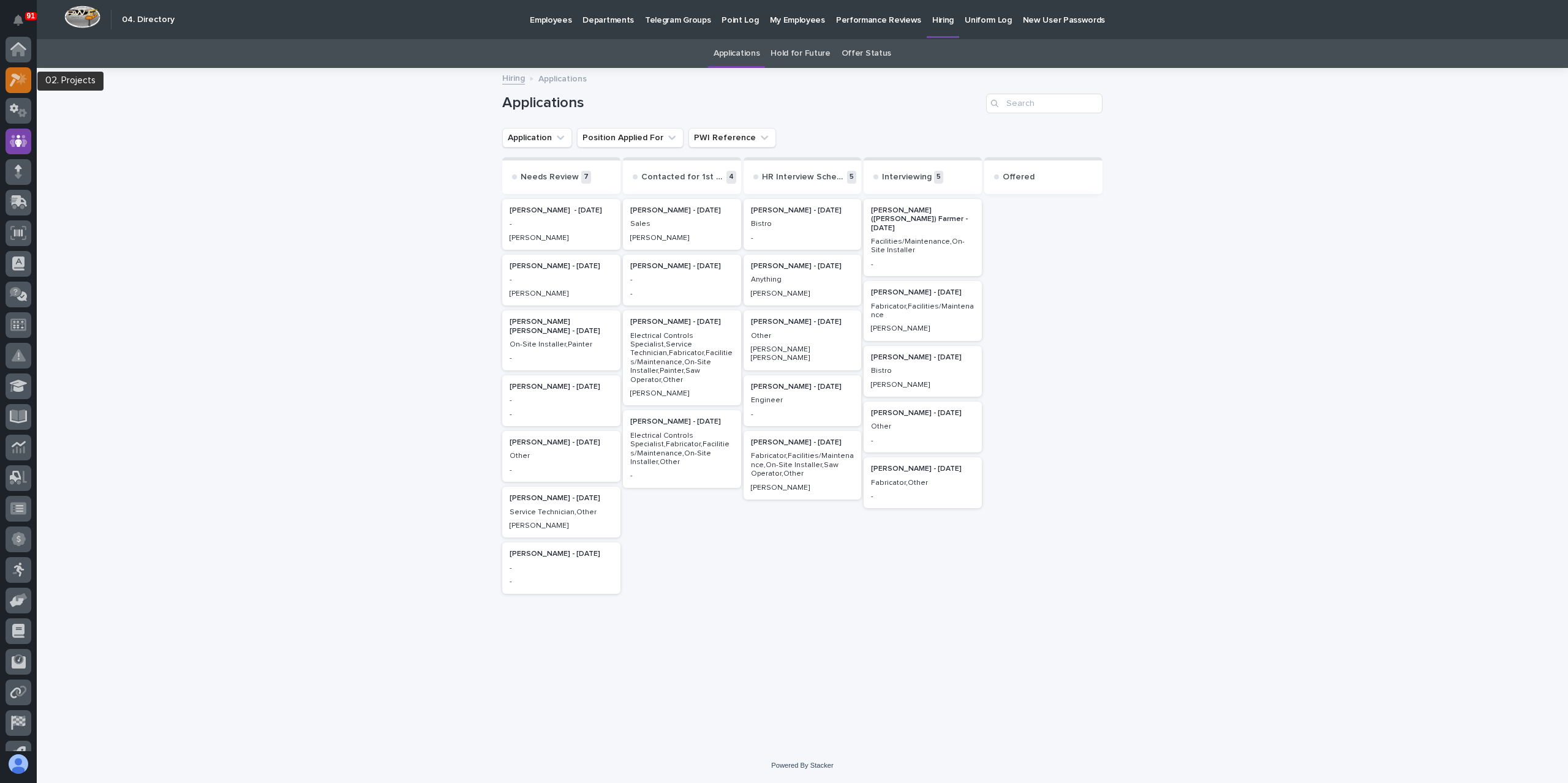
click at [19, 75] on icon at bounding box center [19, 80] width 18 height 14
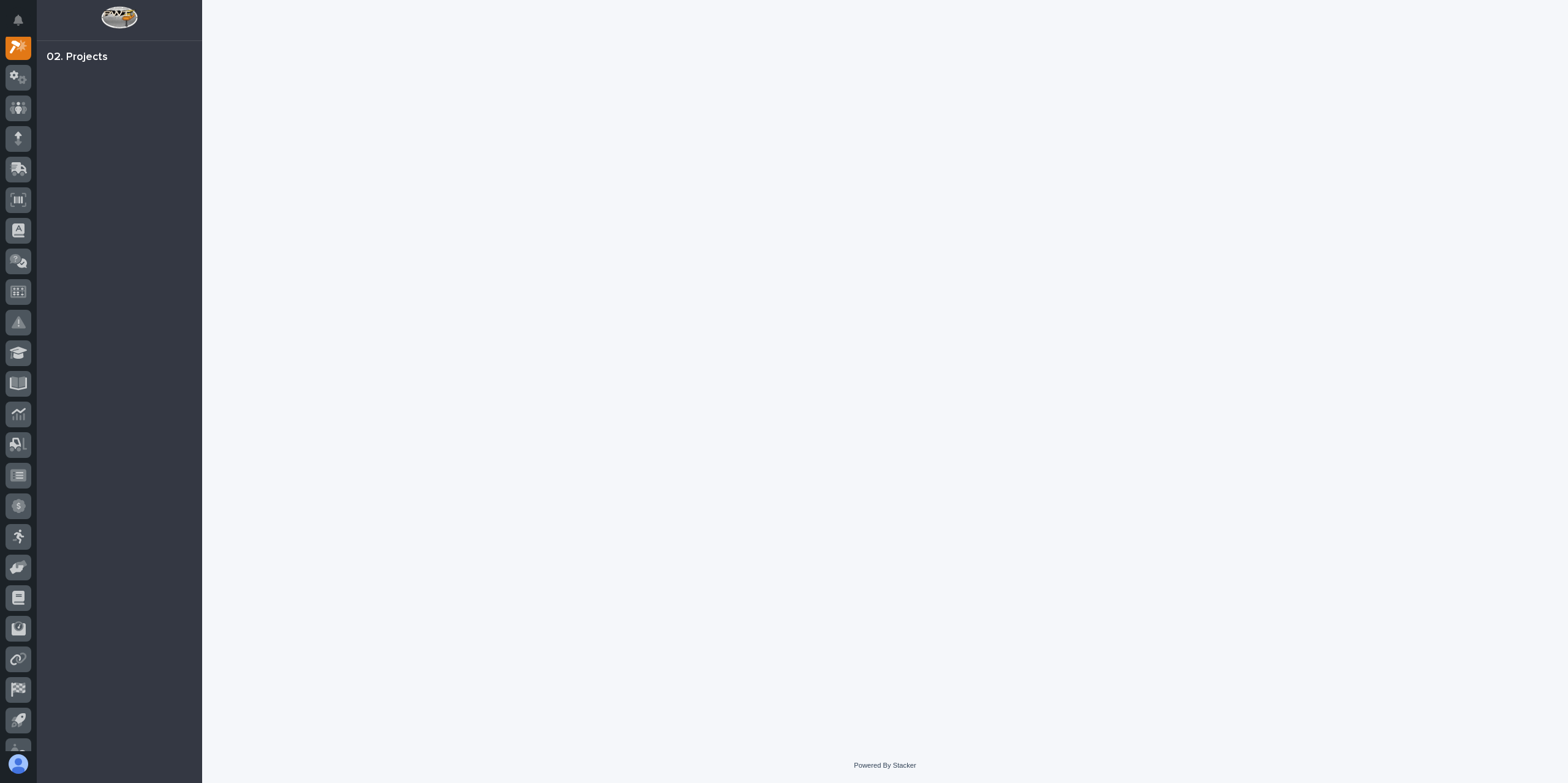
scroll to position [30, 0]
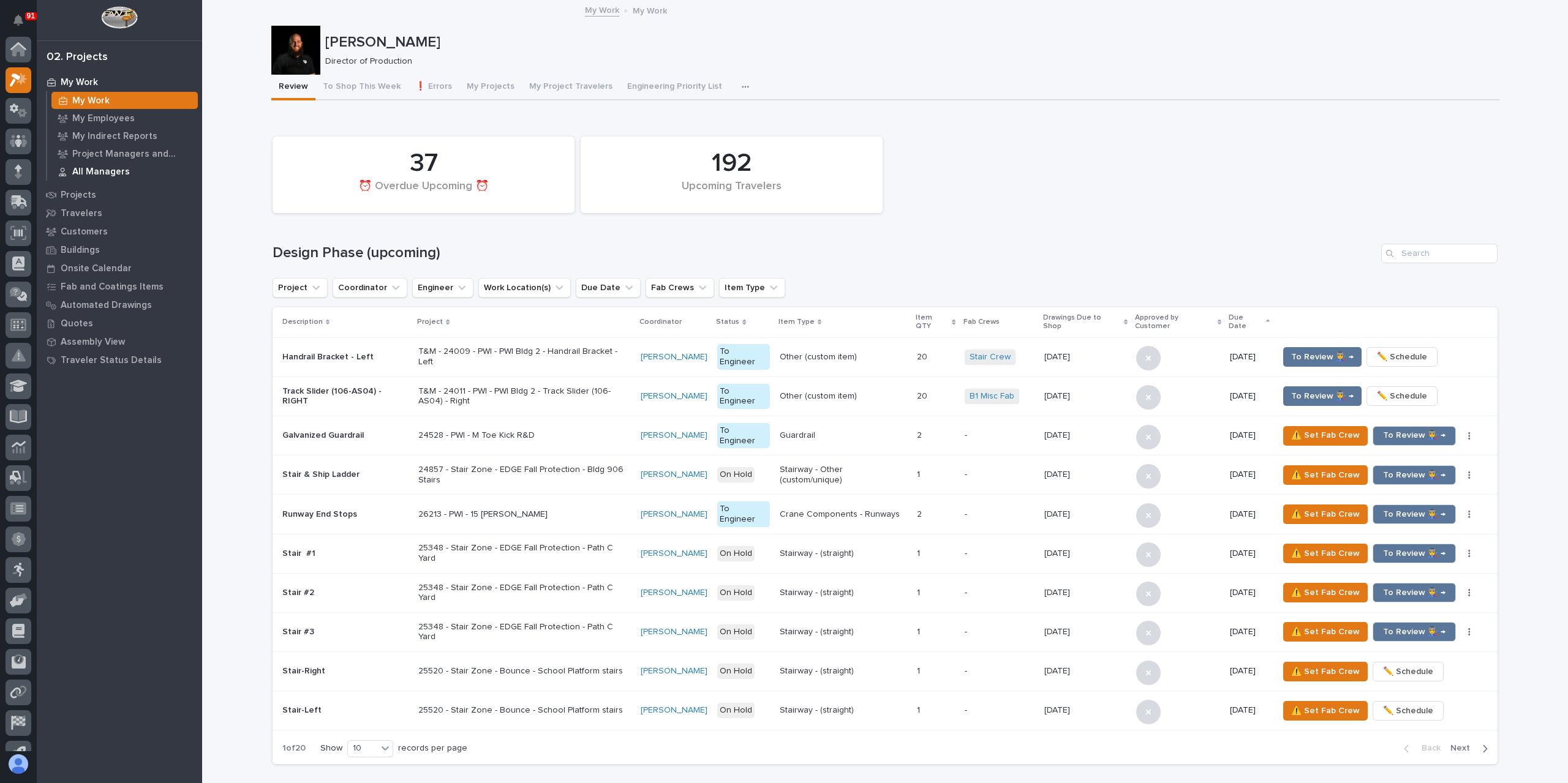
scroll to position [30, 0]
click at [19, 26] on icon at bounding box center [19, 20] width 13 height 13
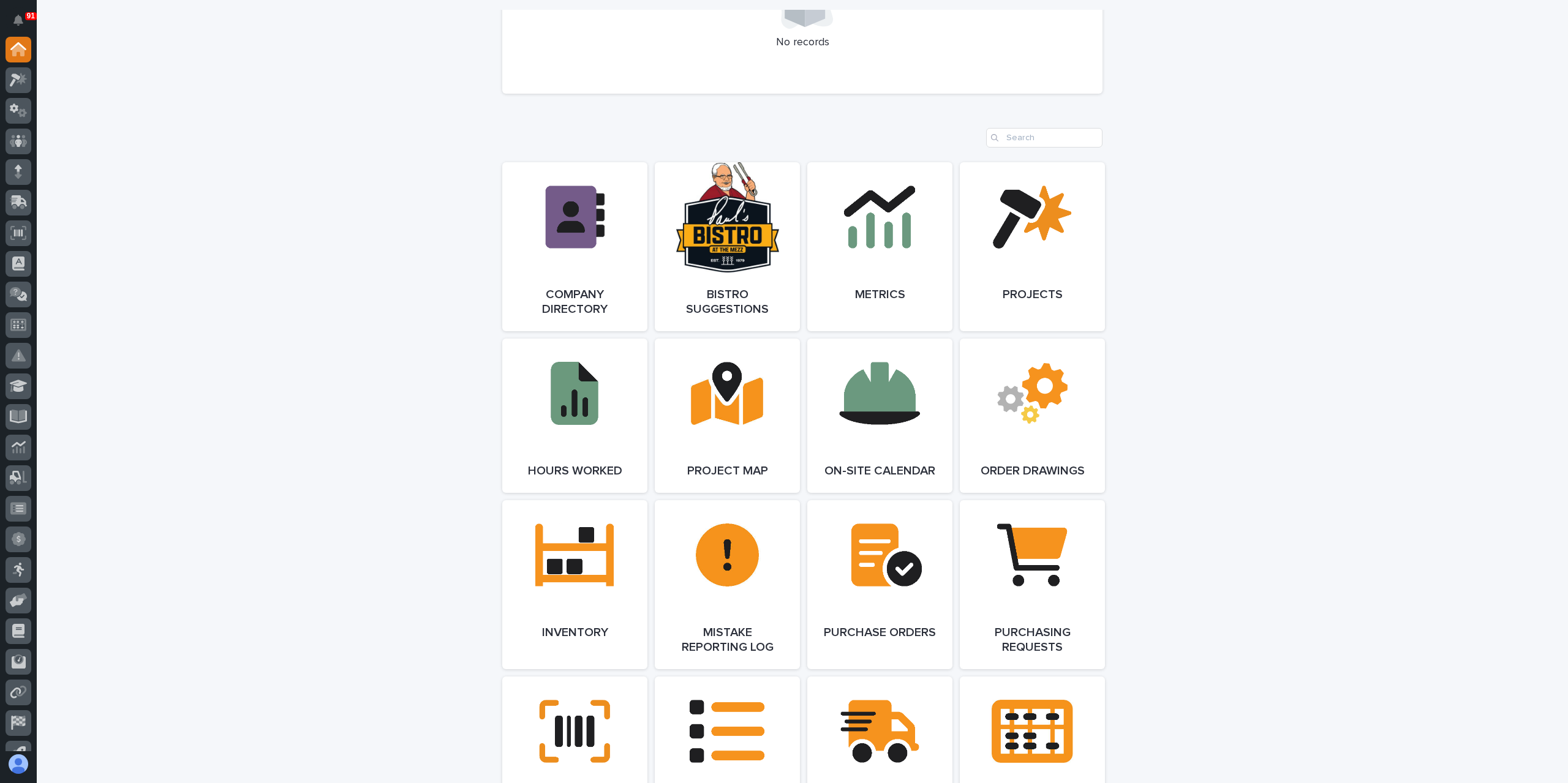
scroll to position [1041, 0]
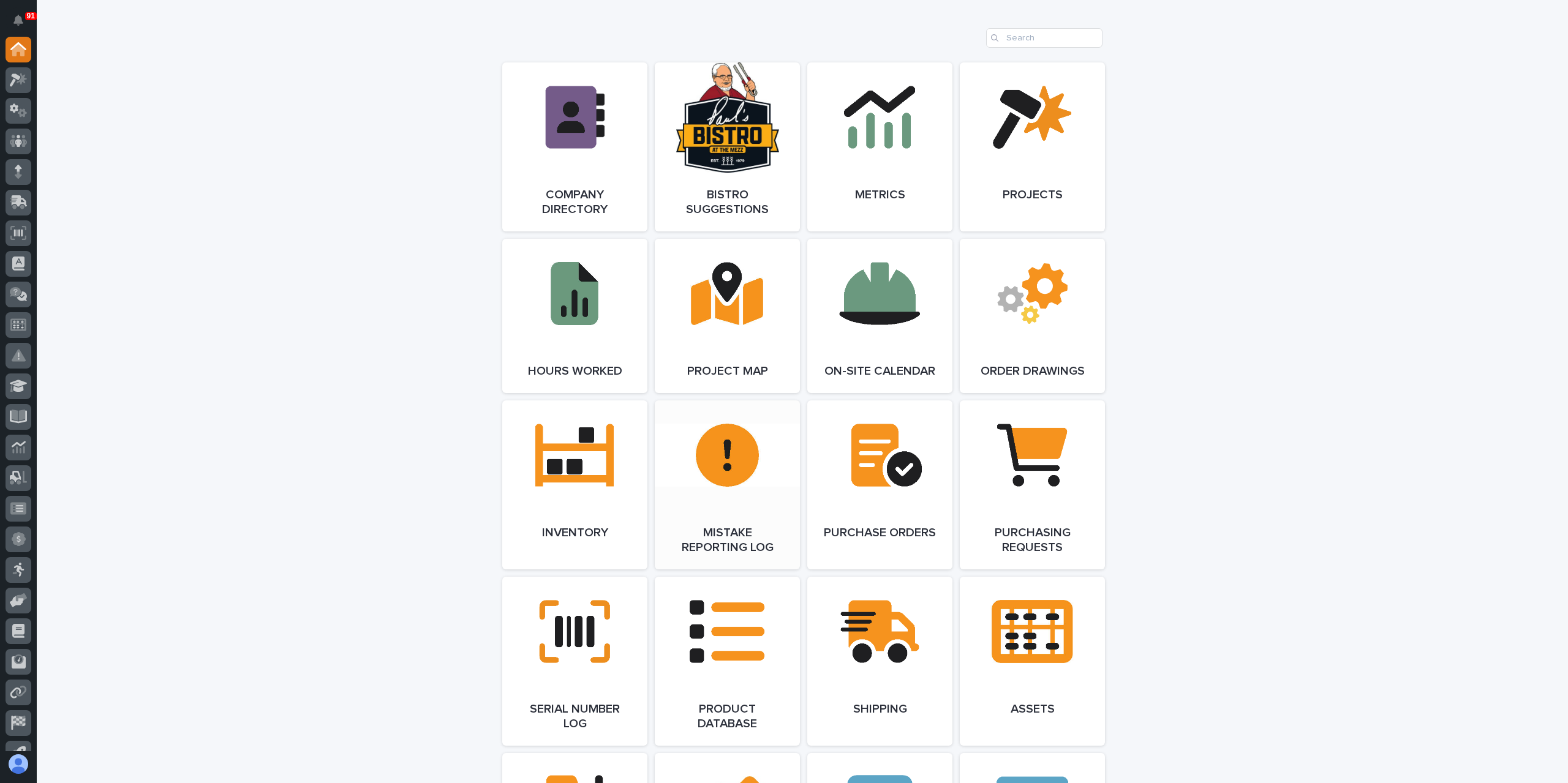
click at [730, 482] on span "Open Link" at bounding box center [727, 484] width 40 height 9
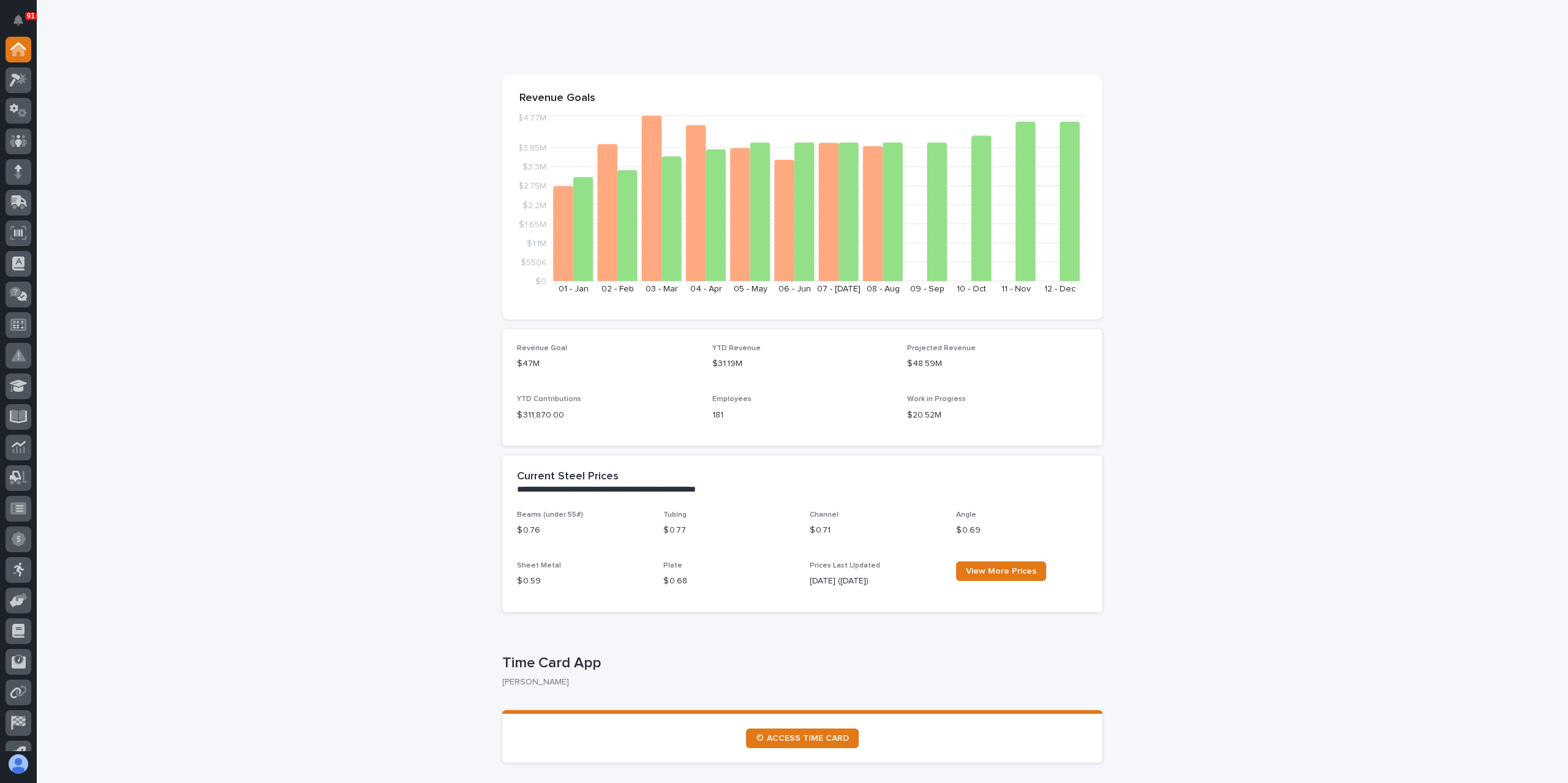
scroll to position [0, 0]
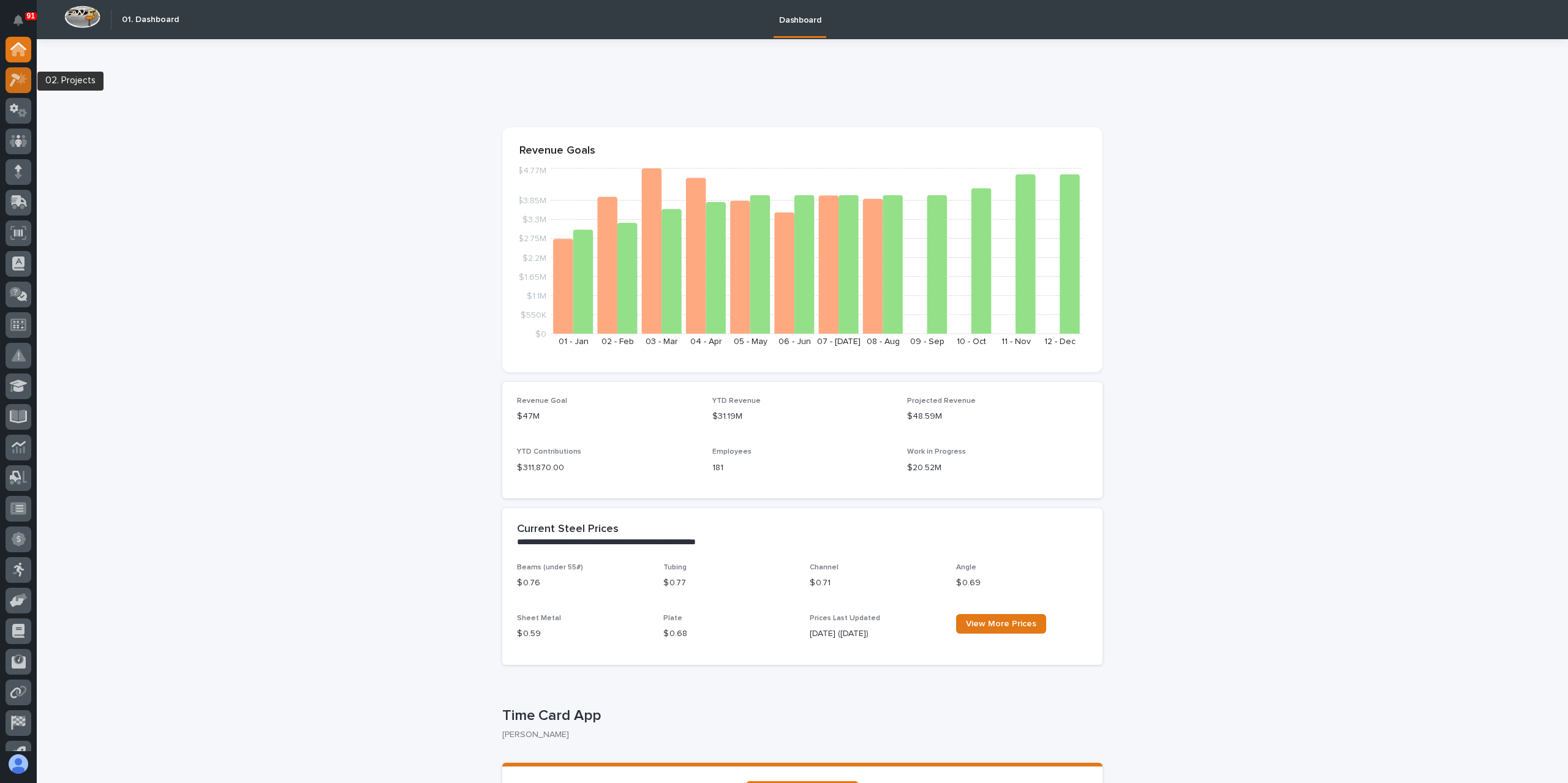
click at [11, 73] on icon at bounding box center [19, 80] width 18 height 14
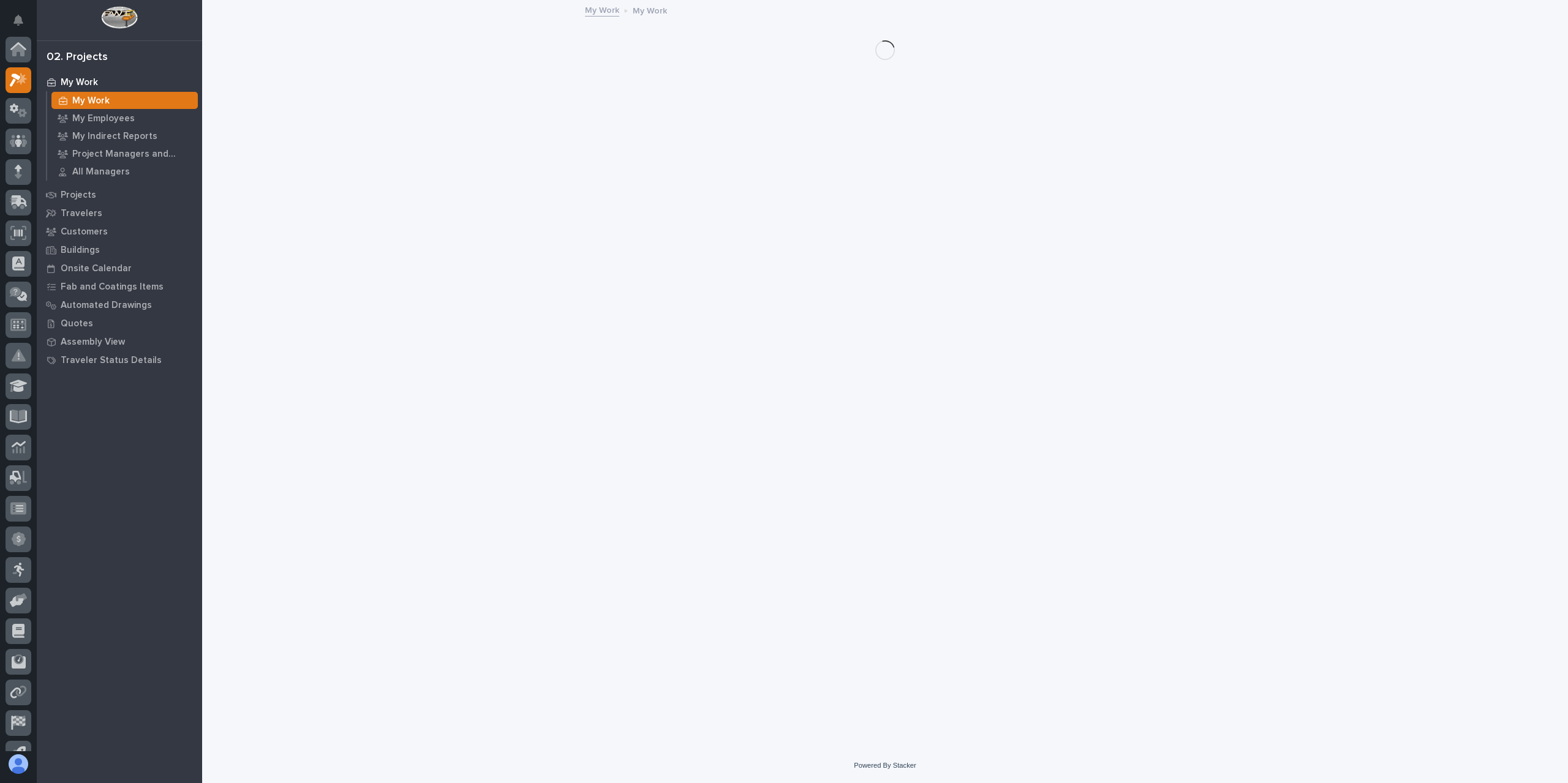
scroll to position [30, 0]
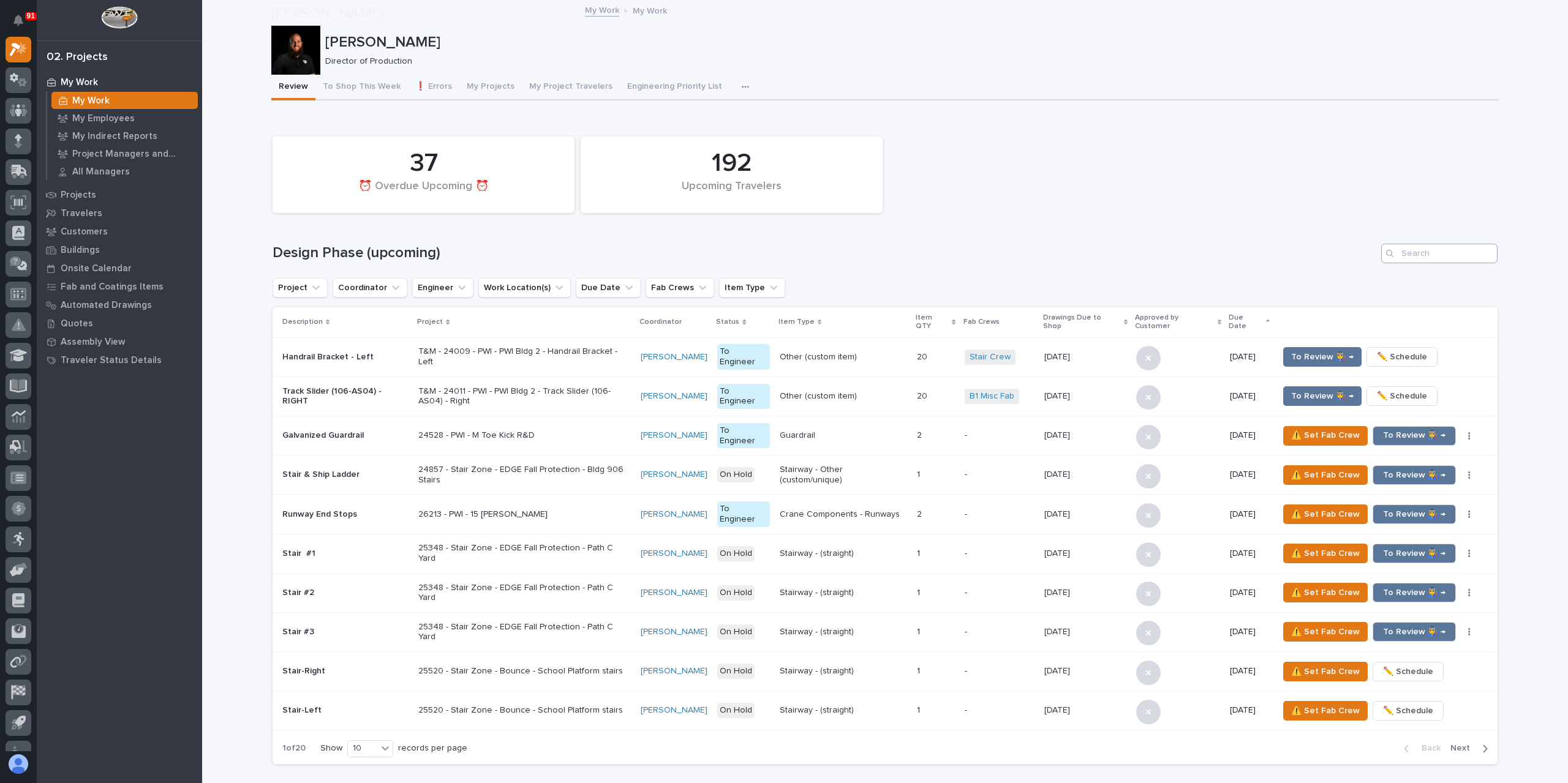
click at [1452, 238] on div "192 Upcoming Travelers 37 ⏰ Overdue Upcoming ⏰ Design Phase (upcoming) Project …" at bounding box center [886, 447] width 1226 height 634
click at [1445, 256] on input "Search" at bounding box center [1439, 253] width 116 height 20
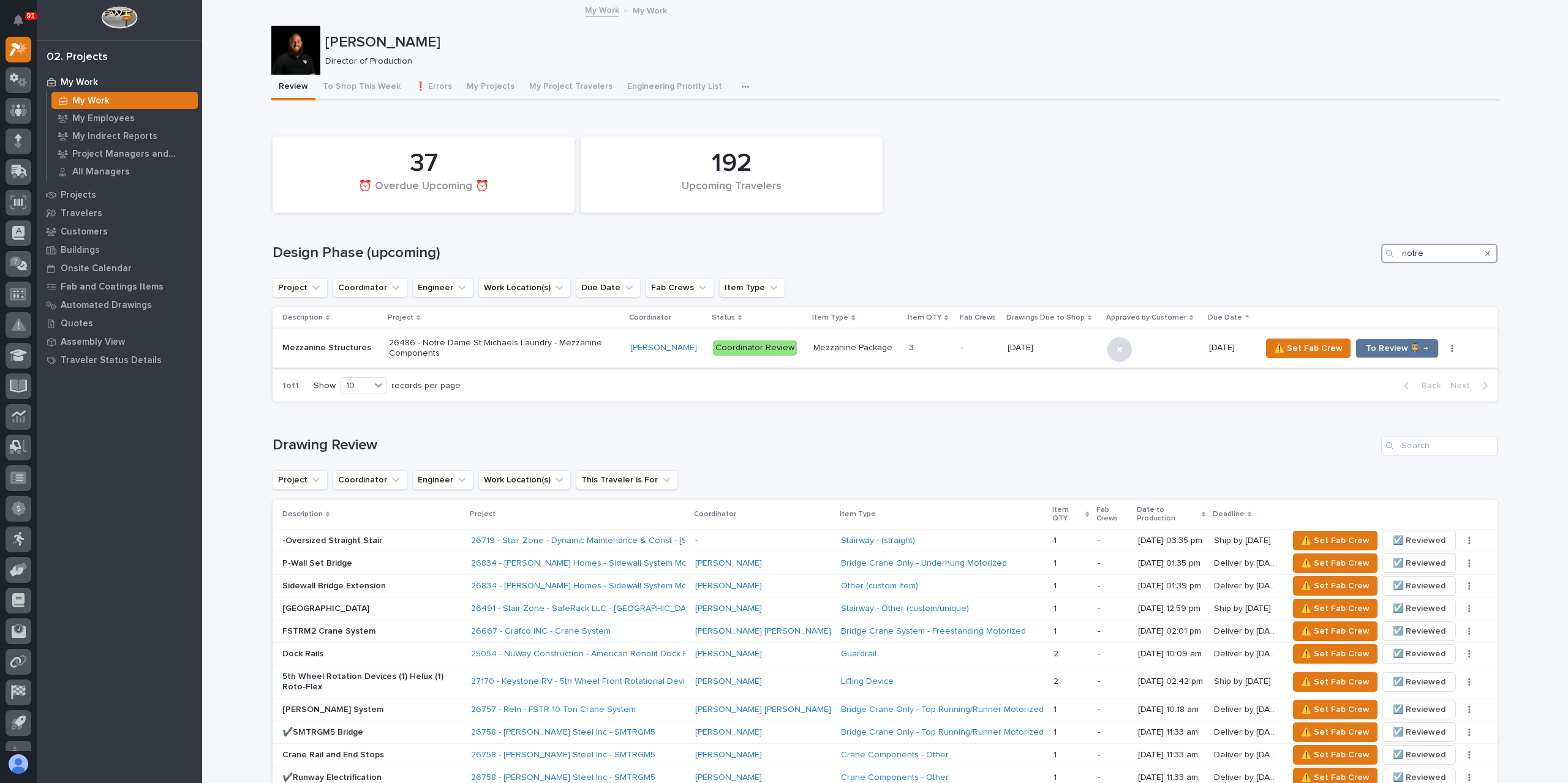
type input "notre"
click at [452, 354] on p "26486 - Notre Dame St Michaels Laundry - Mezzanine Components" at bounding box center [496, 349] width 214 height 21
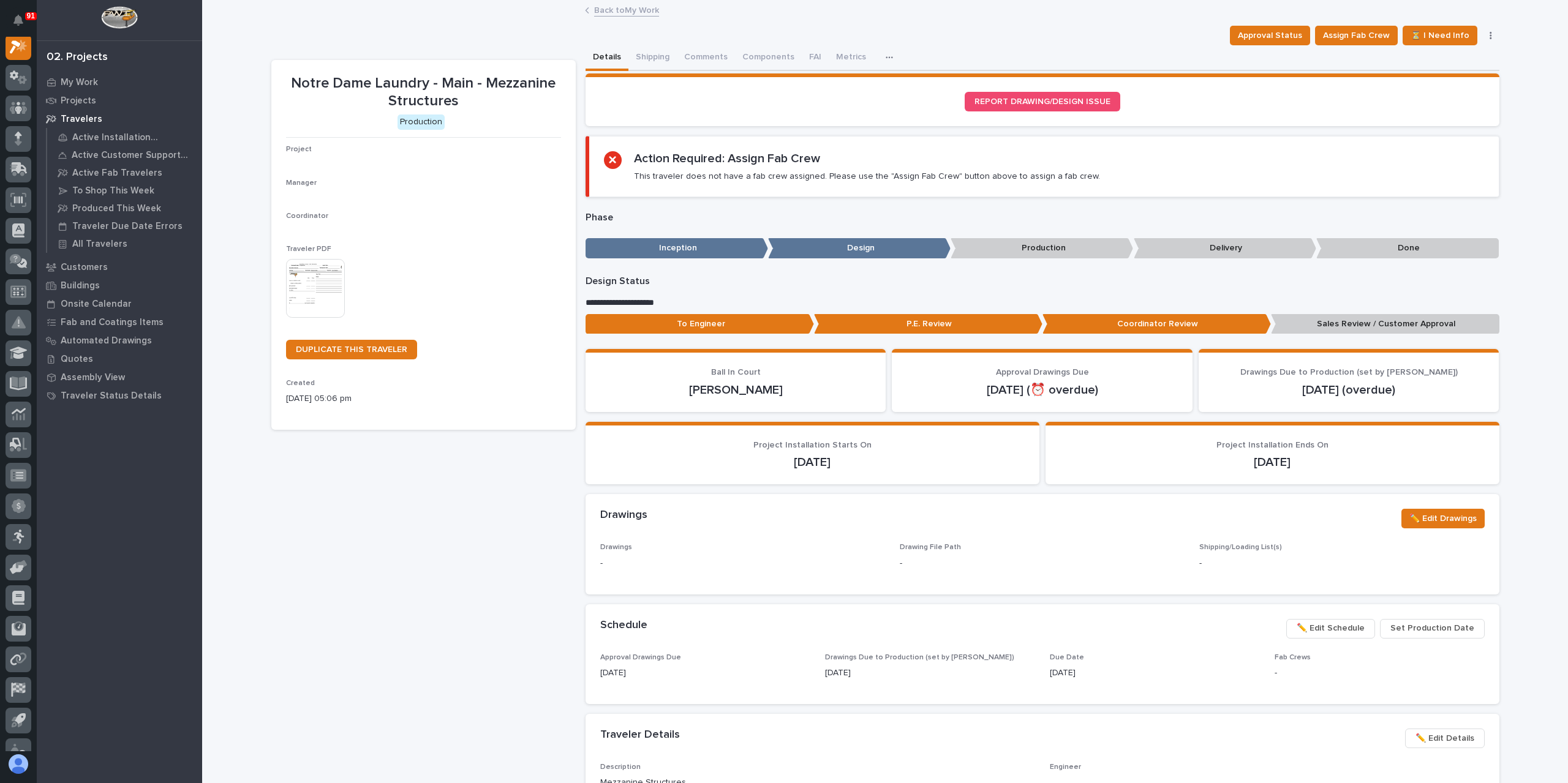
scroll to position [30, 0]
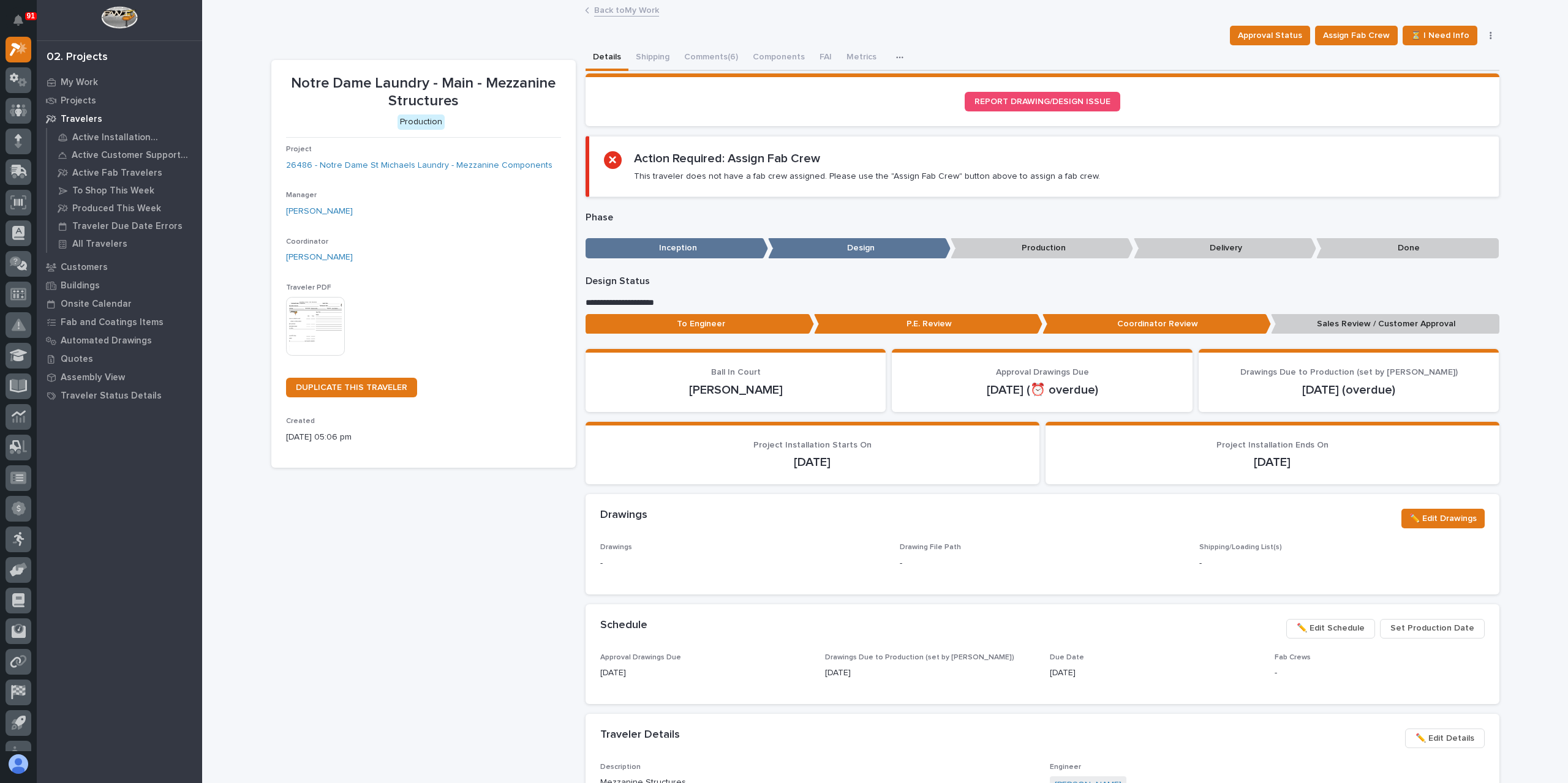
click at [324, 321] on img at bounding box center [315, 326] width 59 height 59
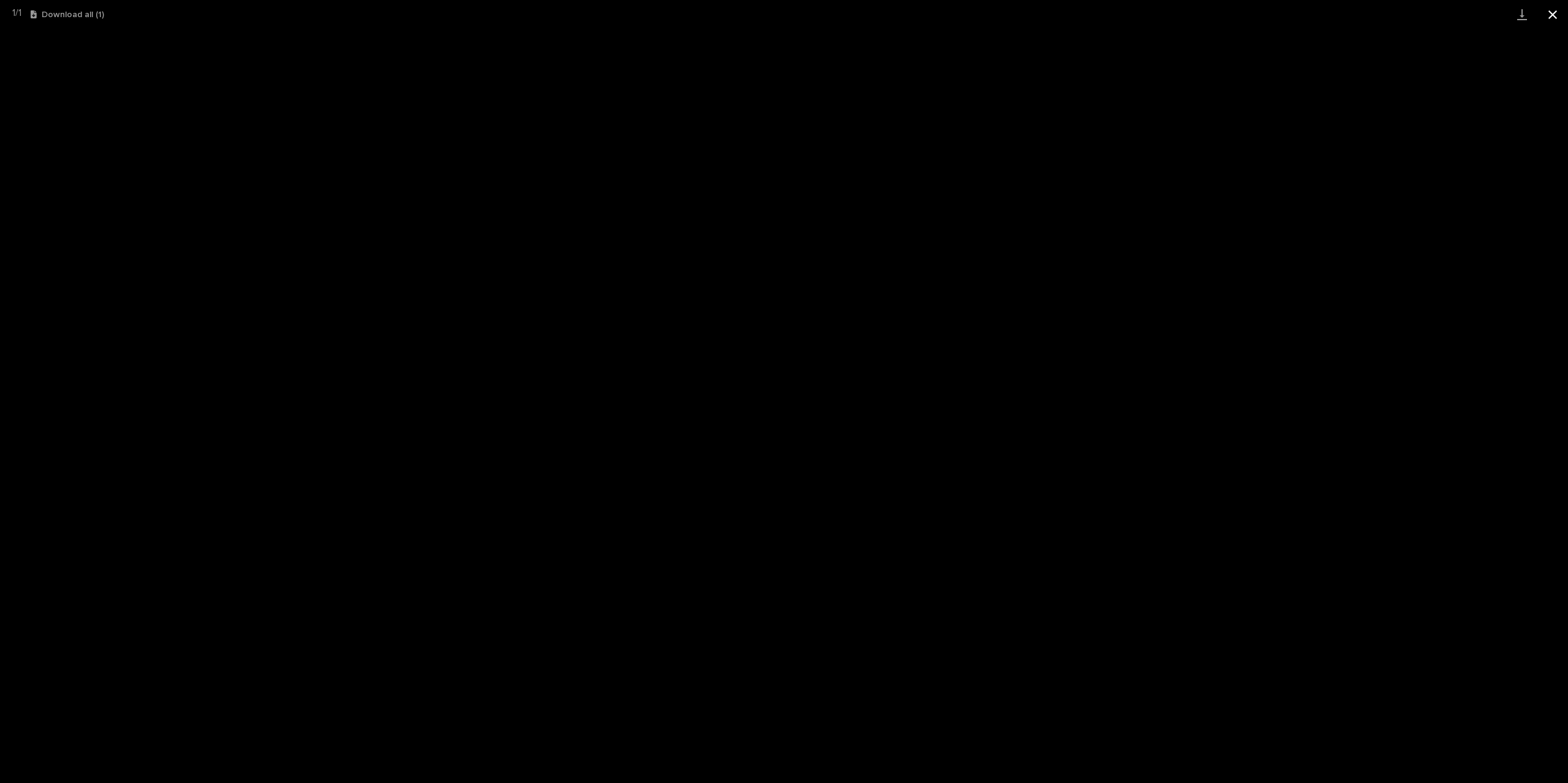
click at [1548, 19] on button "Close gallery" at bounding box center [1552, 14] width 30 height 29
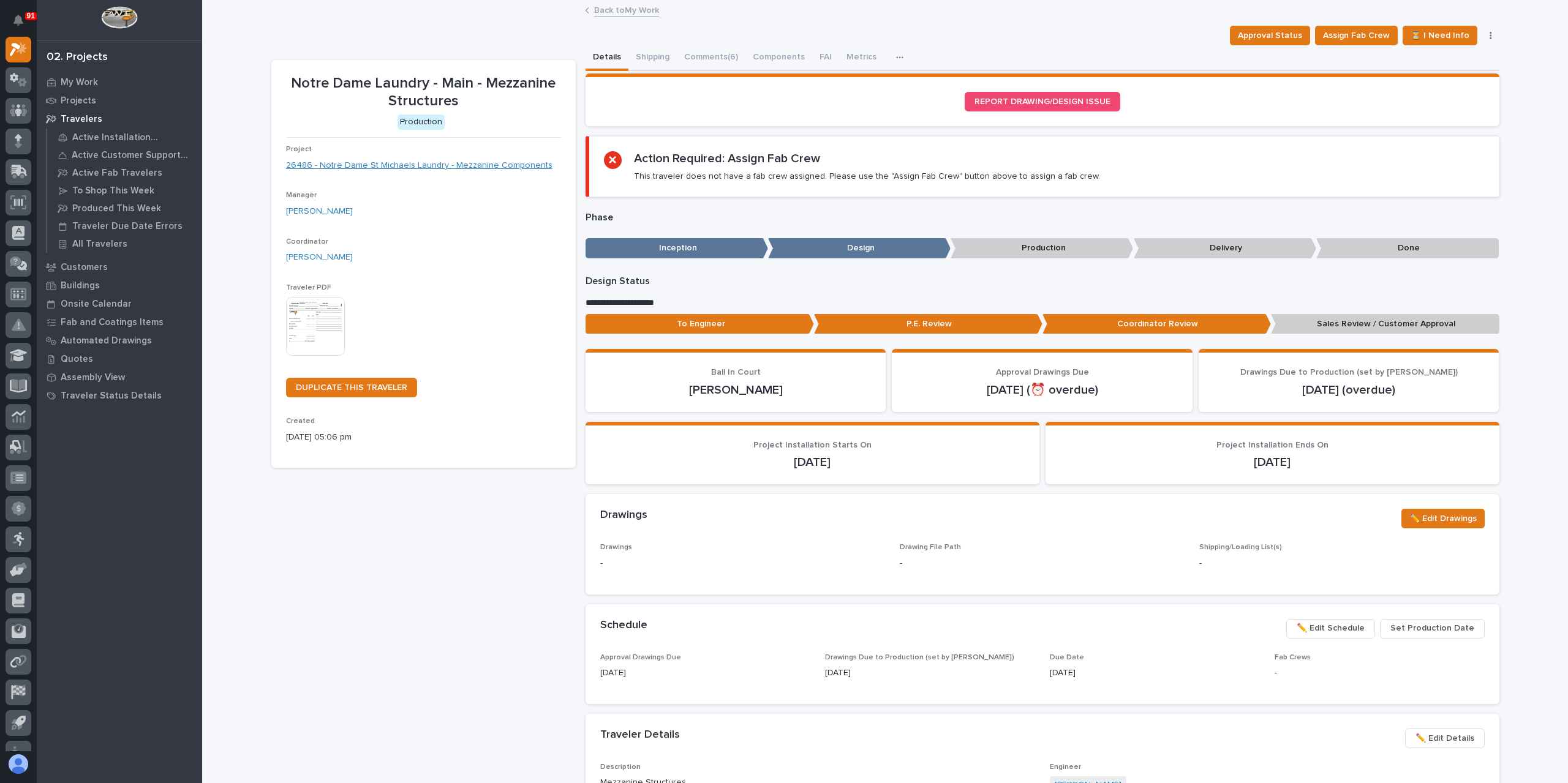
click at [379, 163] on link "26486 - Notre Dame St Michaels Laundry - Mezzanine Components" at bounding box center [419, 166] width 267 height 13
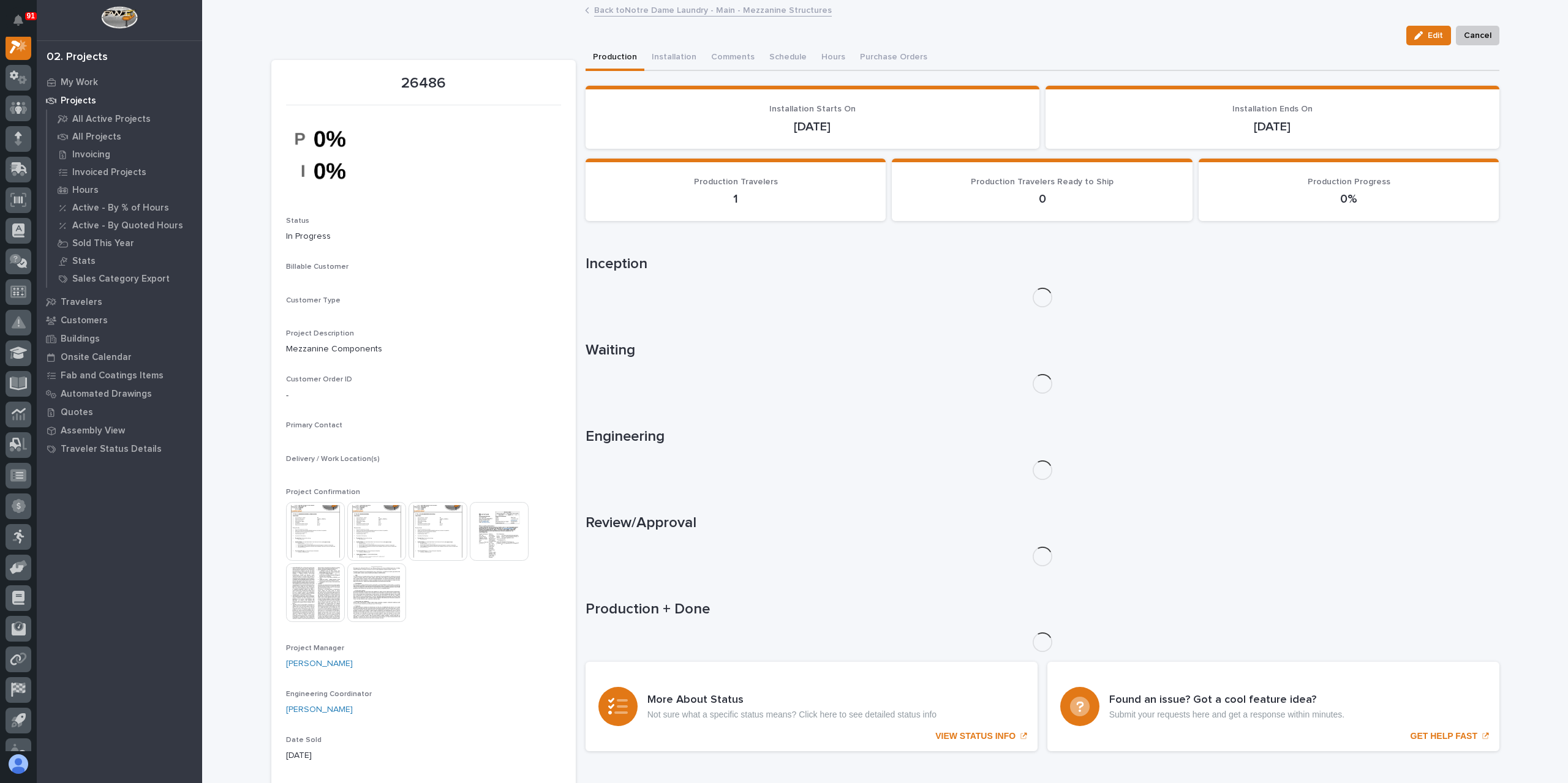
scroll to position [30, 0]
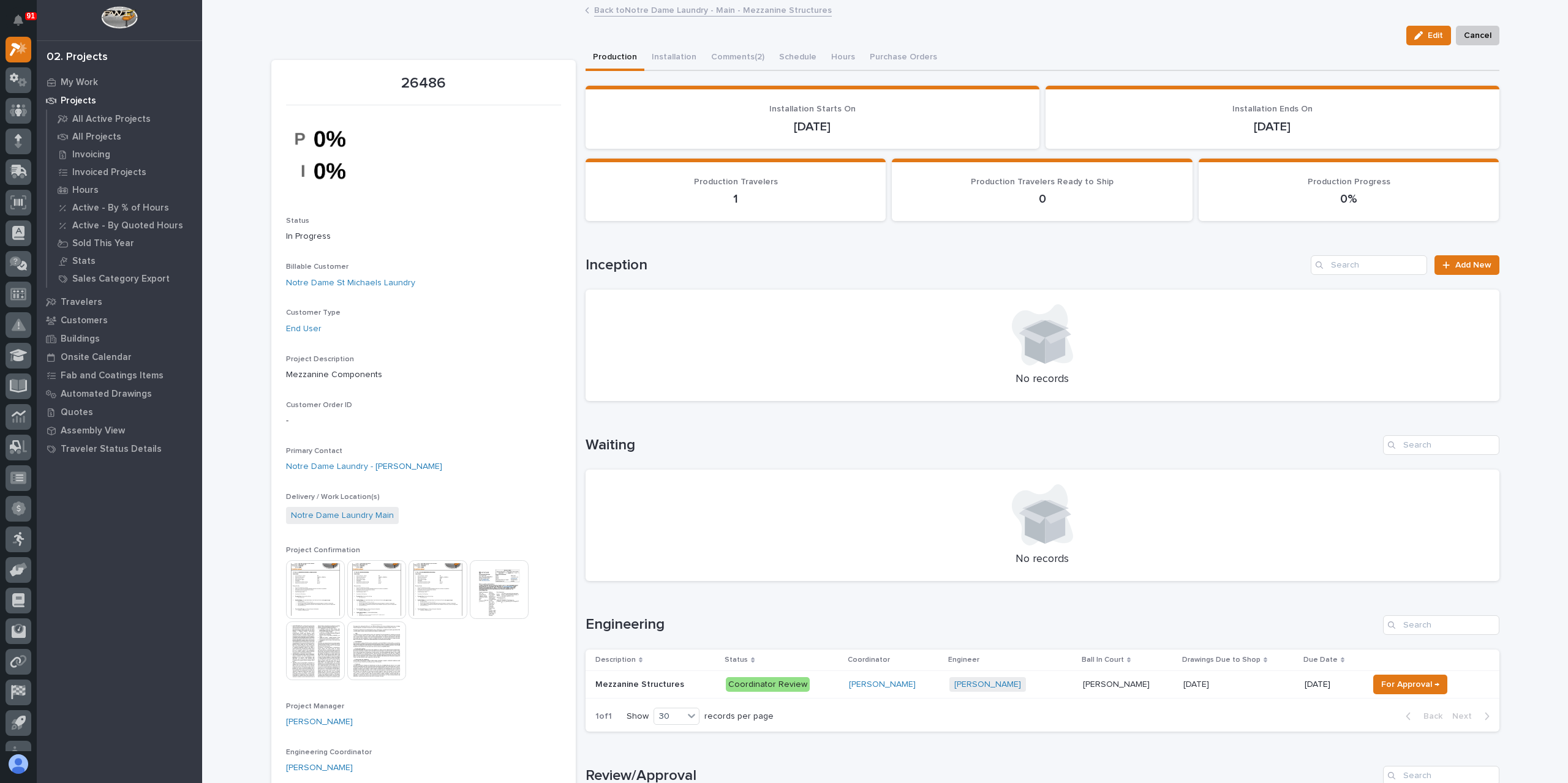
click at [306, 577] on img at bounding box center [315, 589] width 59 height 59
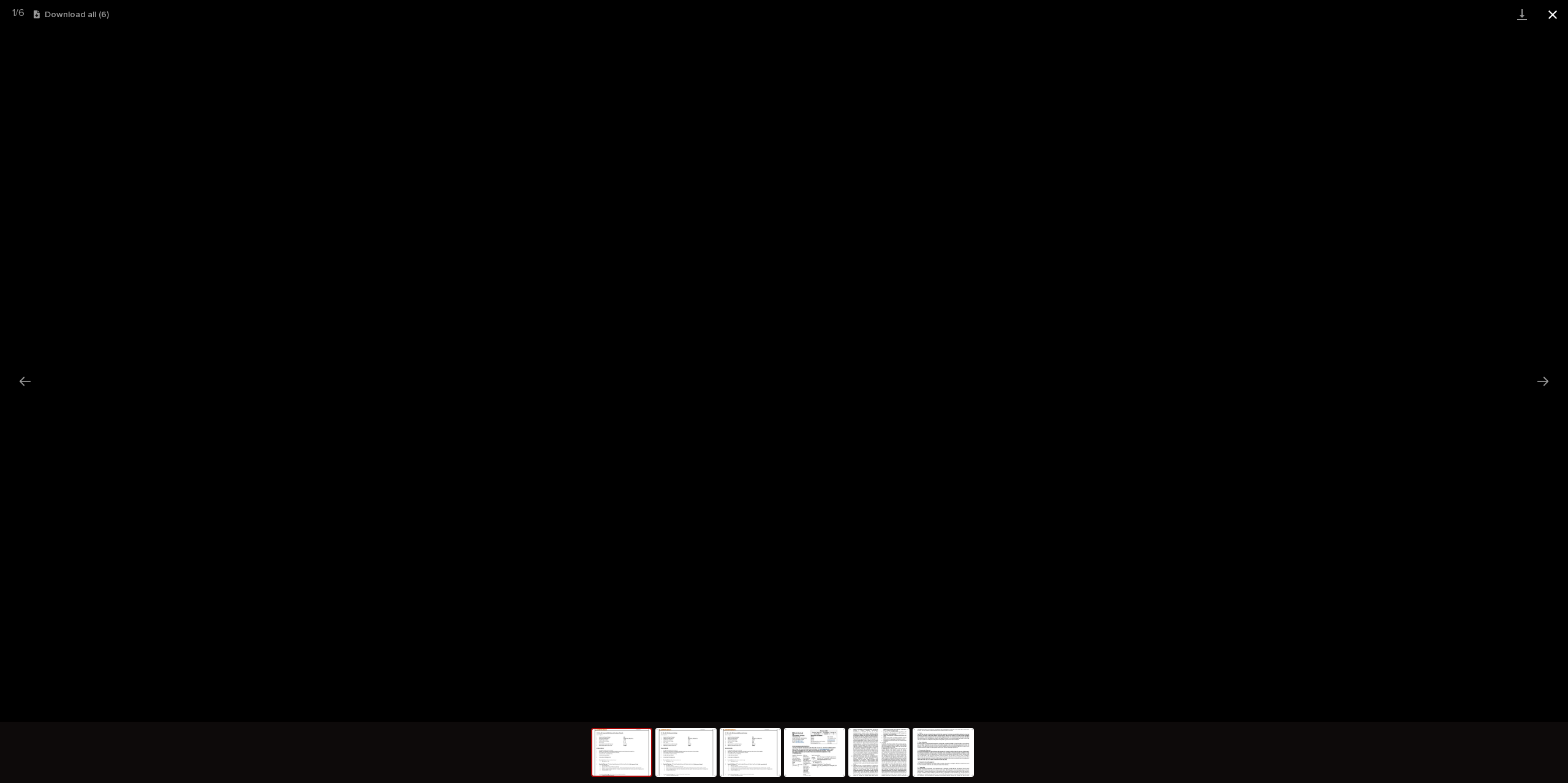
click at [1550, 21] on button "Close gallery" at bounding box center [1552, 14] width 30 height 29
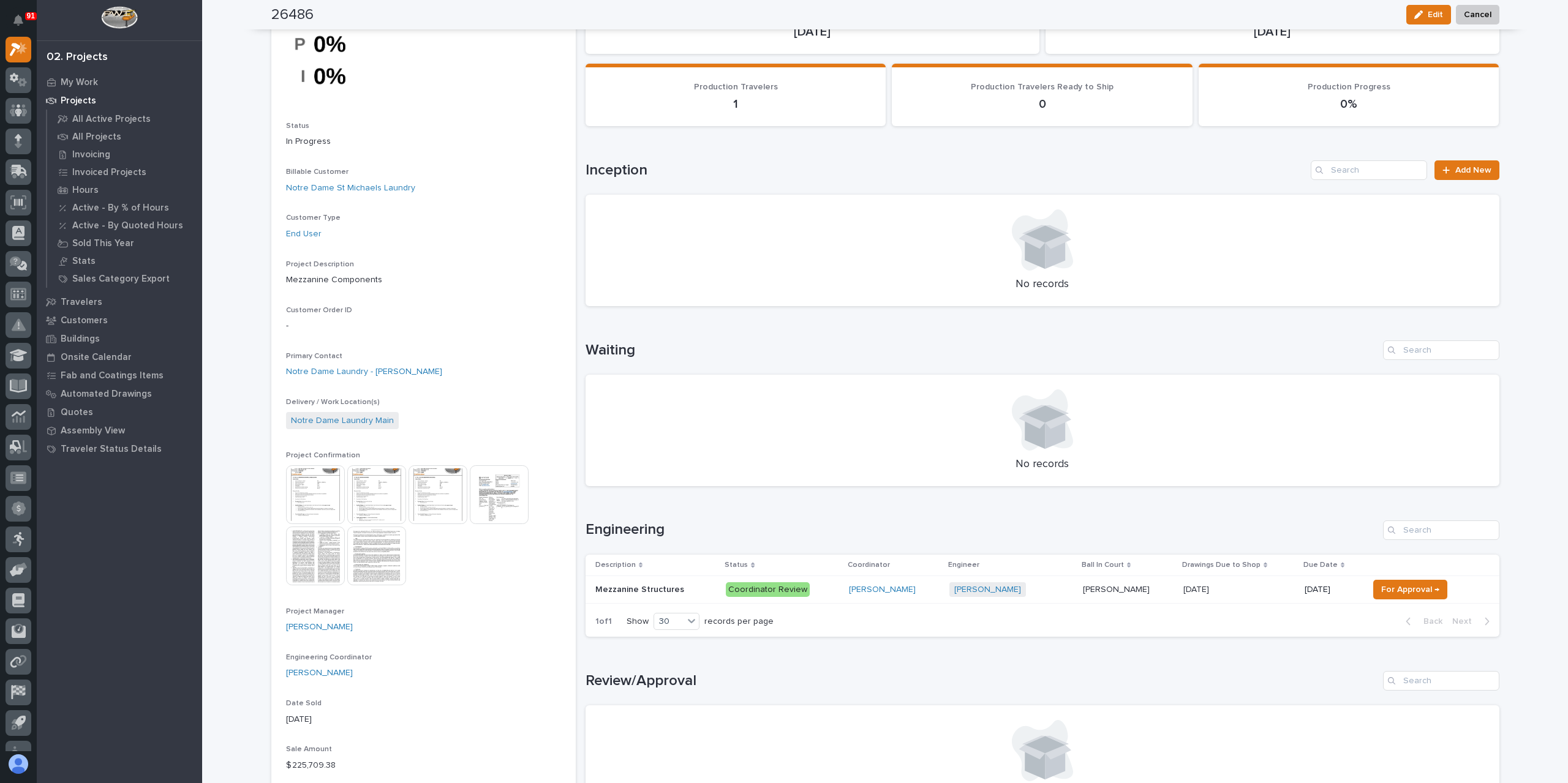
scroll to position [61, 0]
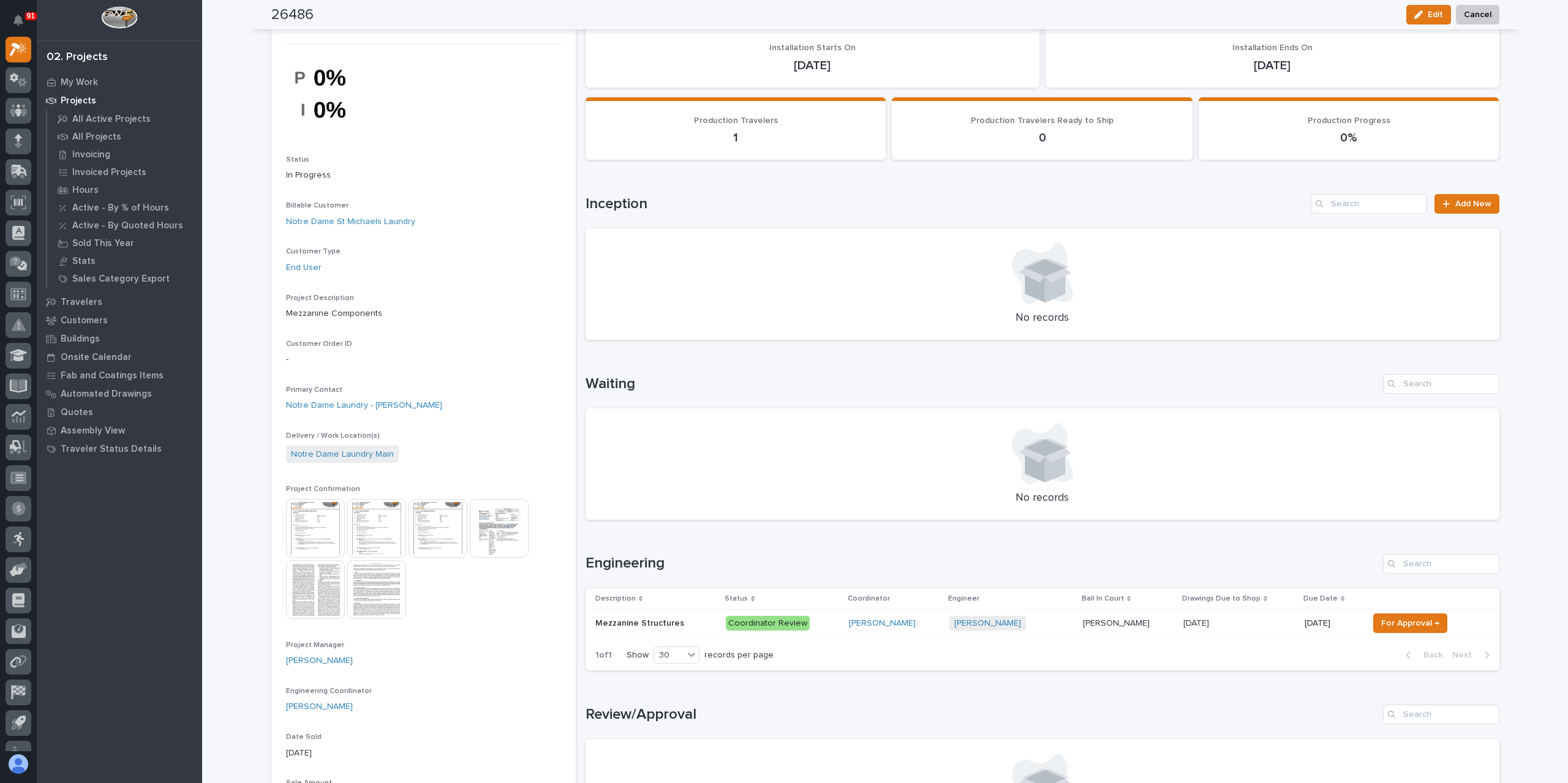
click at [376, 542] on img at bounding box center [376, 528] width 59 height 59
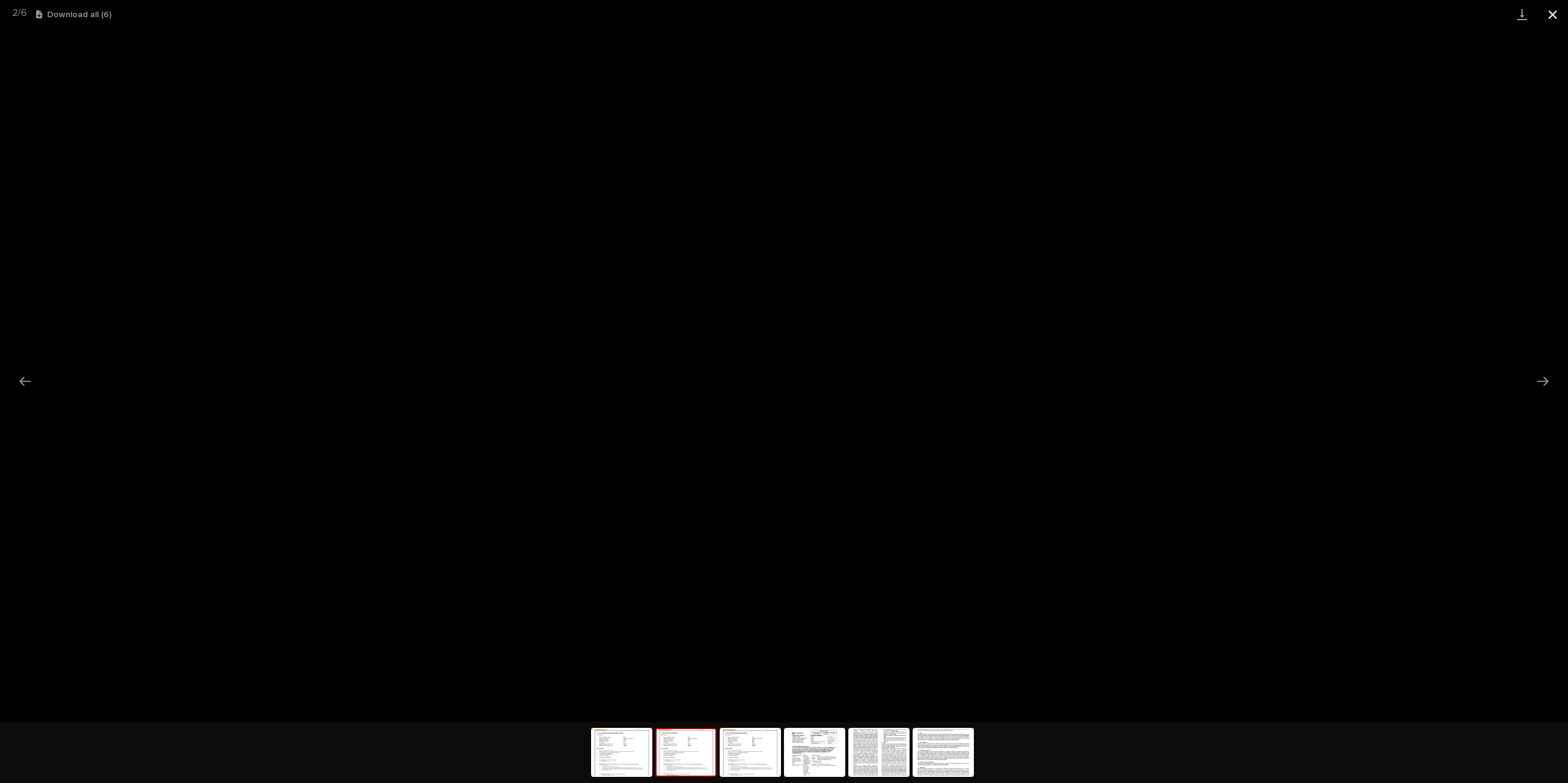
click at [1546, 9] on button "Close gallery" at bounding box center [1552, 14] width 30 height 29
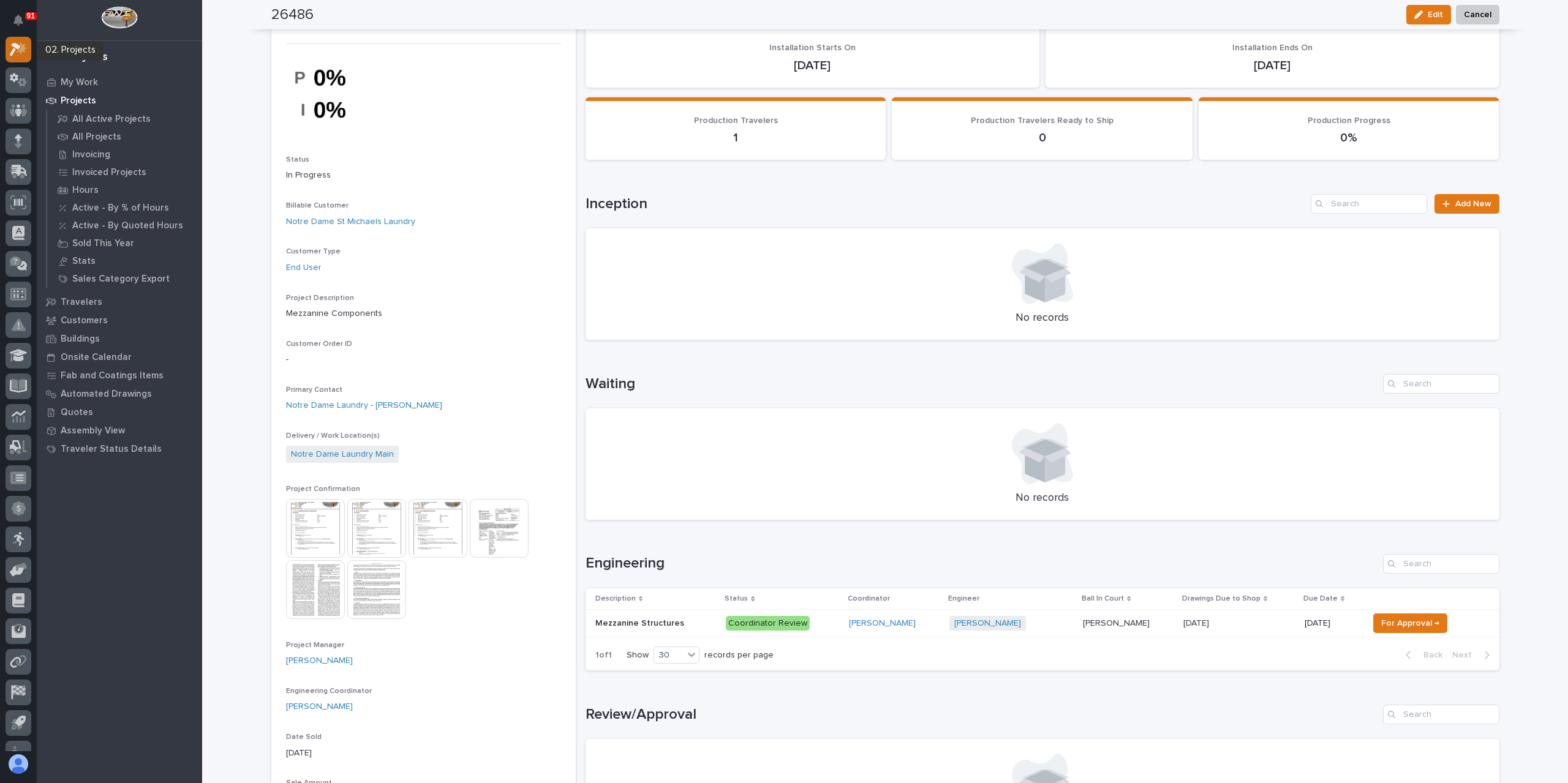
click at [20, 49] on icon at bounding box center [21, 48] width 10 height 13
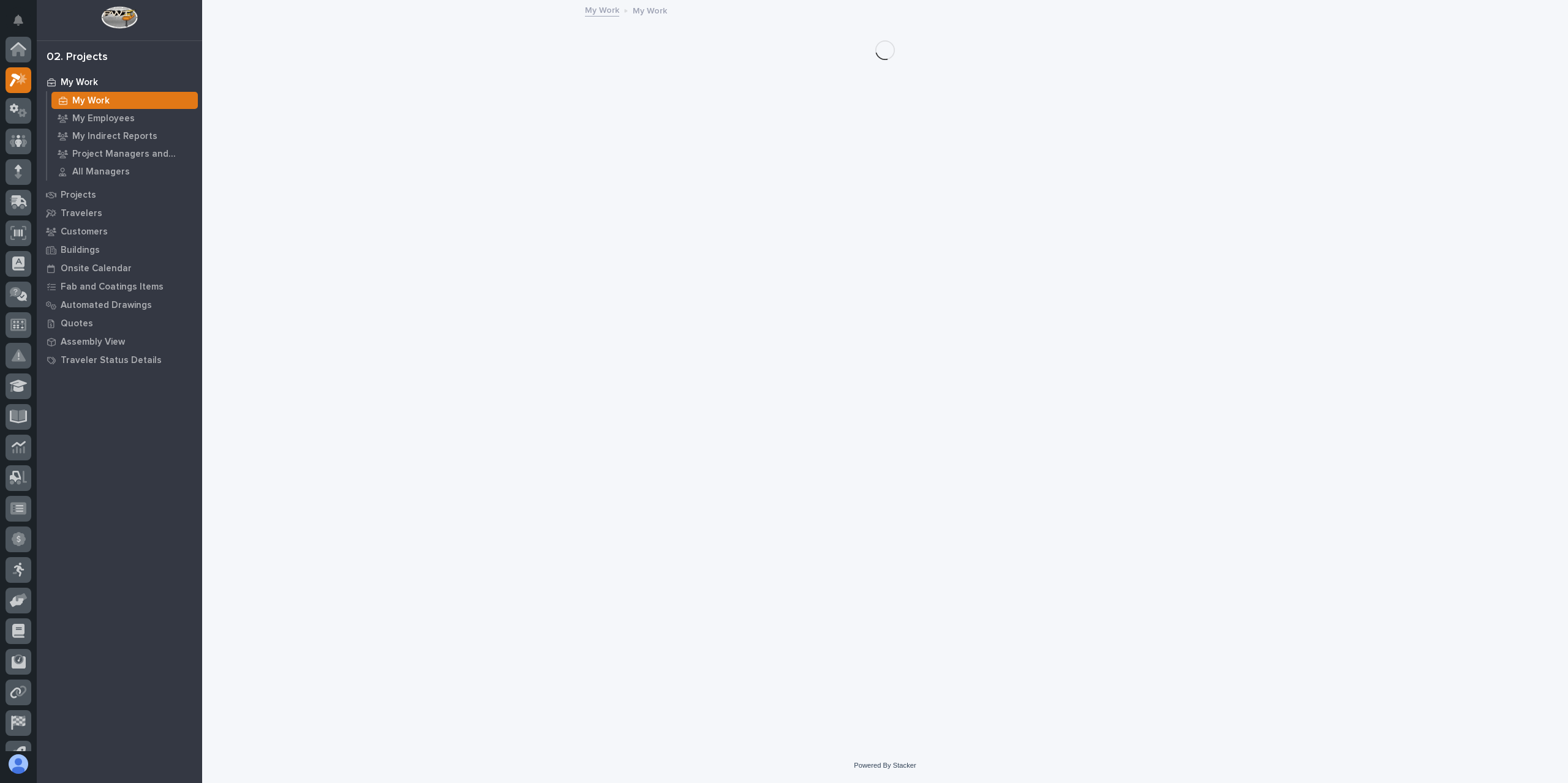
scroll to position [30, 0]
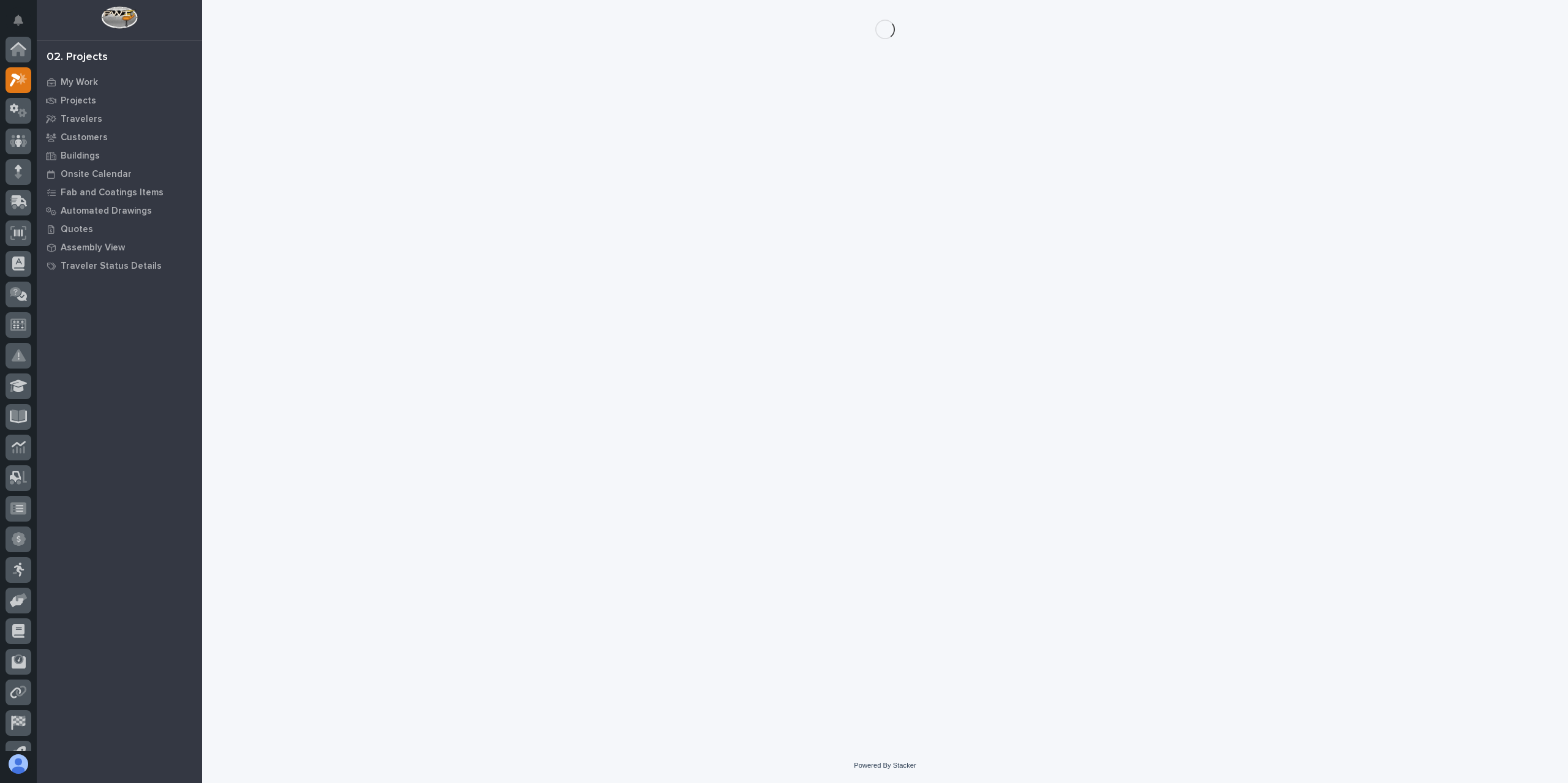
scroll to position [30, 0]
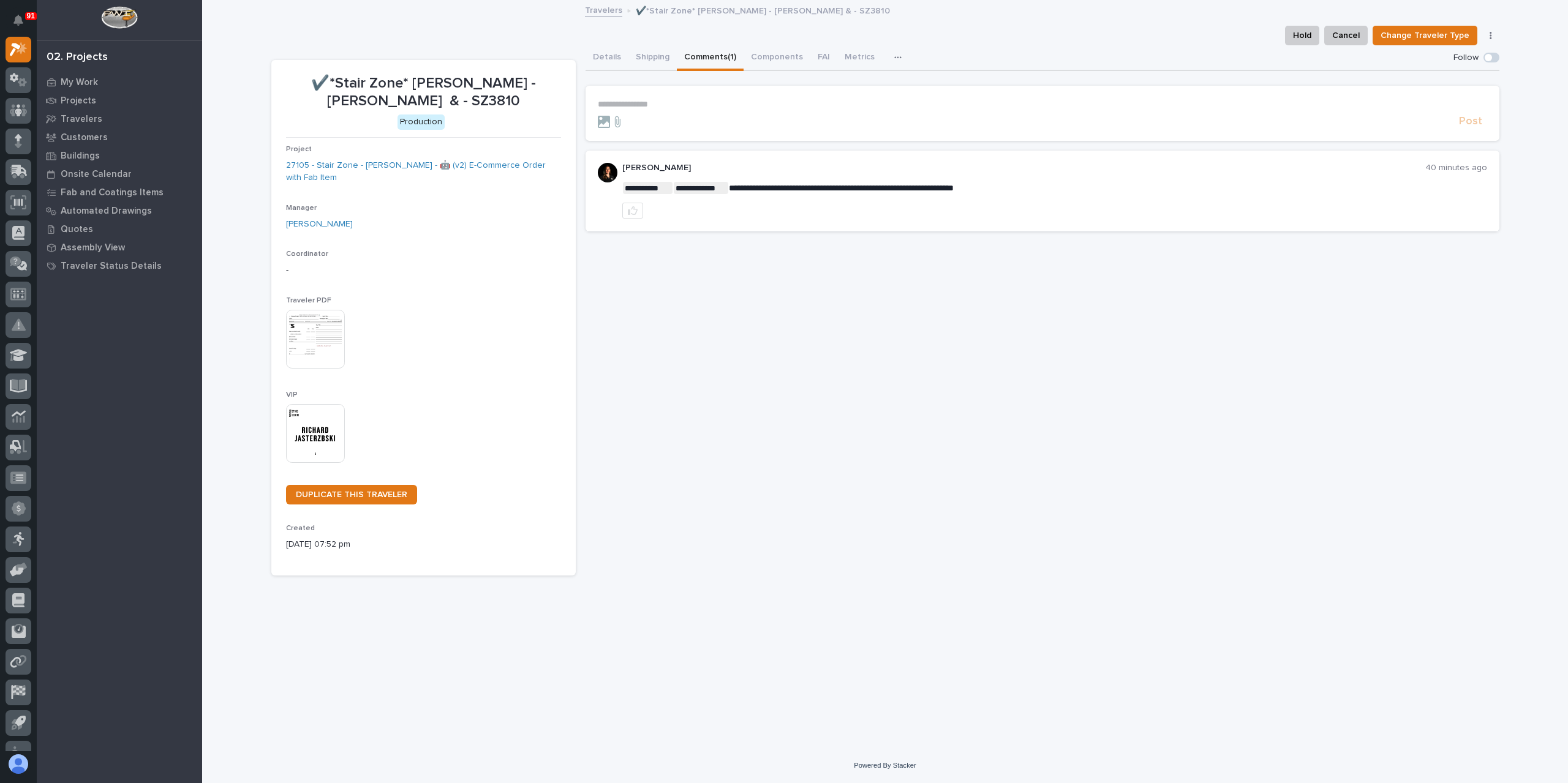
click at [660, 103] on p "**********" at bounding box center [1043, 104] width 890 height 10
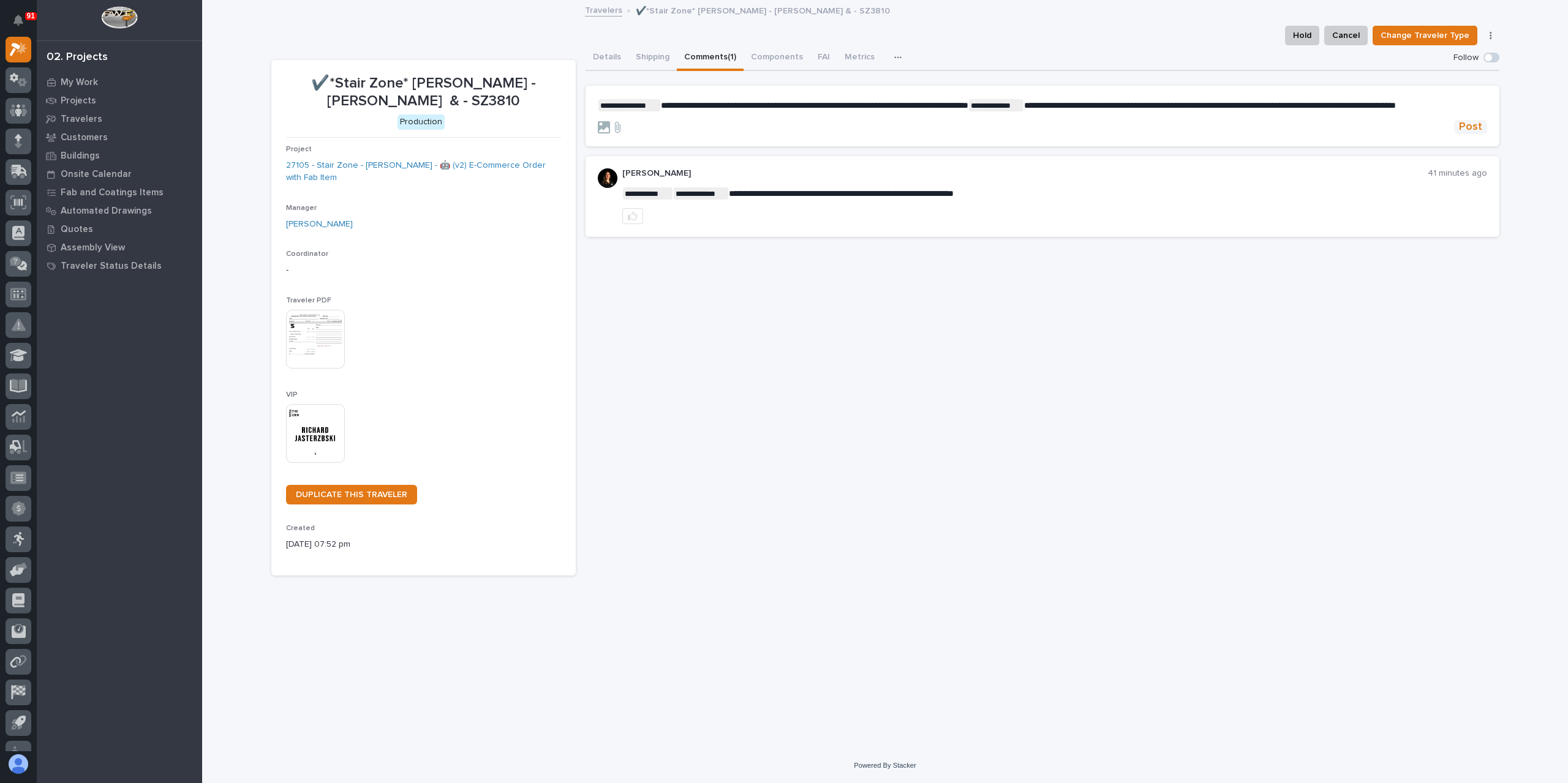
click at [1473, 134] on span "Post" at bounding box center [1471, 127] width 23 height 14
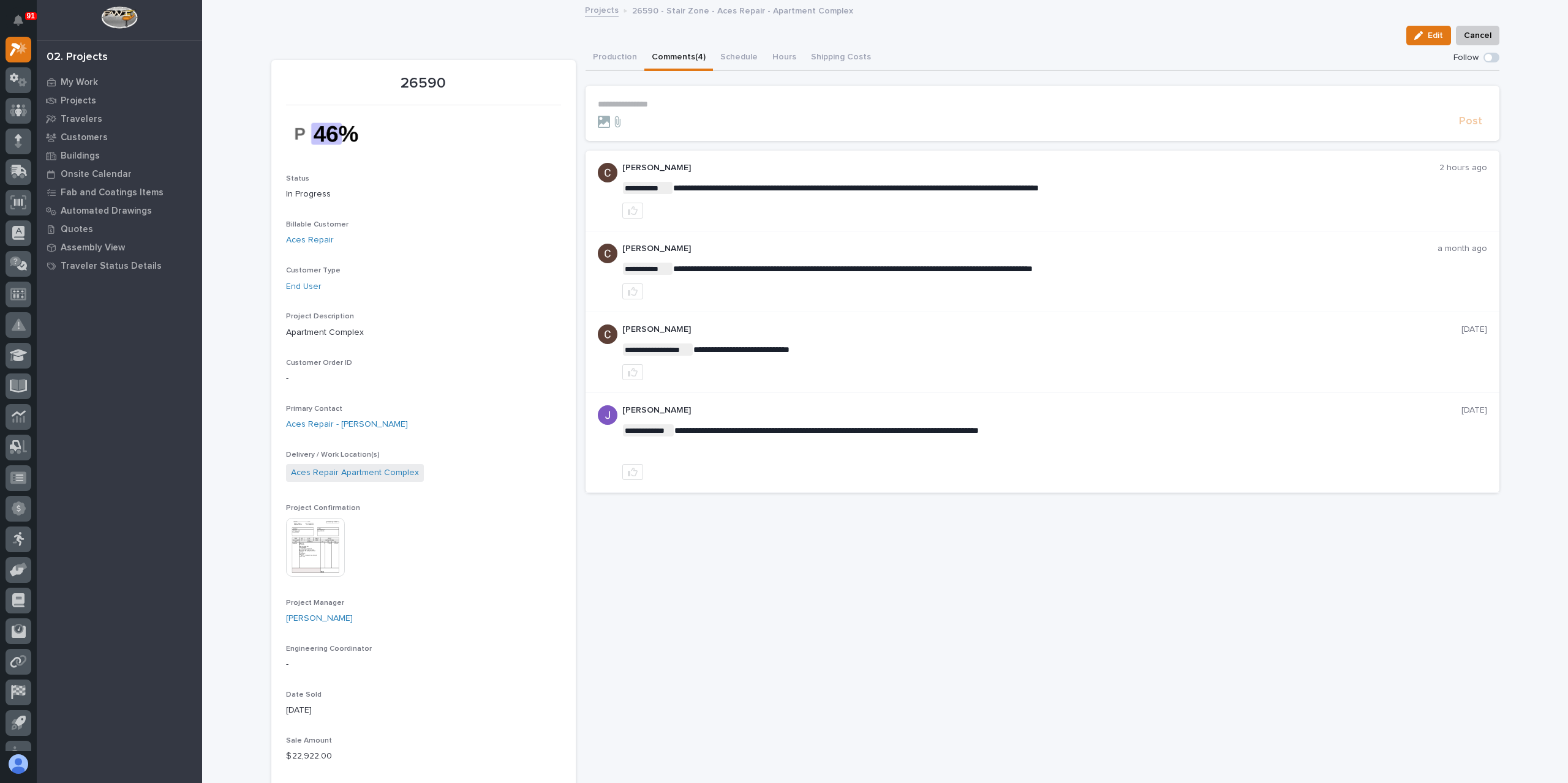
click at [685, 106] on p "**********" at bounding box center [1043, 104] width 890 height 10
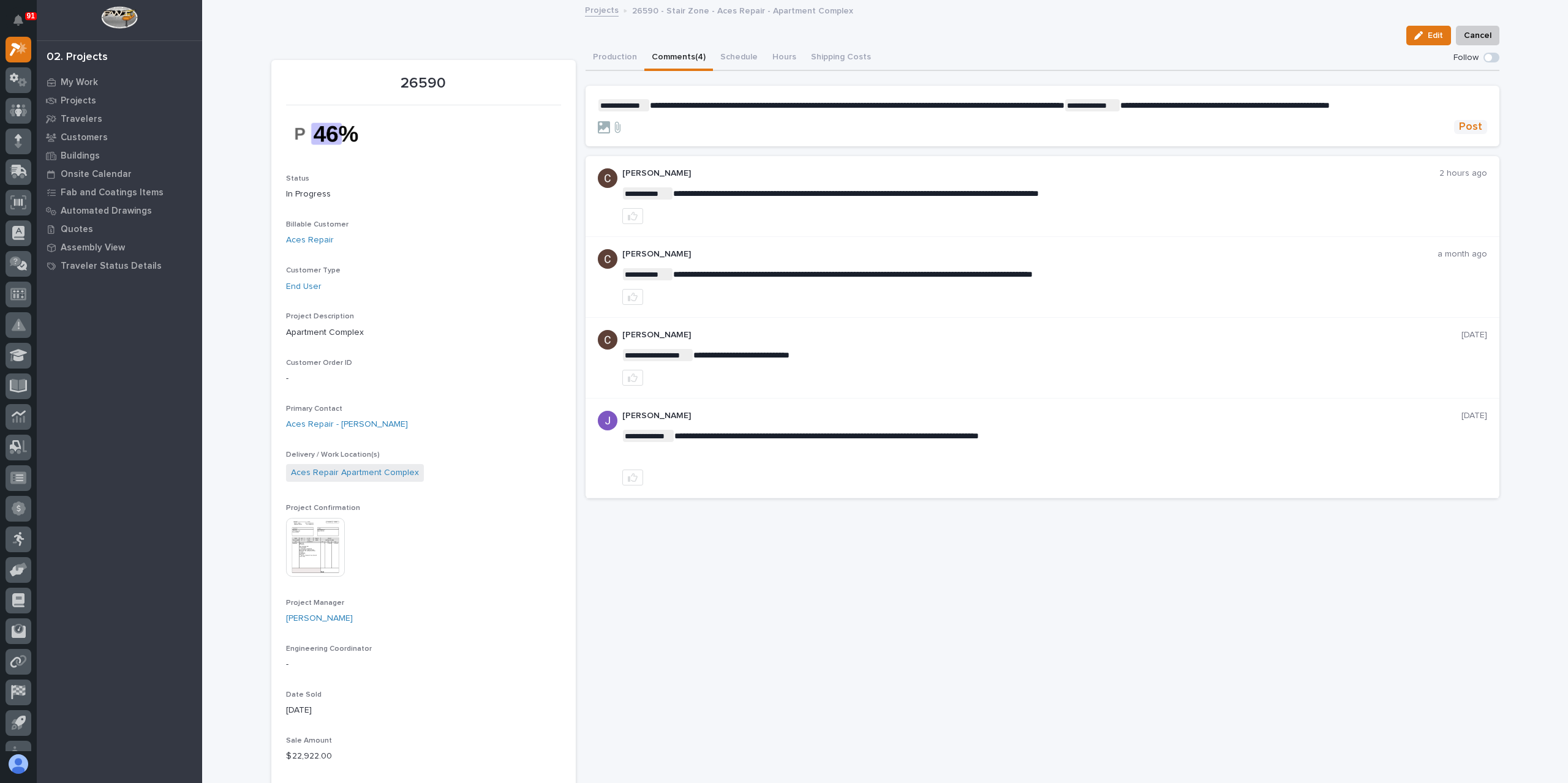
click at [1473, 127] on span "Post" at bounding box center [1471, 127] width 23 height 14
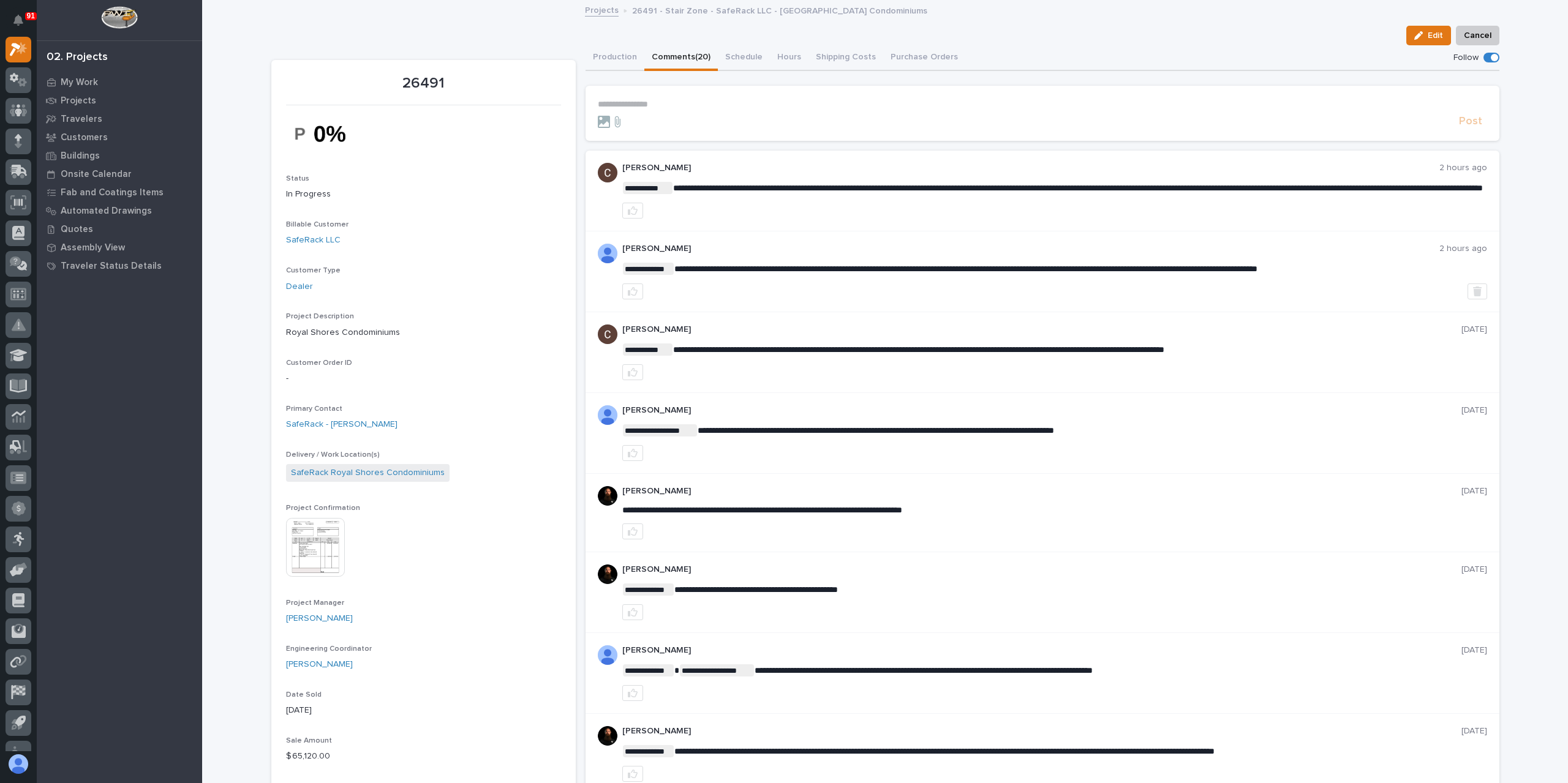
click at [635, 98] on section "**********" at bounding box center [1042, 113] width 914 height 55
click at [635, 100] on p "**********" at bounding box center [1043, 104] width 890 height 10
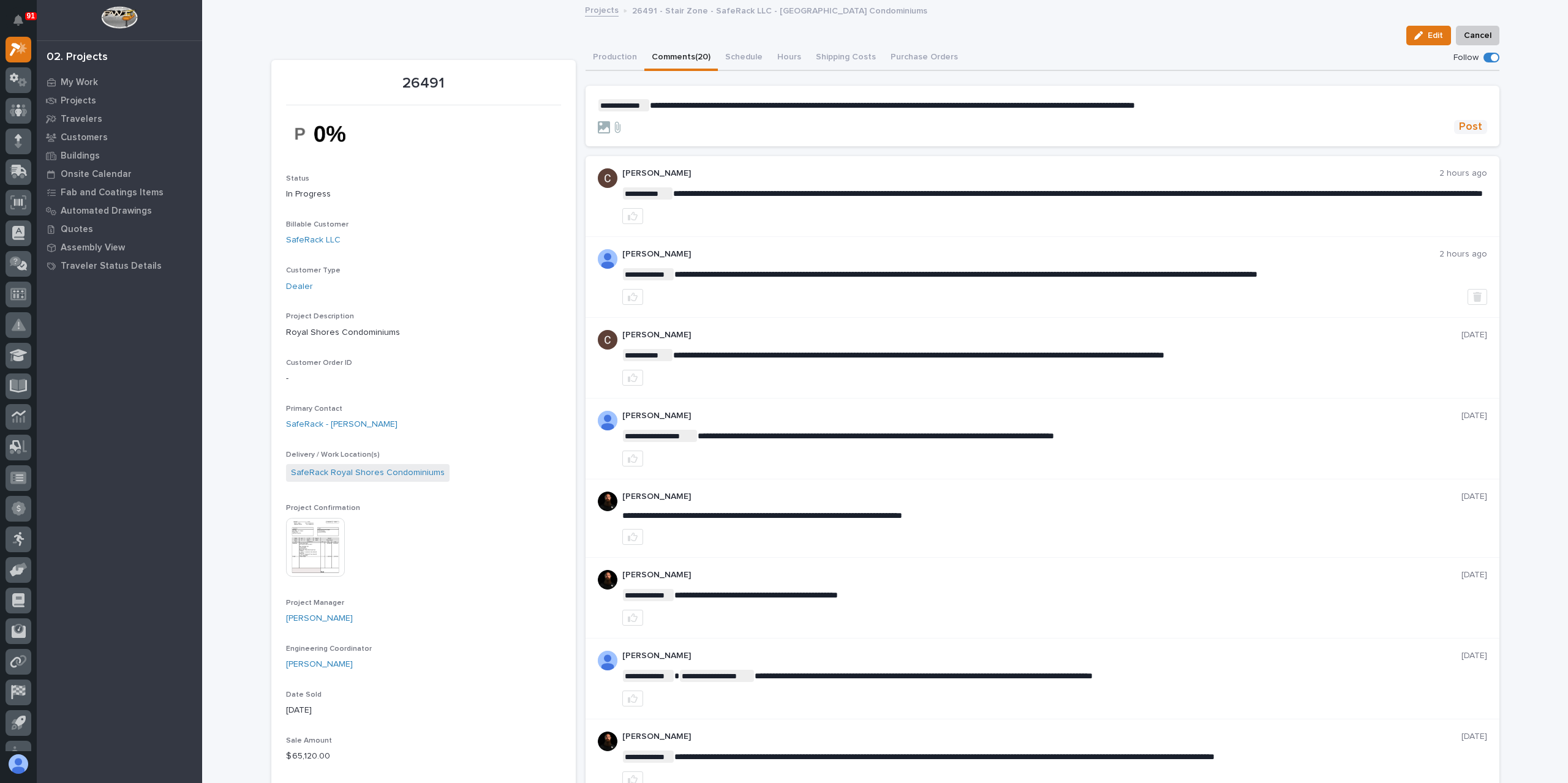
click at [1468, 130] on span "Post" at bounding box center [1471, 127] width 23 height 14
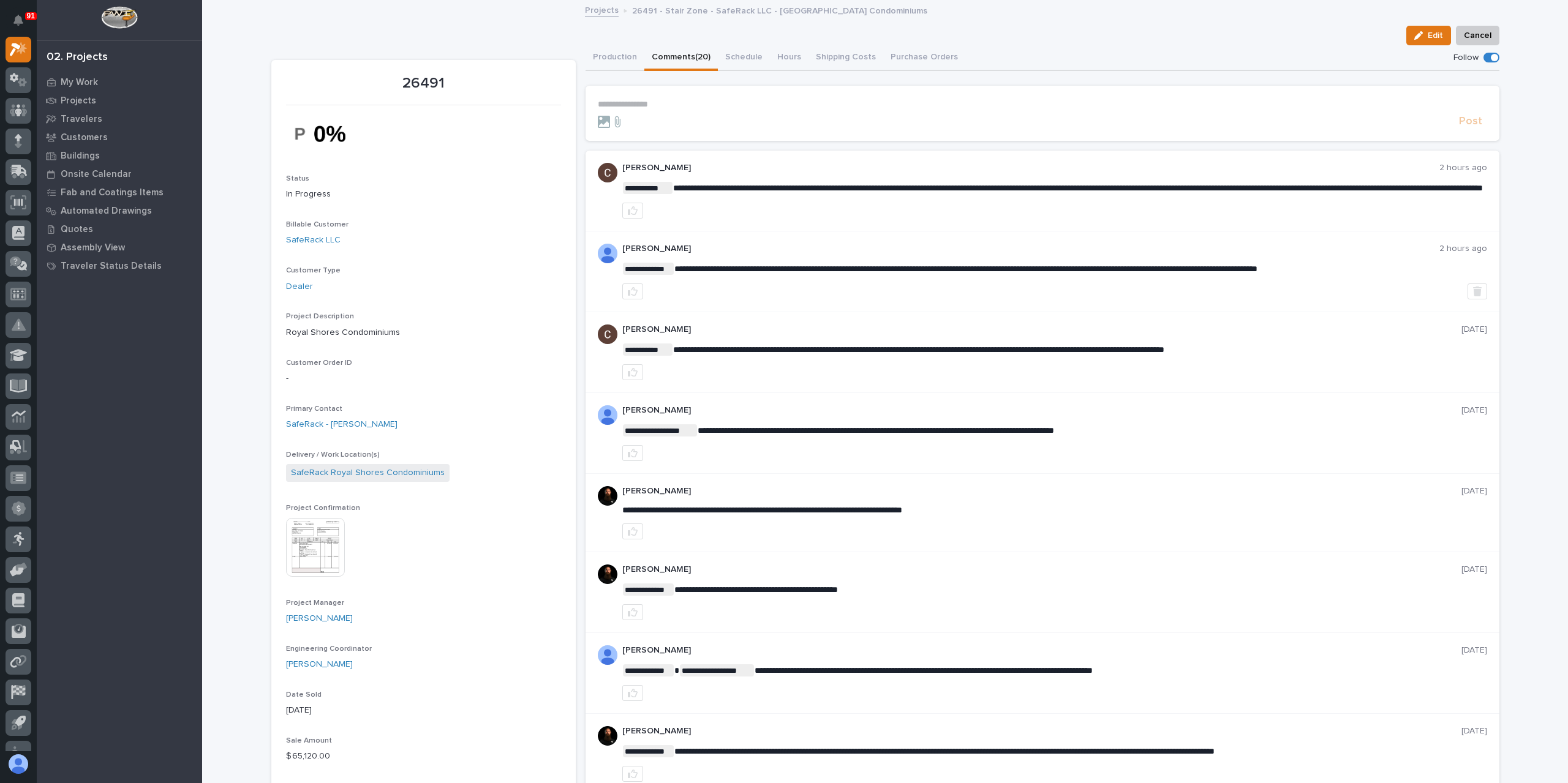
click at [670, 107] on p "**********" at bounding box center [1043, 104] width 890 height 10
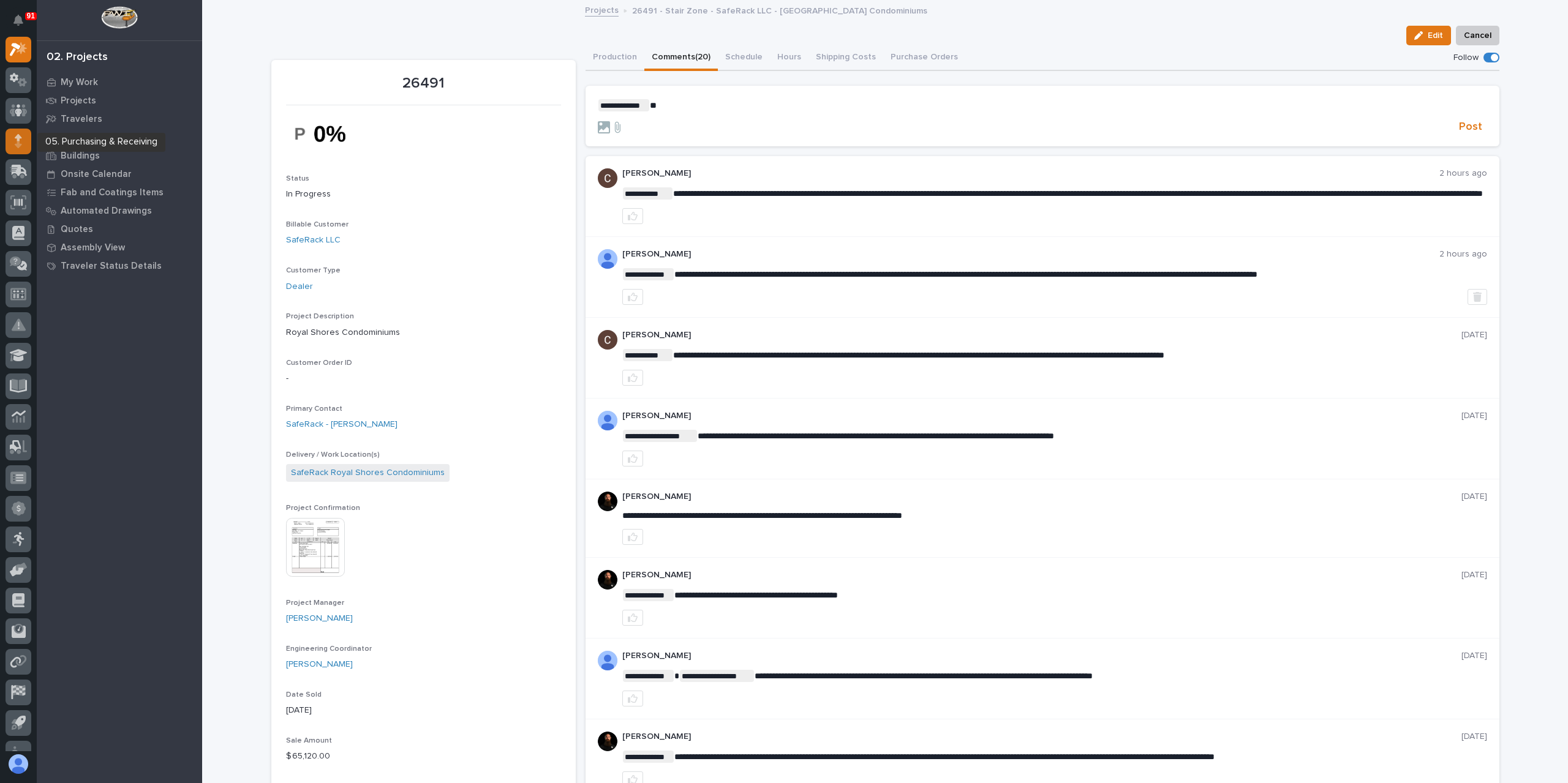
click at [17, 140] on icon at bounding box center [18, 138] width 7 height 7
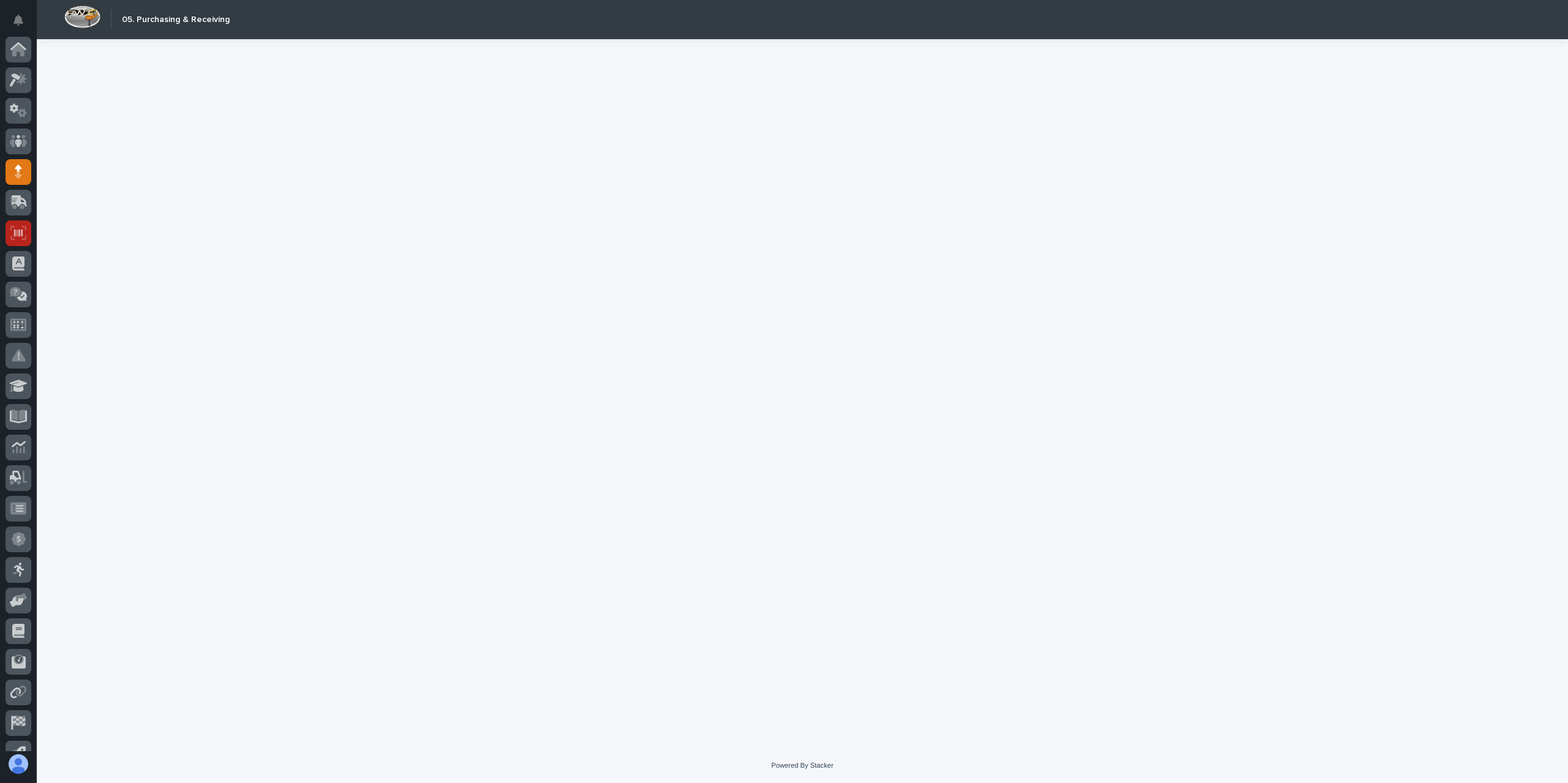
scroll to position [80, 0]
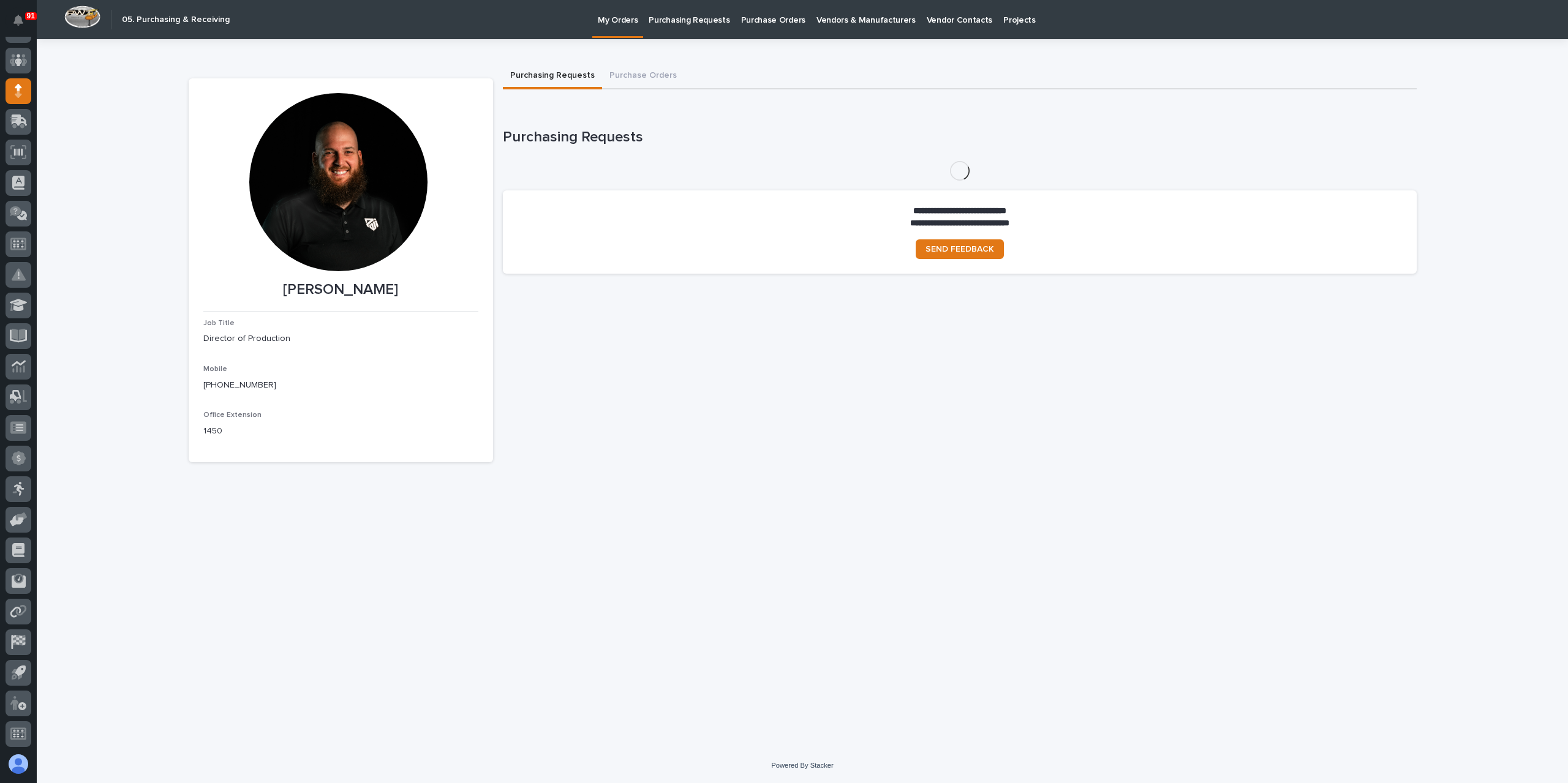
click at [671, 24] on p "Purchasing Requests" at bounding box center [689, 13] width 81 height 26
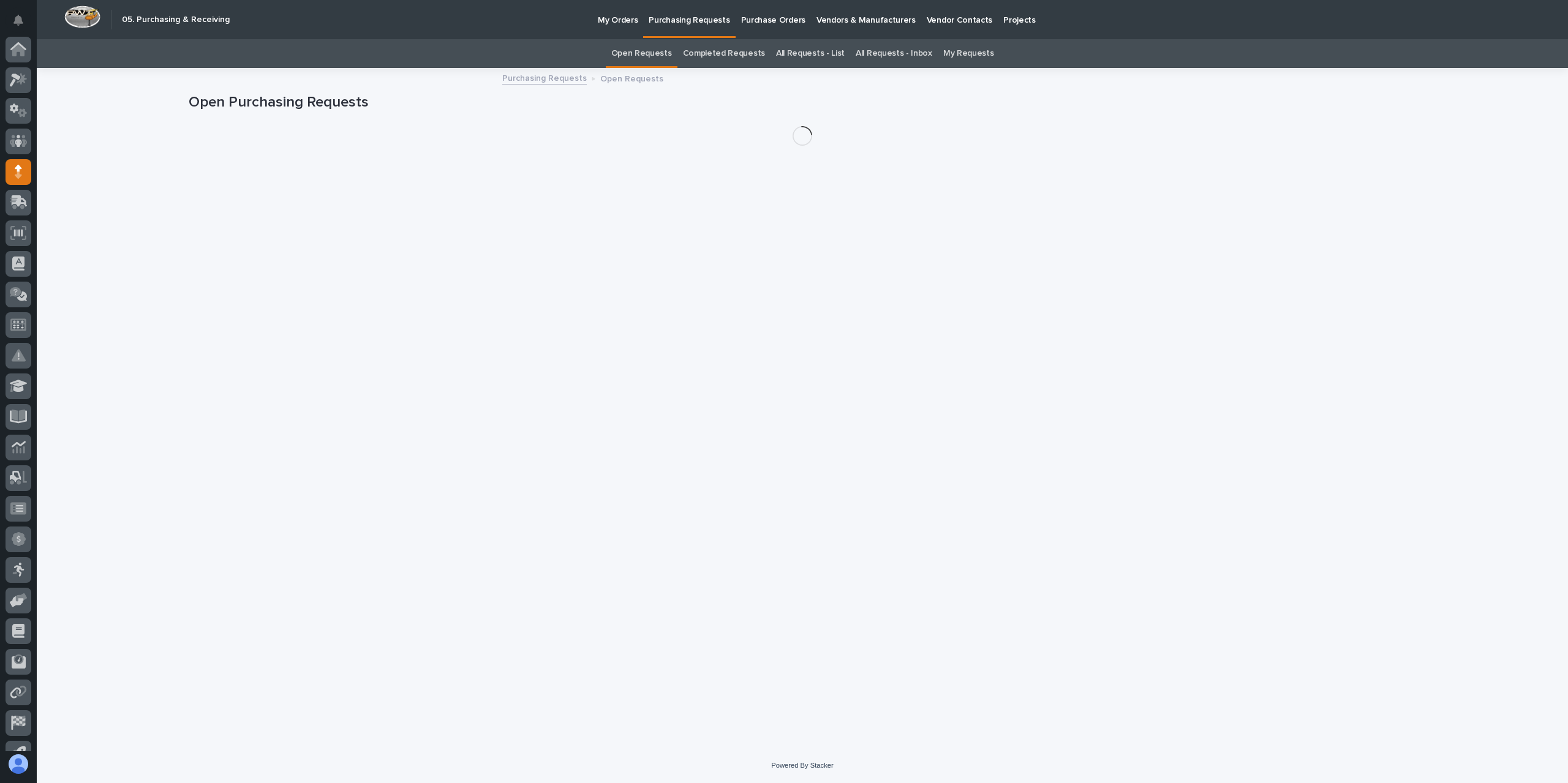
scroll to position [80, 0]
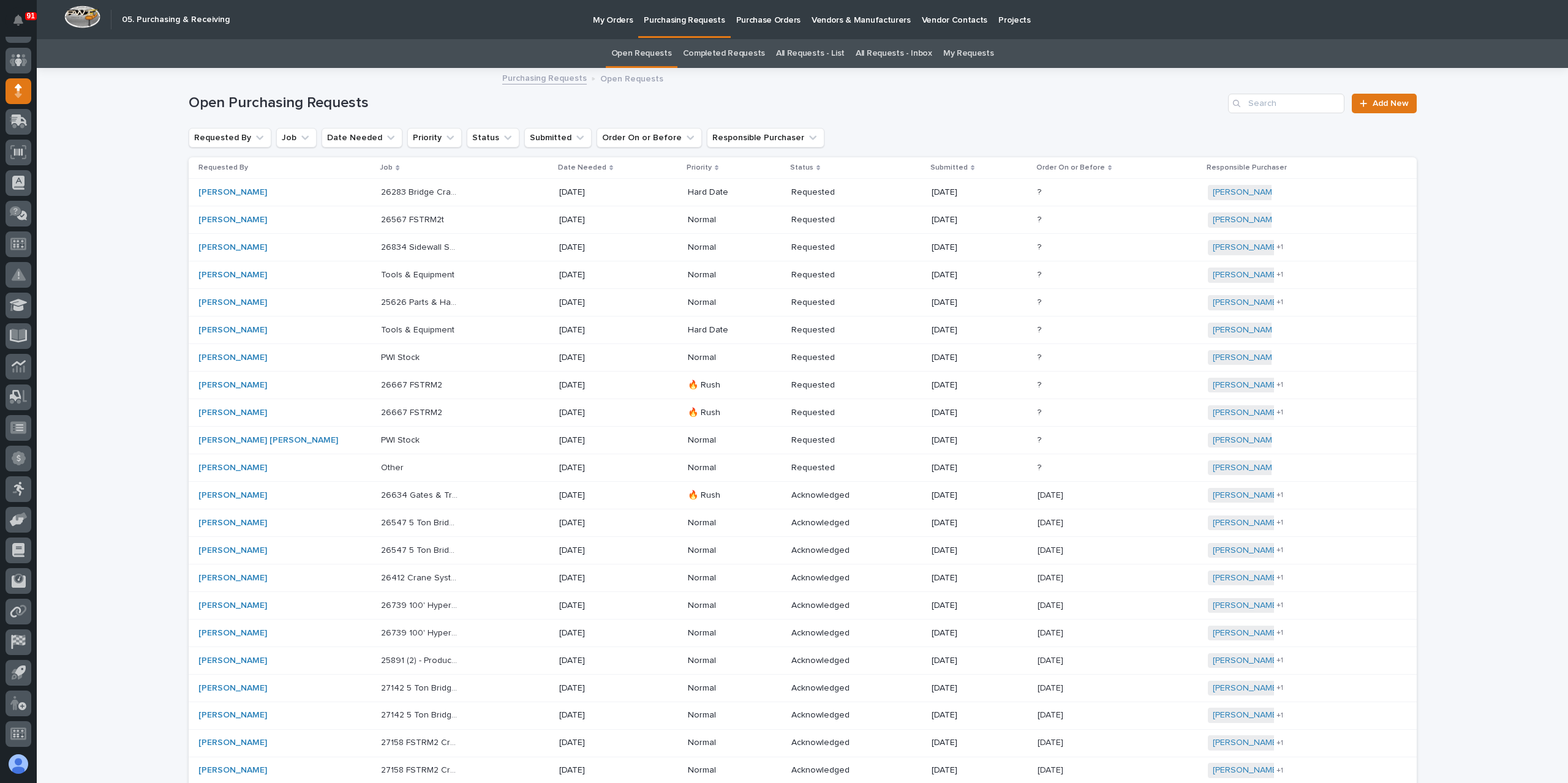
click at [804, 58] on link "All Requests - List" at bounding box center [811, 53] width 69 height 29
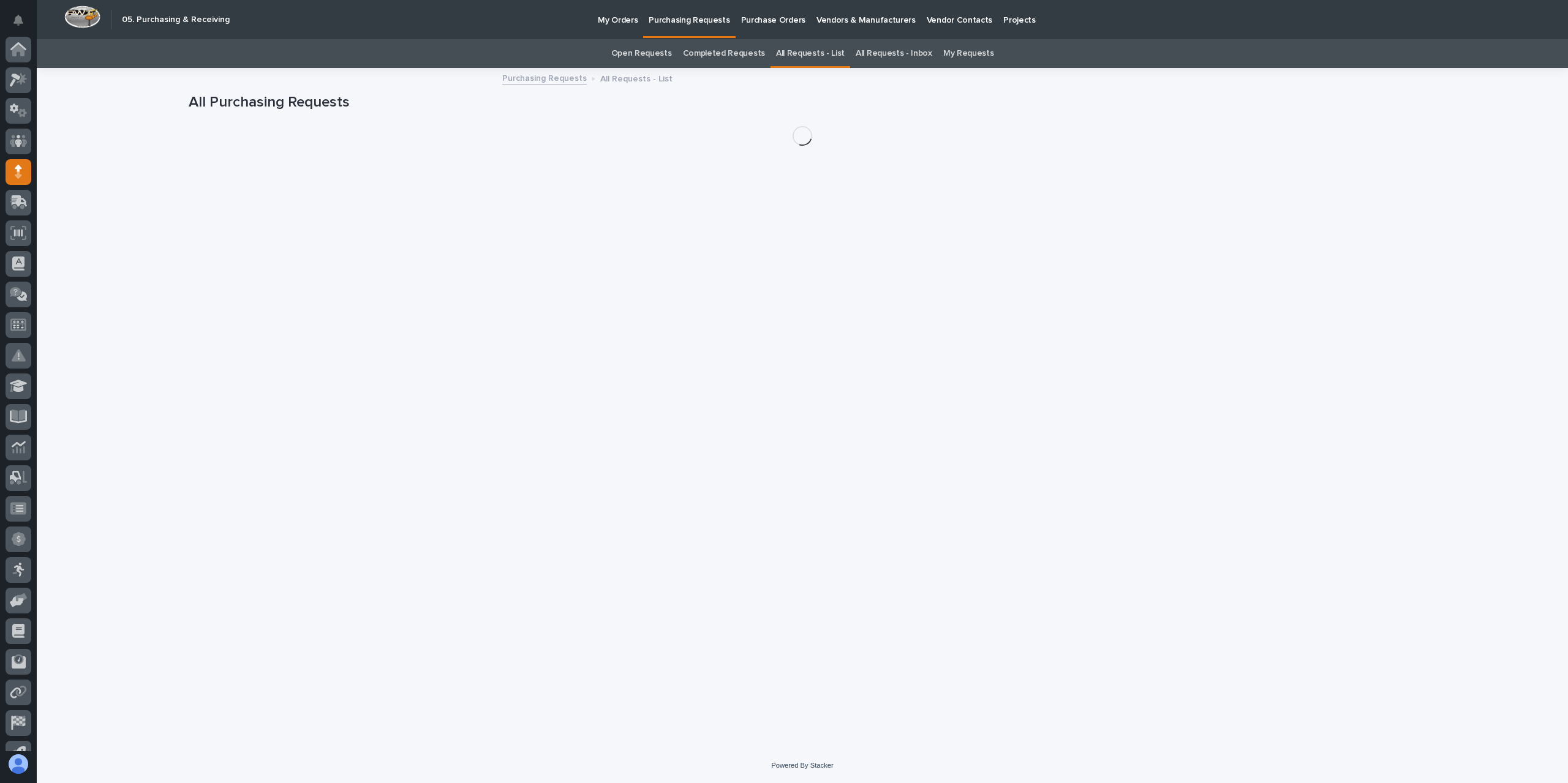
scroll to position [80, 0]
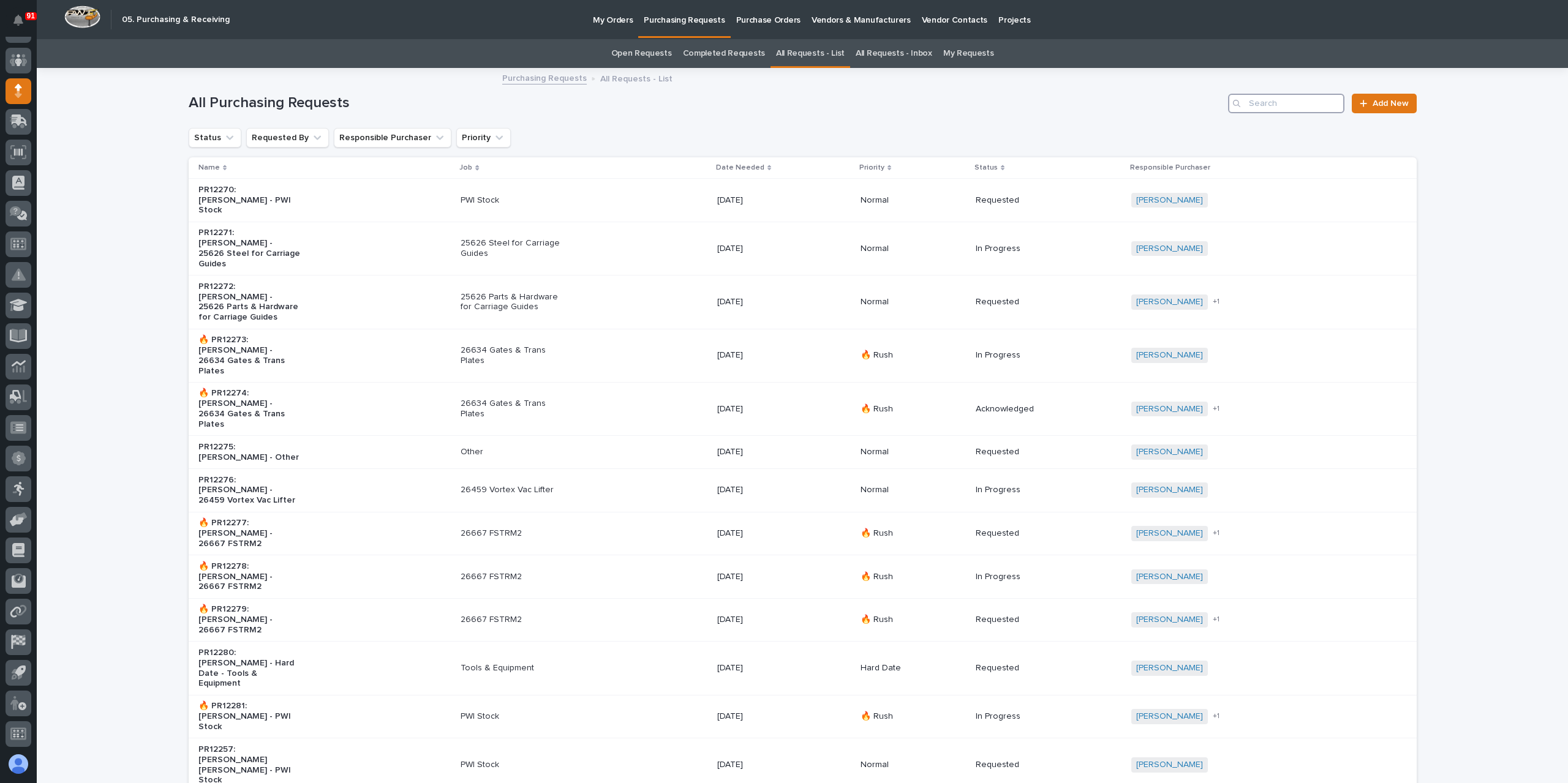
click at [1280, 111] on input "Search" at bounding box center [1286, 103] width 116 height 20
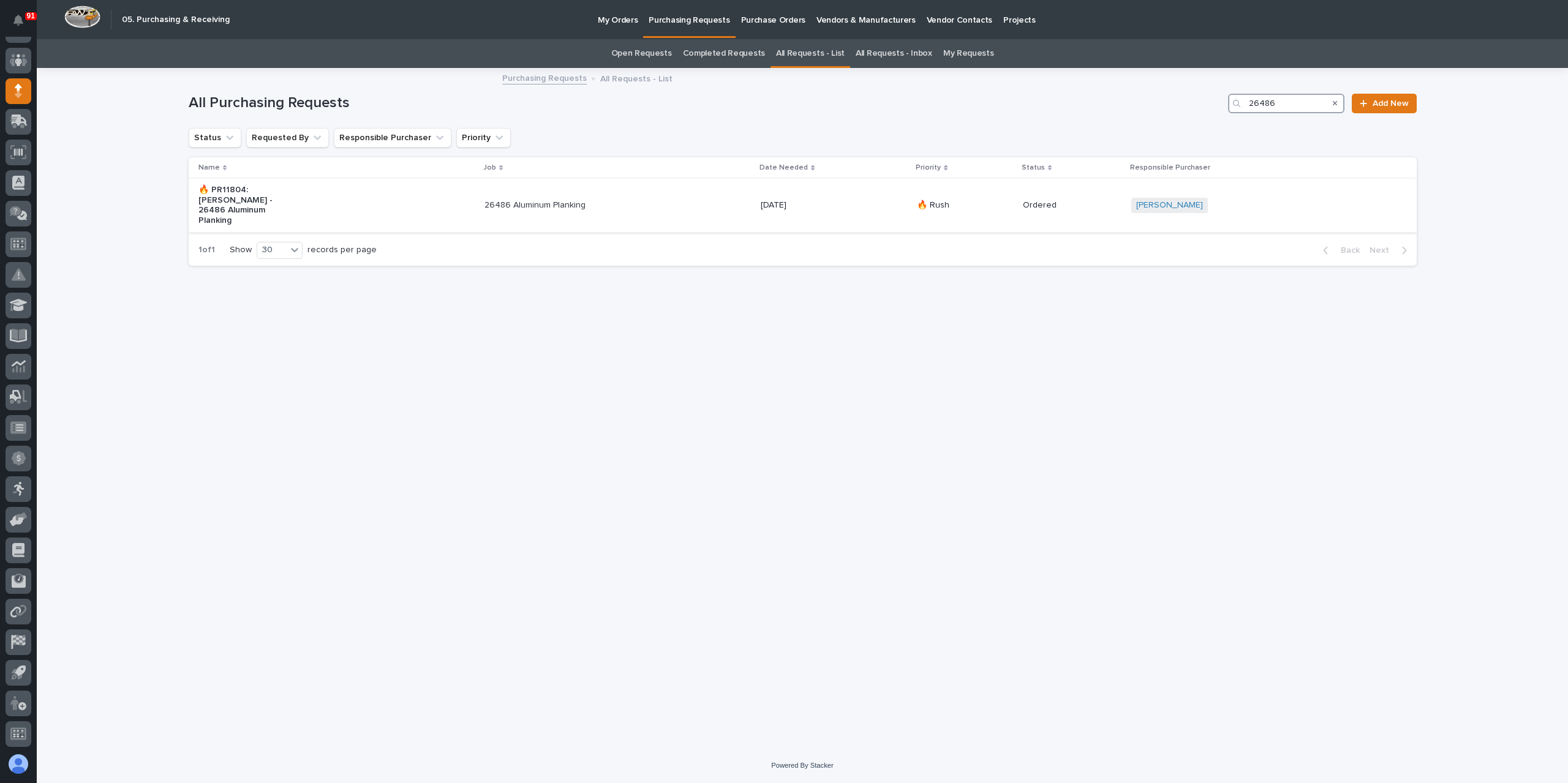
type input "26486"
click at [498, 200] on p "26486 Aluminum Planking" at bounding box center [535, 205] width 102 height 10
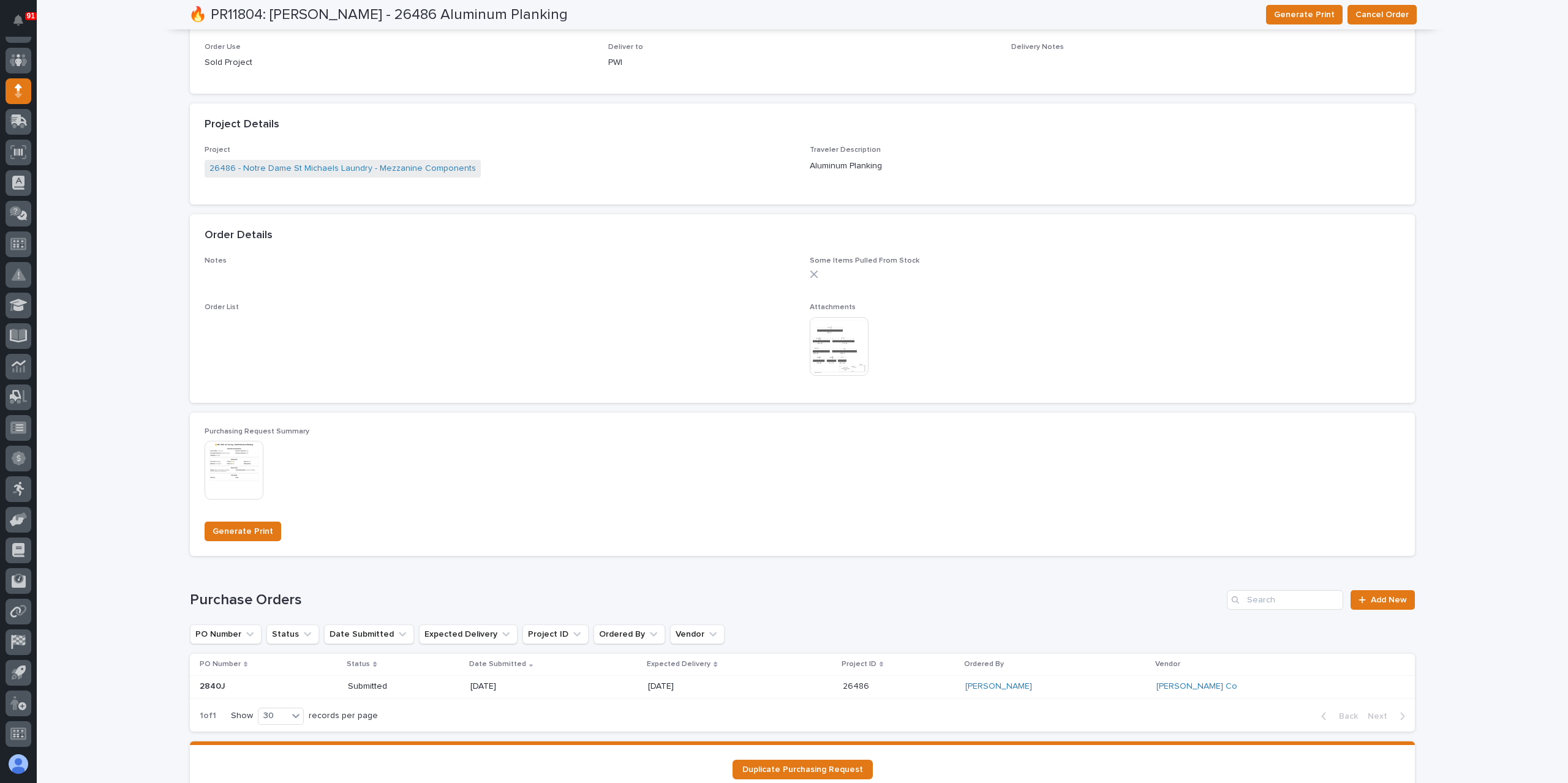
scroll to position [607, 0]
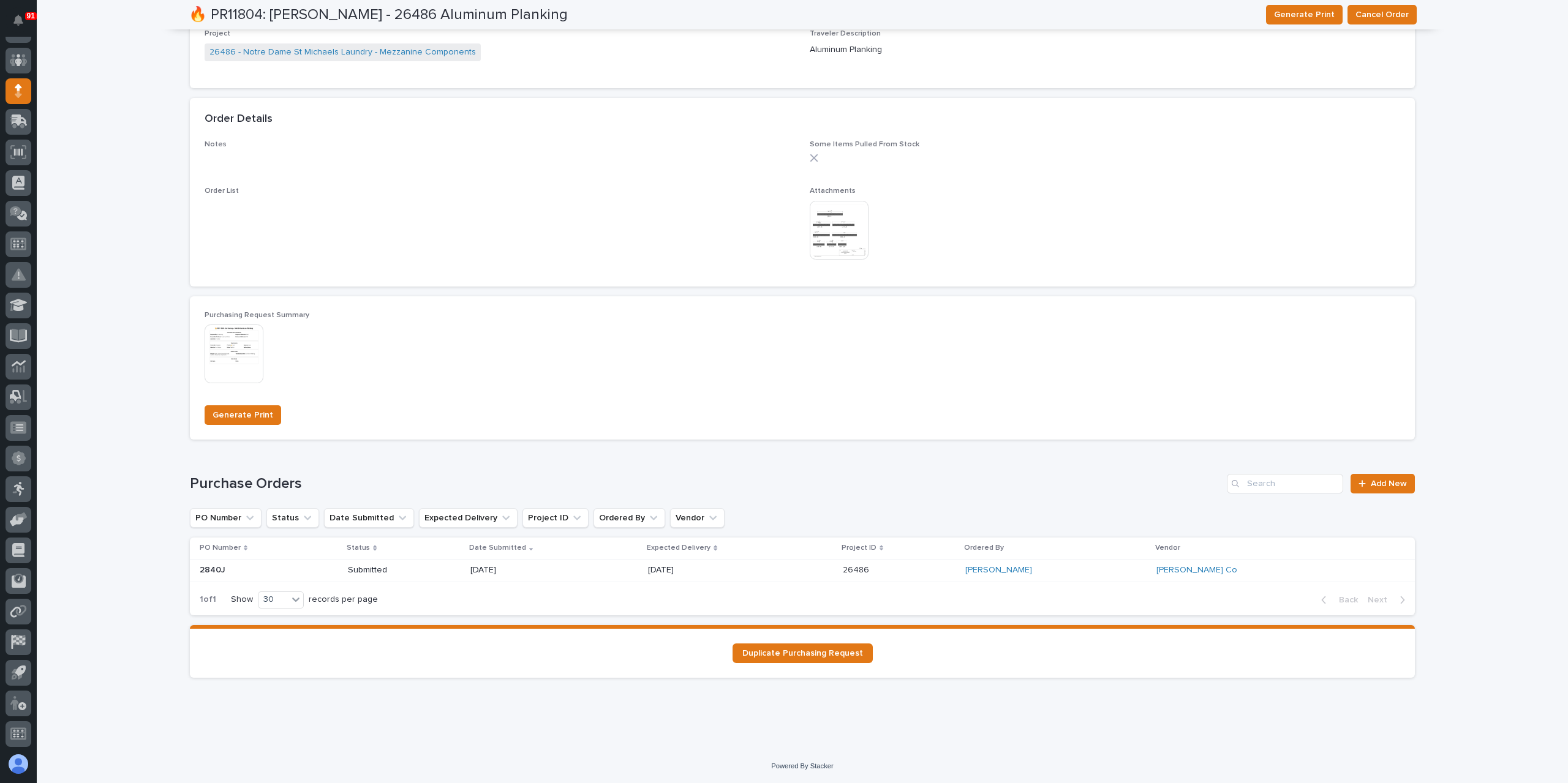
click at [837, 236] on img at bounding box center [839, 230] width 59 height 59
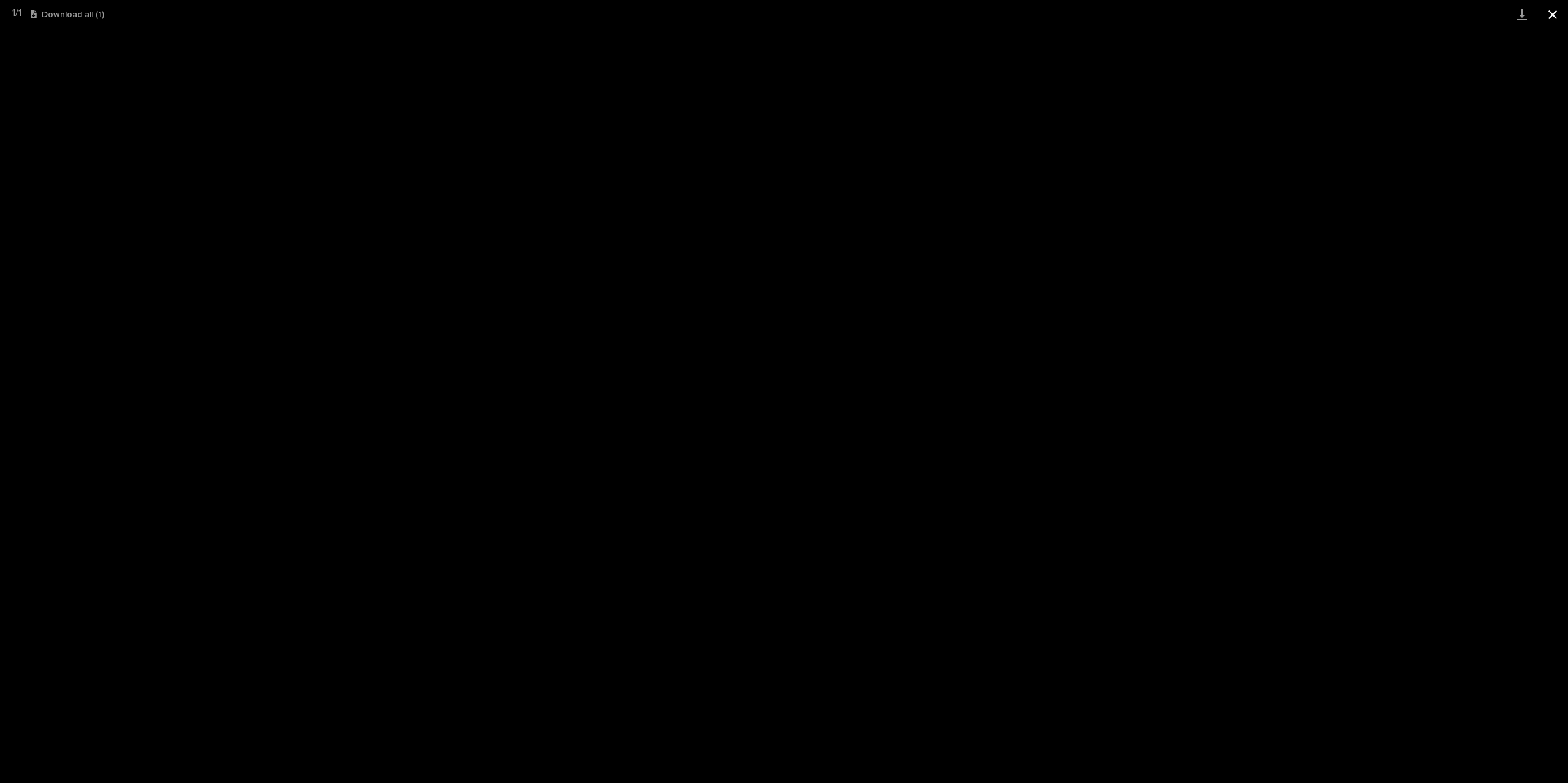
click at [1552, 22] on button "Close gallery" at bounding box center [1552, 14] width 30 height 29
